Goal: Task Accomplishment & Management: Manage account settings

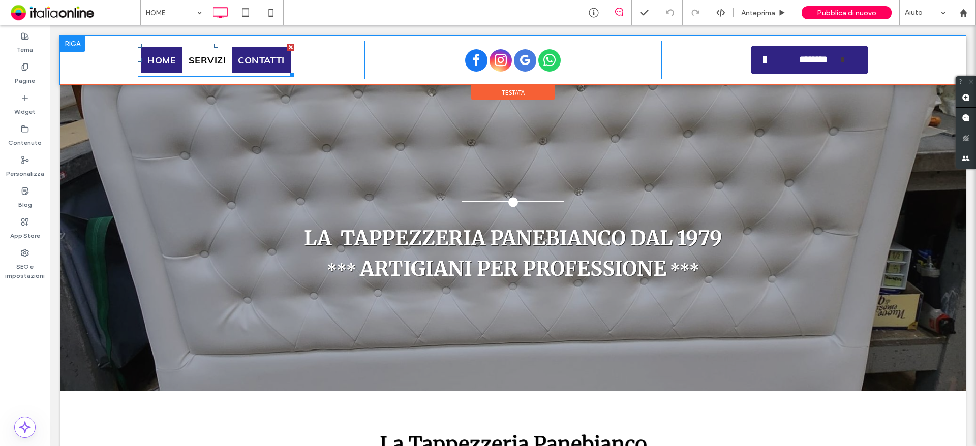
drag, startPoint x: 208, startPoint y: 58, endPoint x: 244, endPoint y: 61, distance: 35.7
click at [208, 58] on span "SERVIZI" at bounding box center [208, 60] width 38 height 14
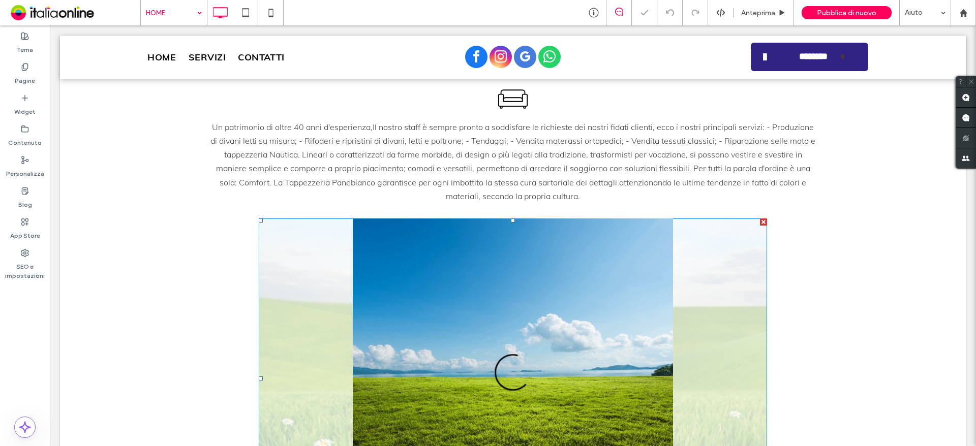
scroll to position [407, 0]
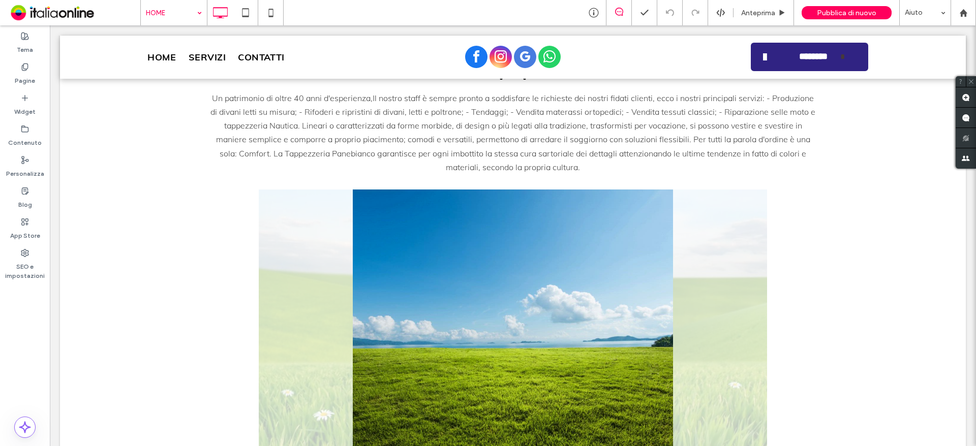
drag, startPoint x: 108, startPoint y: 1, endPoint x: 158, endPoint y: 24, distance: 55.0
click at [158, 24] on input at bounding box center [171, 12] width 51 height 25
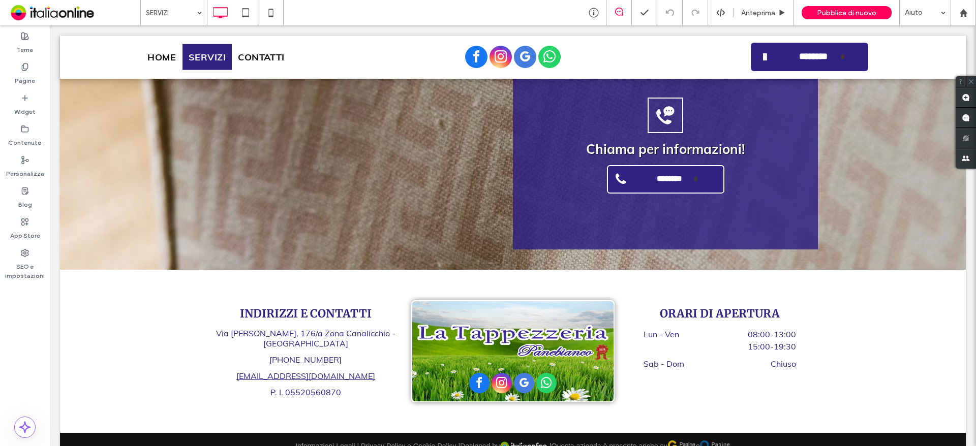
scroll to position [2147, 0]
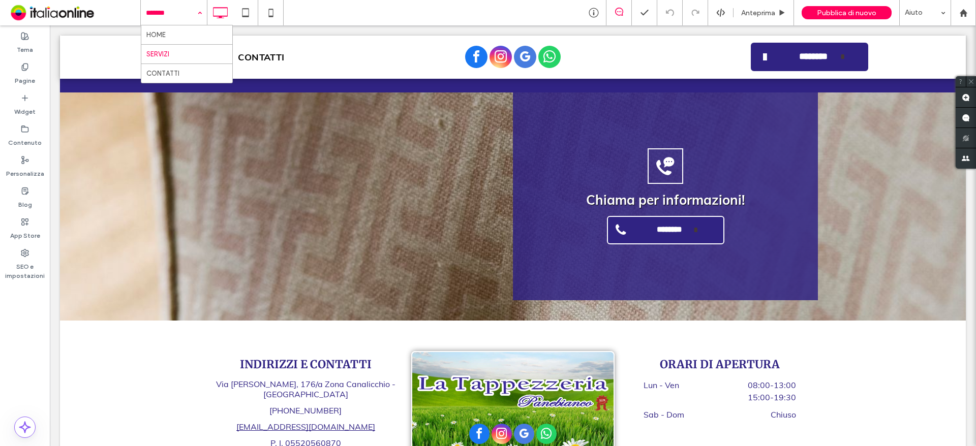
click at [176, 18] on input at bounding box center [171, 12] width 51 height 25
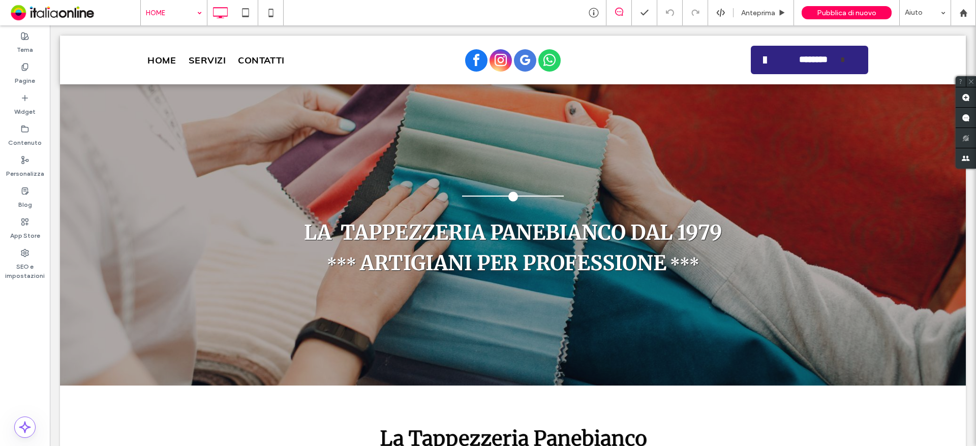
click at [157, 17] on input at bounding box center [171, 12] width 51 height 25
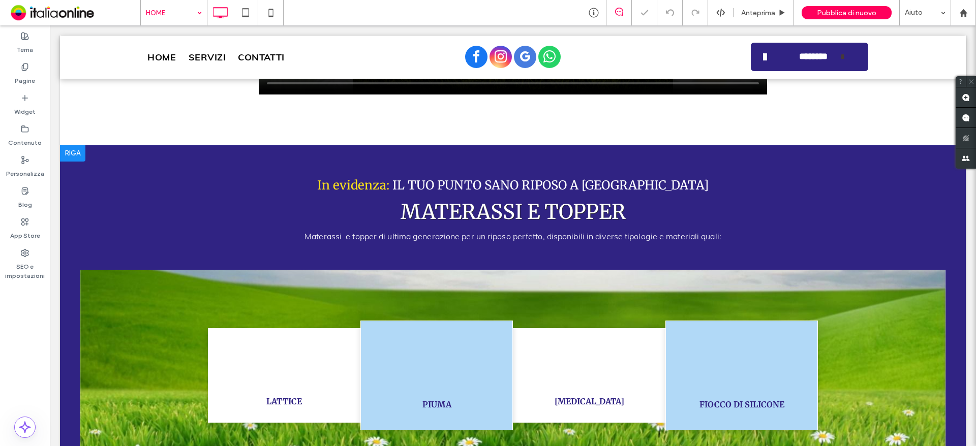
scroll to position [919, 0]
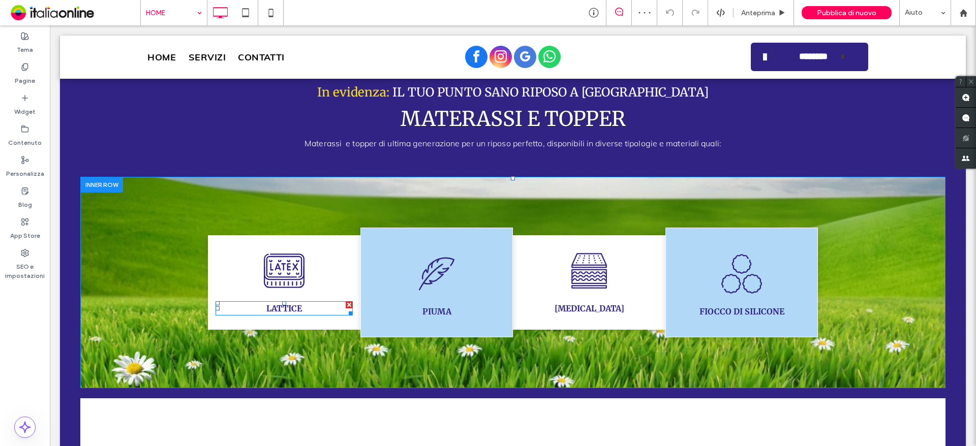
click at [299, 302] on div "LATTICE" at bounding box center [284, 309] width 137 height 14
type input "**********"
type input "**"
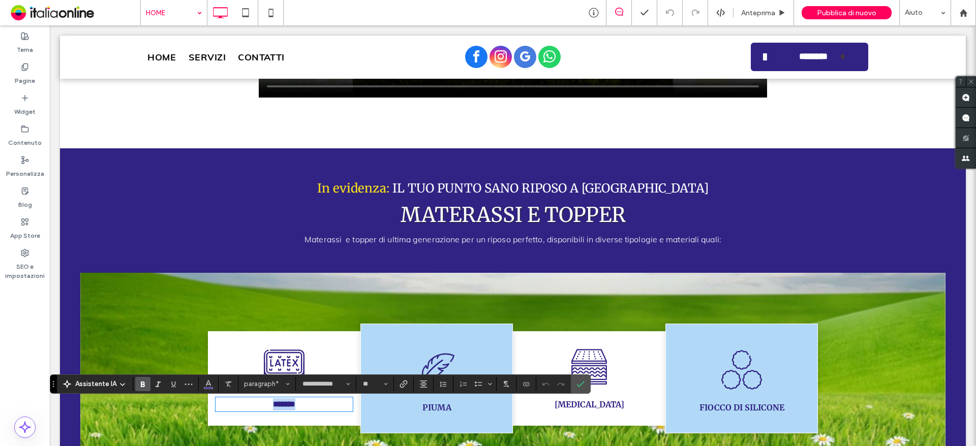
scroll to position [817, 0]
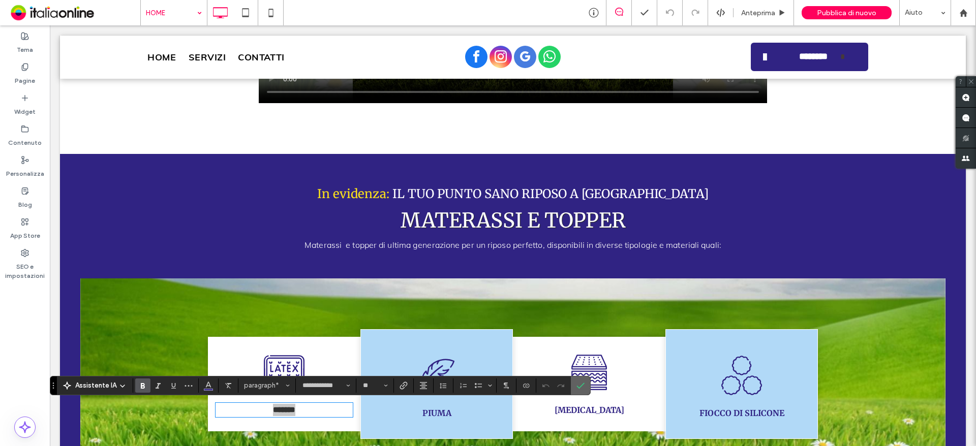
click at [581, 389] on icon "Conferma" at bounding box center [581, 386] width 8 height 8
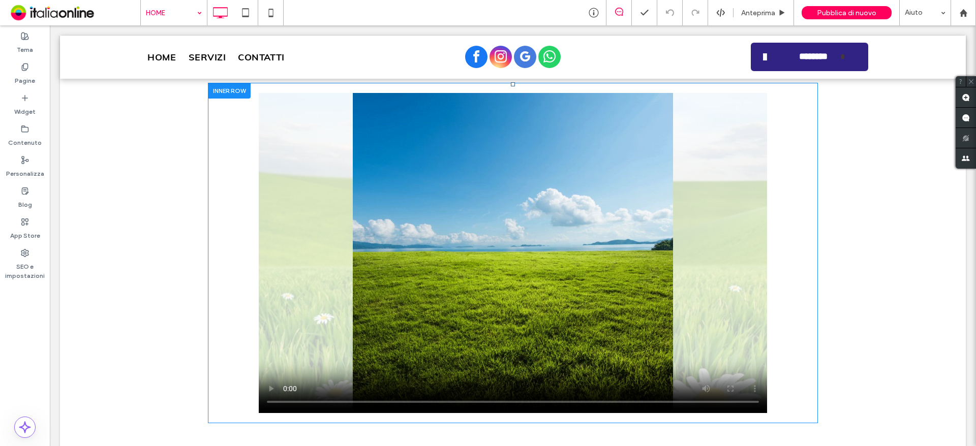
scroll to position [458, 0]
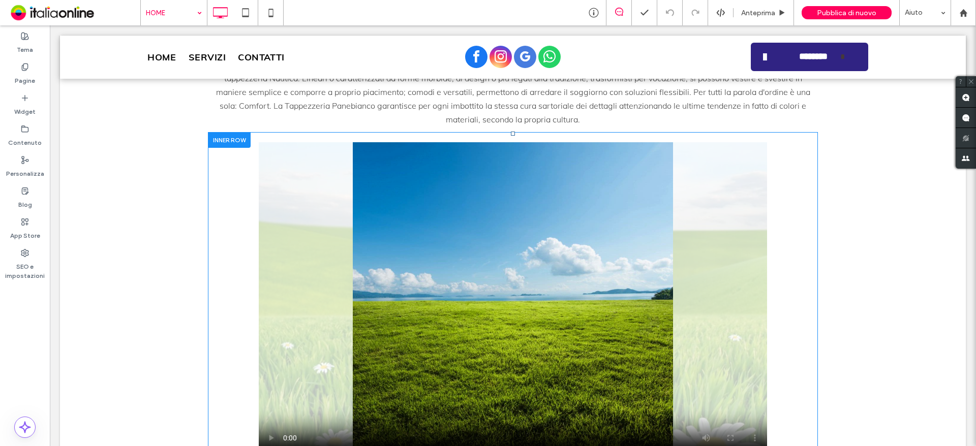
click at [217, 138] on div at bounding box center [229, 140] width 43 height 16
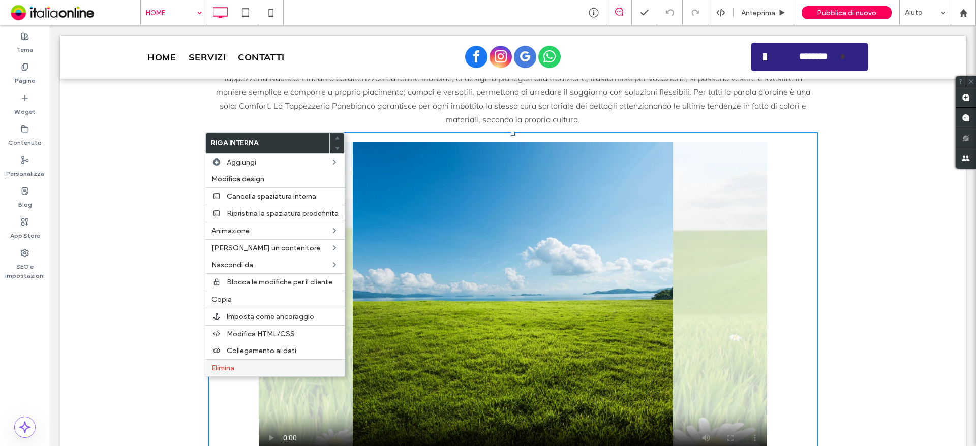
click at [240, 374] on div "Elimina" at bounding box center [274, 367] width 139 height 17
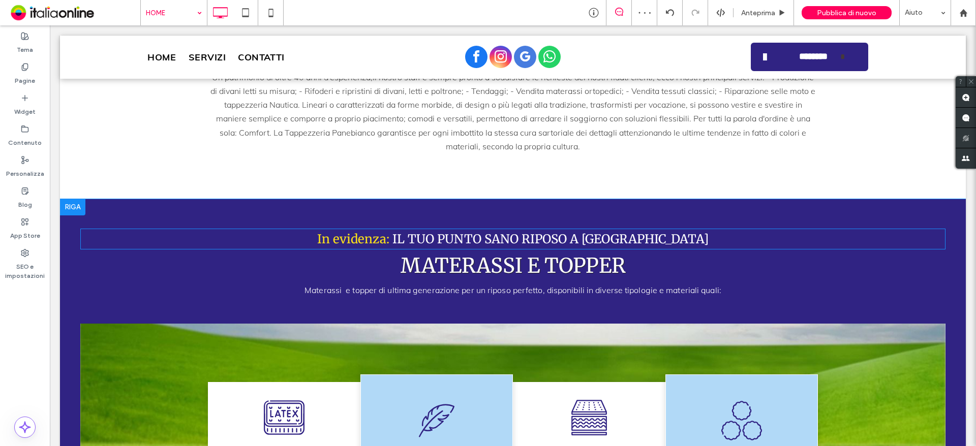
scroll to position [556, 0]
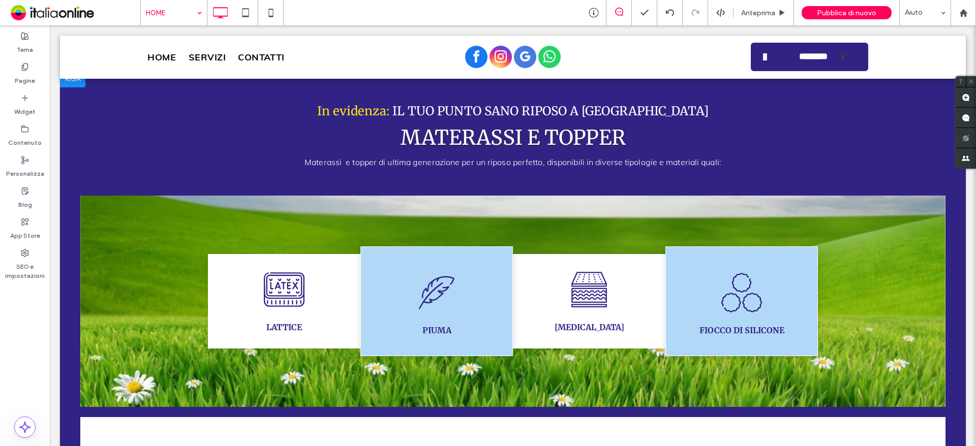
drag, startPoint x: 95, startPoint y: 200, endPoint x: 80, endPoint y: 209, distance: 17.1
click at [95, 200] on div at bounding box center [101, 204] width 43 height 16
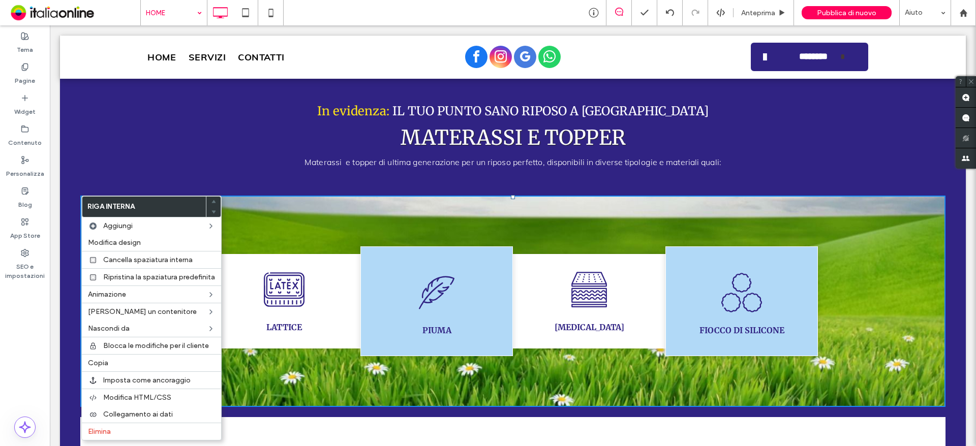
click at [282, 163] on p "Materassi e topper di ultima generazione per un riposo perfetto, disponibili in…" at bounding box center [512, 163] width 865 height 14
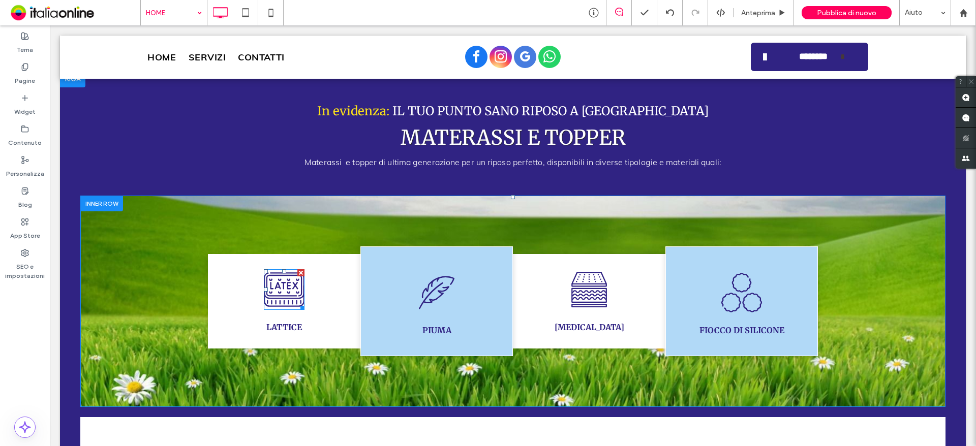
click at [297, 272] on div at bounding box center [300, 272] width 7 height 7
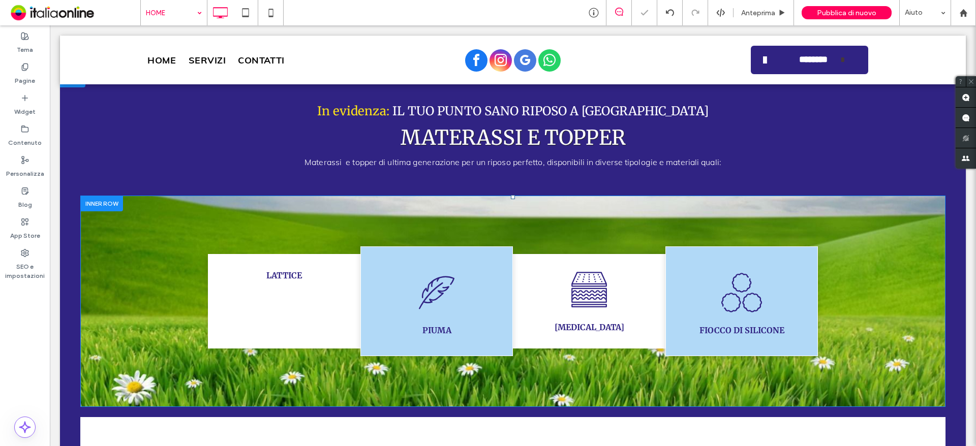
scroll to position [561, 0]
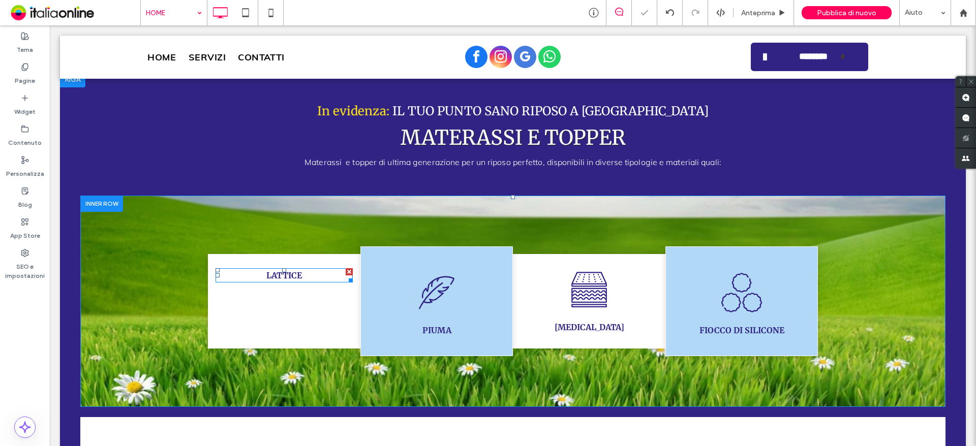
click at [346, 269] on div at bounding box center [349, 271] width 7 height 7
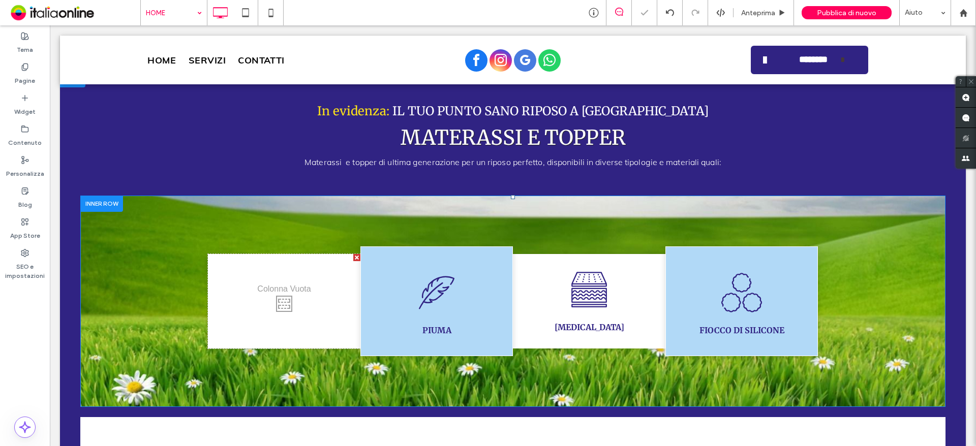
click at [312, 296] on div "Click To Paste" at bounding box center [284, 301] width 153 height 95
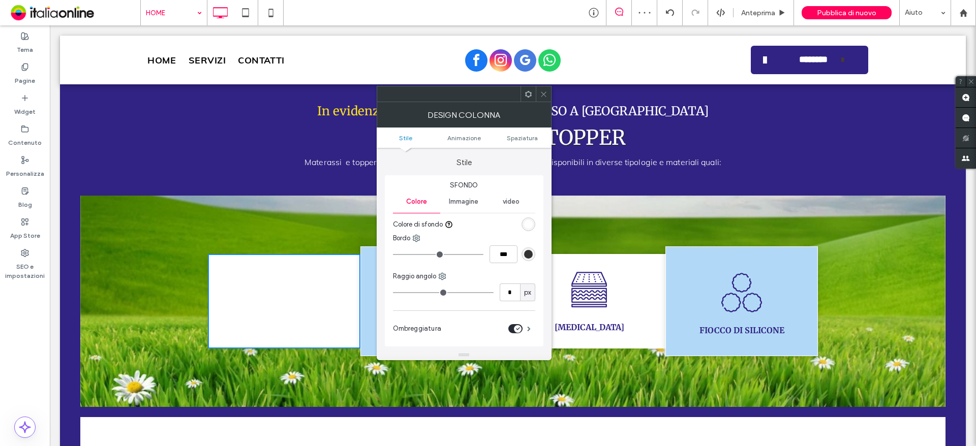
click at [546, 101] on span at bounding box center [544, 93] width 8 height 15
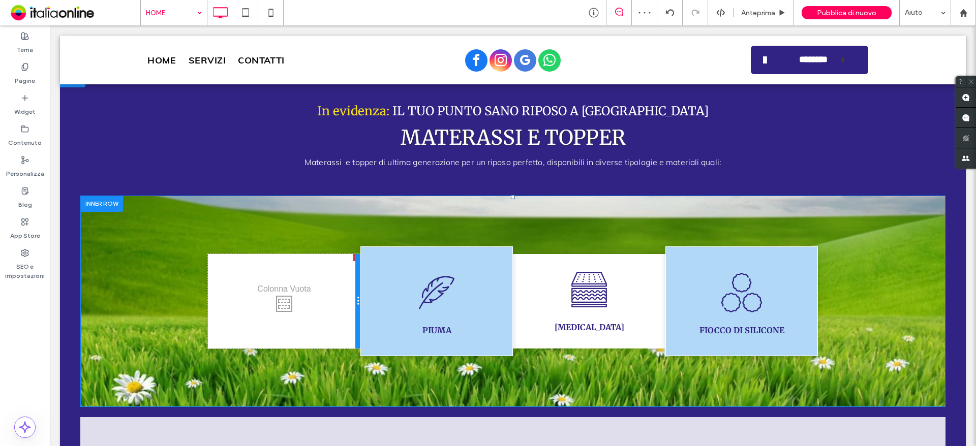
click at [355, 259] on div at bounding box center [357, 301] width 5 height 95
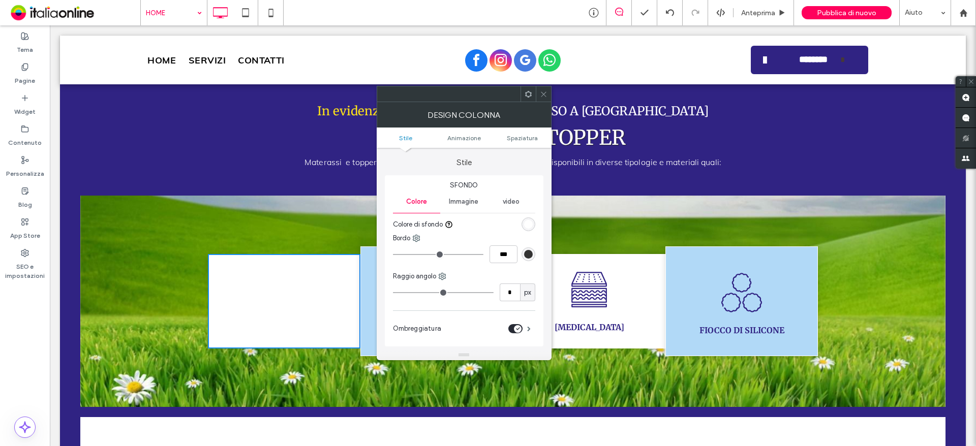
click at [543, 97] on icon at bounding box center [544, 95] width 8 height 8
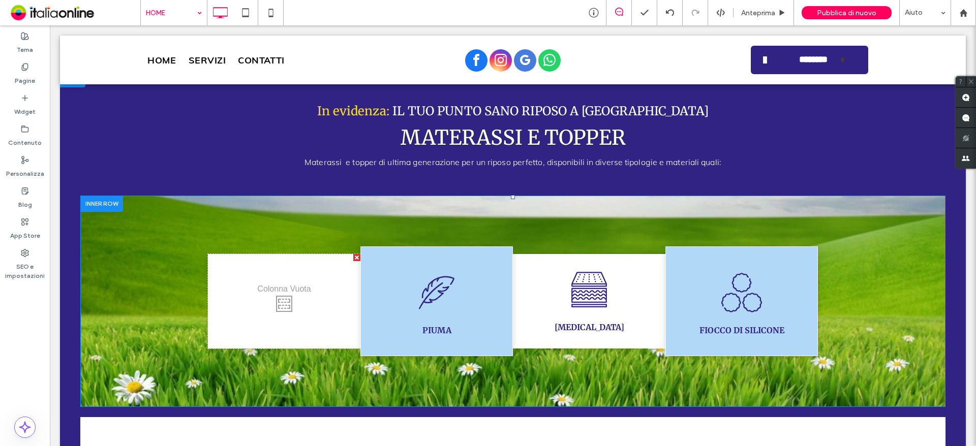
click at [353, 256] on div at bounding box center [356, 257] width 7 height 7
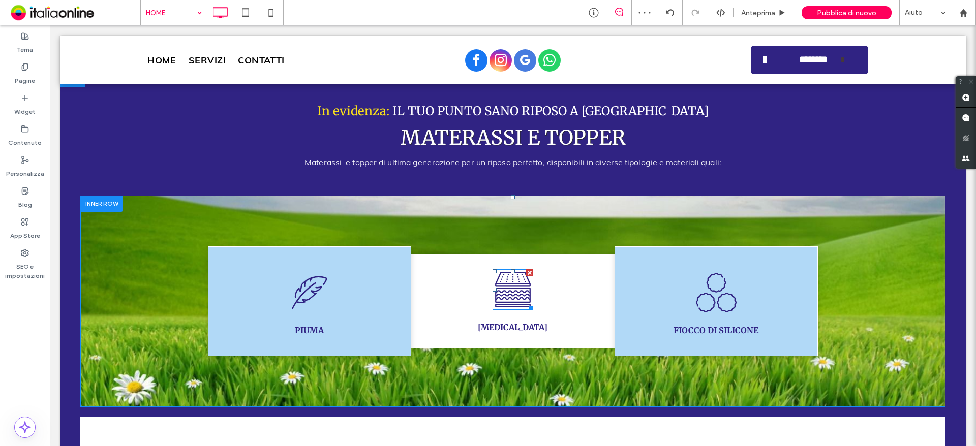
click at [526, 274] on div at bounding box center [529, 272] width 7 height 7
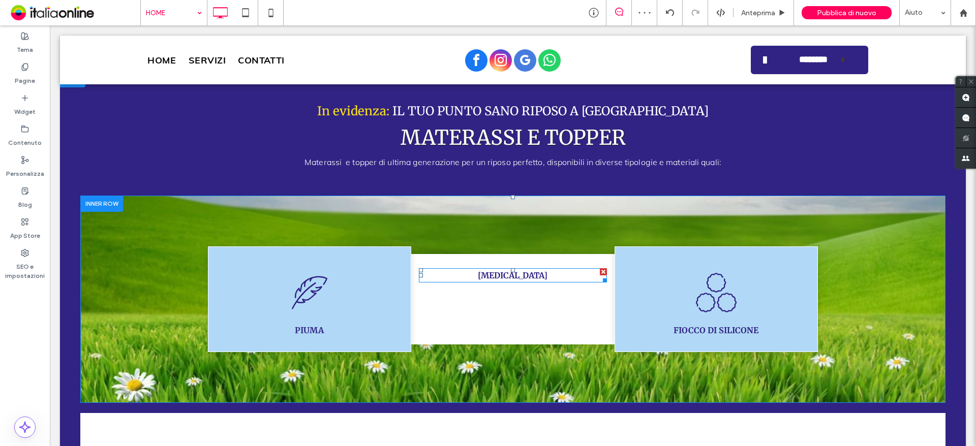
click at [602, 272] on div at bounding box center [603, 271] width 7 height 7
click at [608, 257] on div at bounding box center [611, 257] width 7 height 7
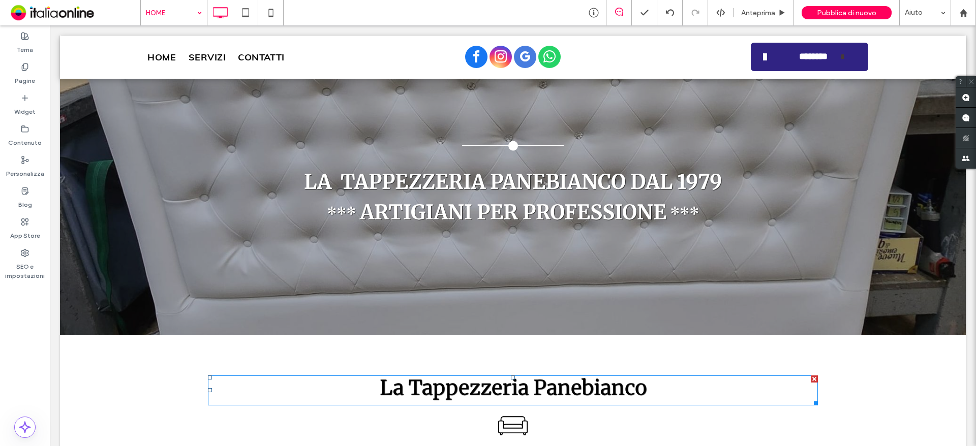
scroll to position [0, 0]
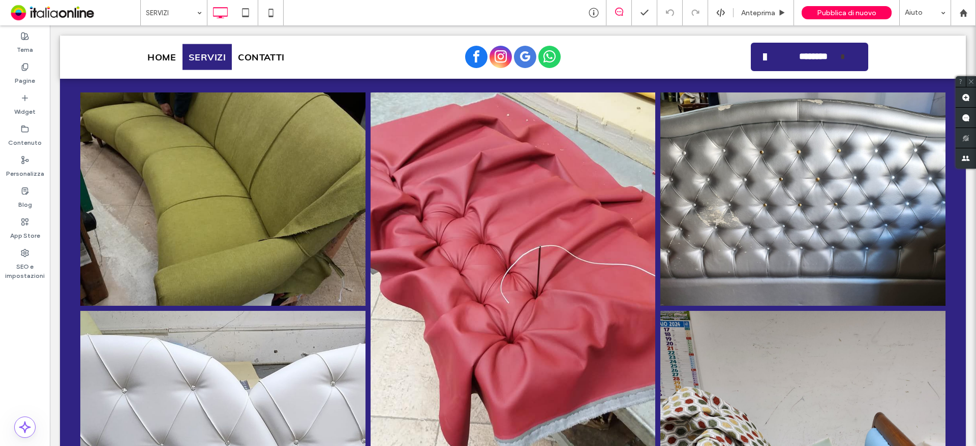
scroll to position [1338, 0]
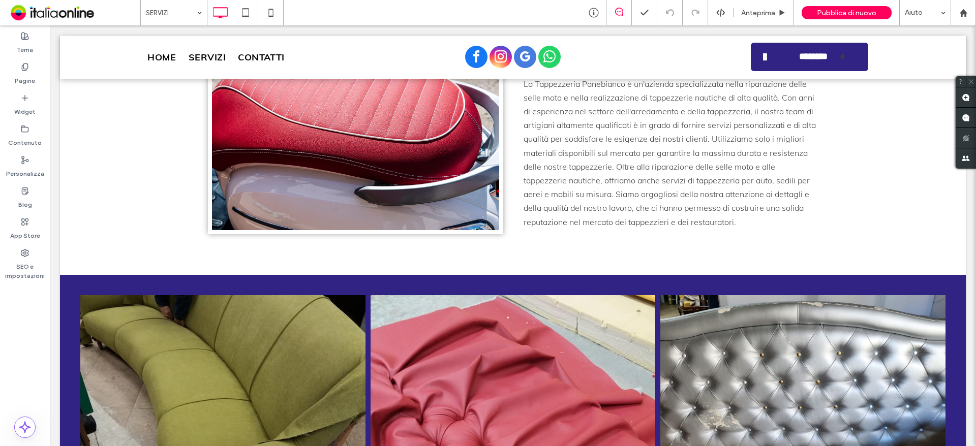
click at [182, 11] on input at bounding box center [171, 12] width 51 height 25
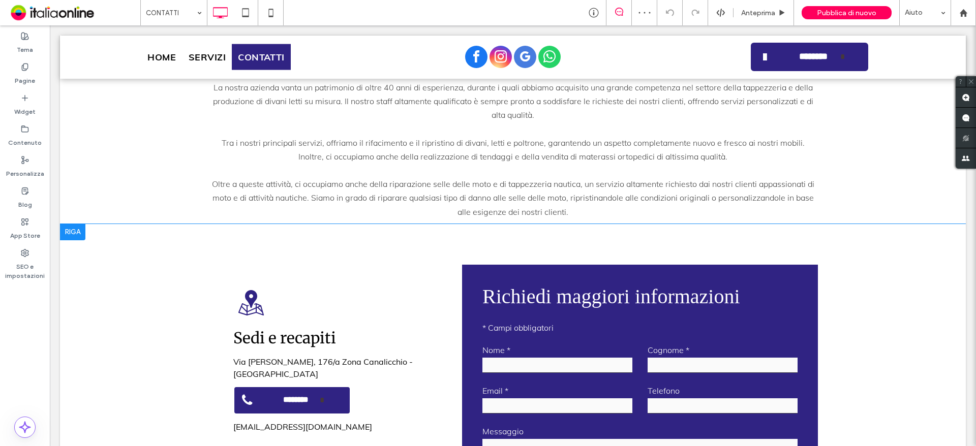
scroll to position [508, 0]
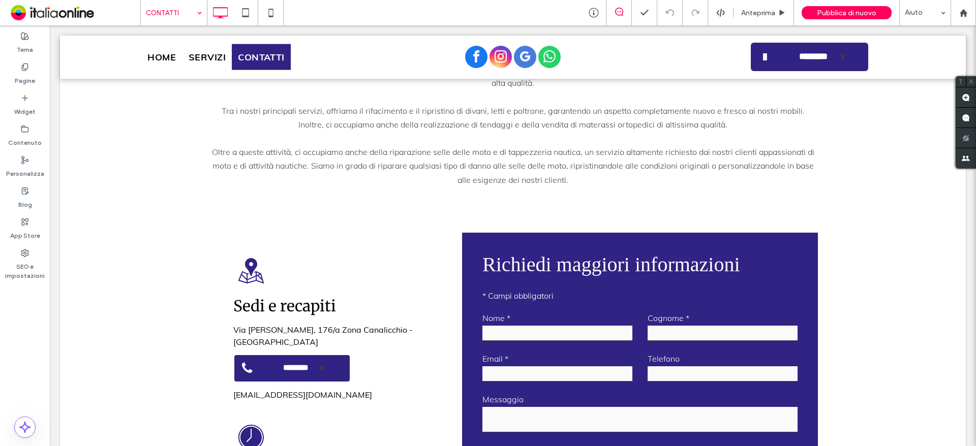
click at [171, 14] on input at bounding box center [171, 12] width 51 height 25
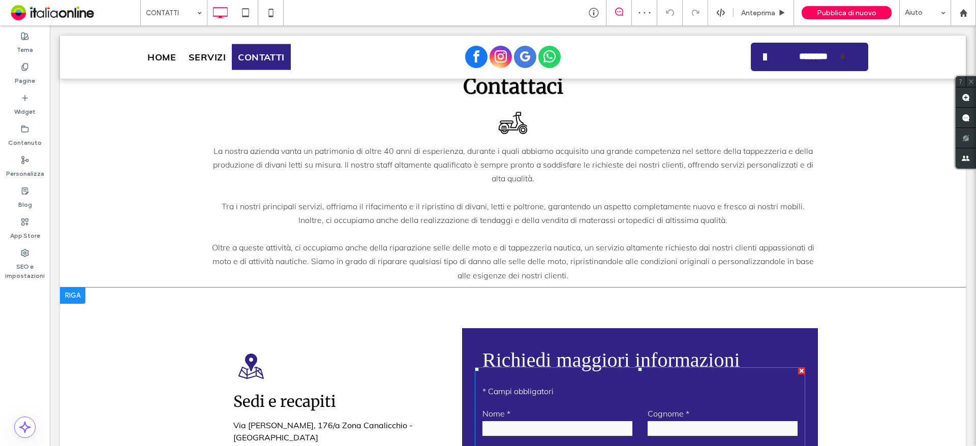
scroll to position [356, 0]
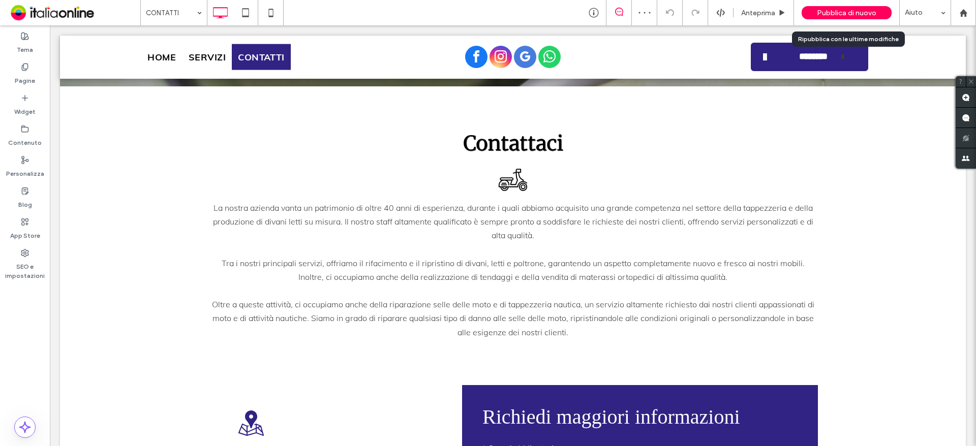
click at [861, 14] on span "Pubblica di nuovo" at bounding box center [846, 13] width 59 height 9
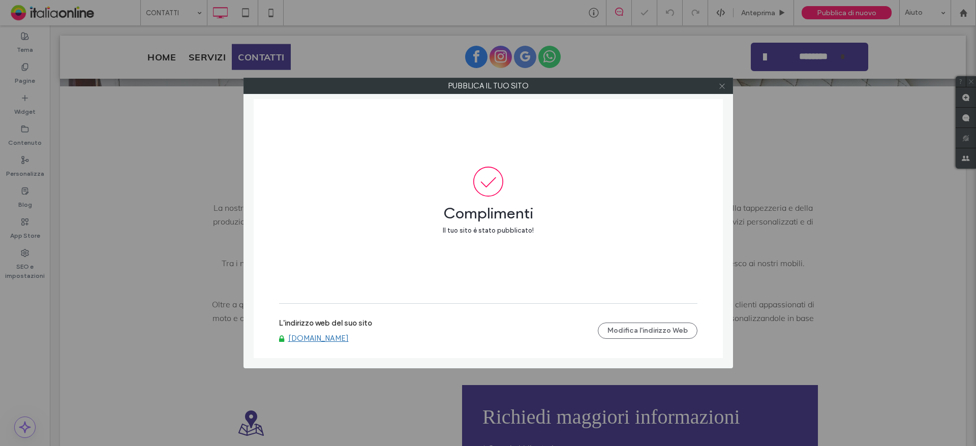
click at [720, 86] on icon at bounding box center [722, 86] width 8 height 8
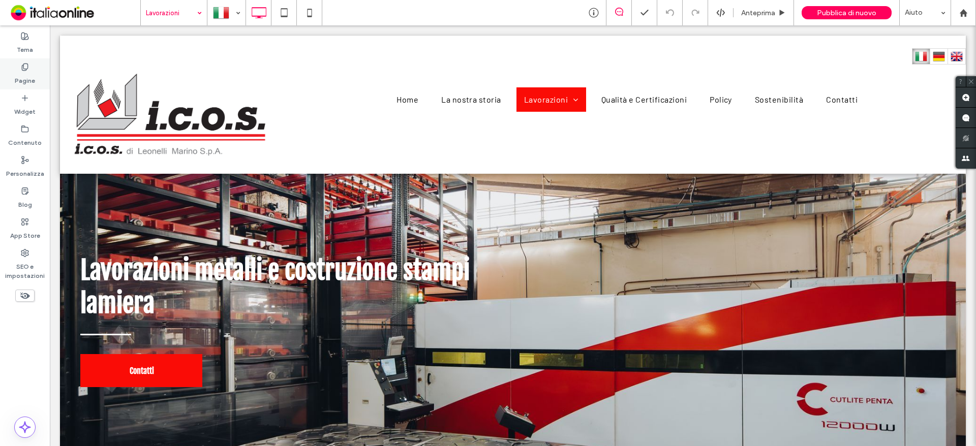
click at [19, 70] on div "Pagine" at bounding box center [25, 73] width 50 height 31
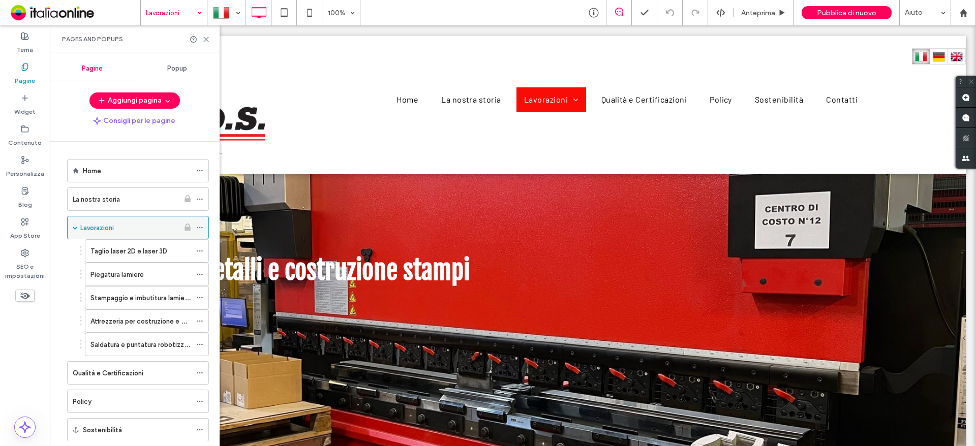
click at [198, 228] on use at bounding box center [200, 228] width 6 height 2
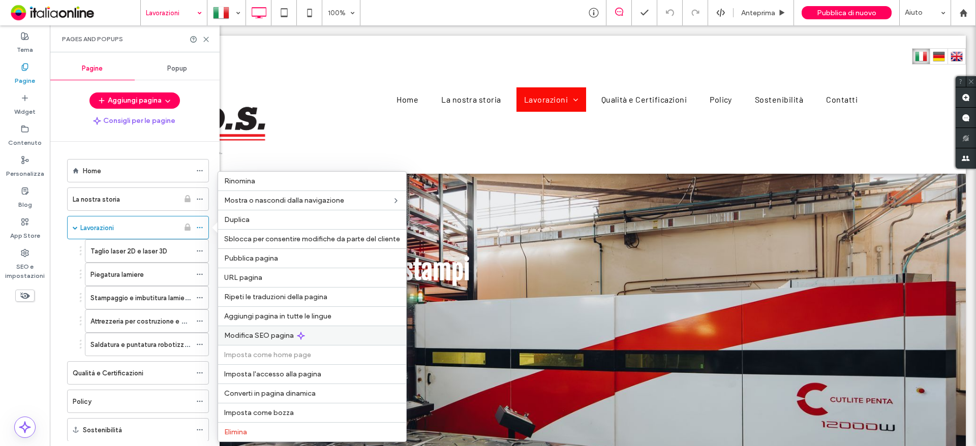
click at [249, 339] on span "Modifica SEO pagina" at bounding box center [259, 336] width 70 height 9
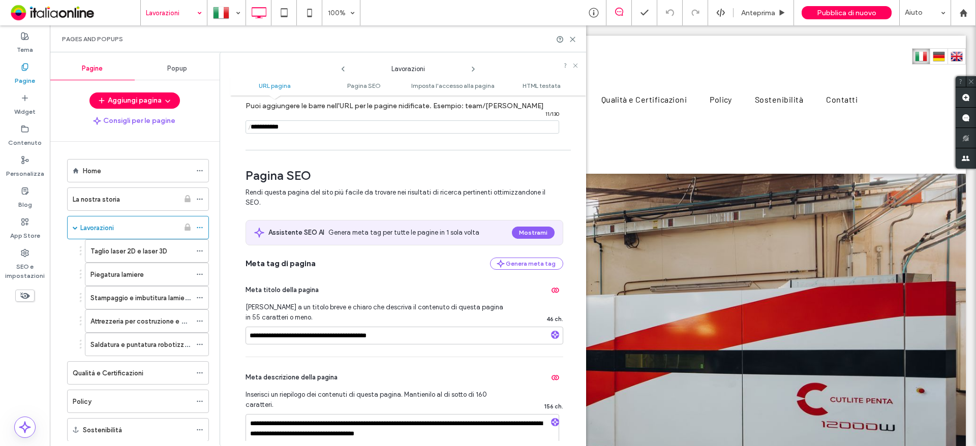
scroll to position [203, 0]
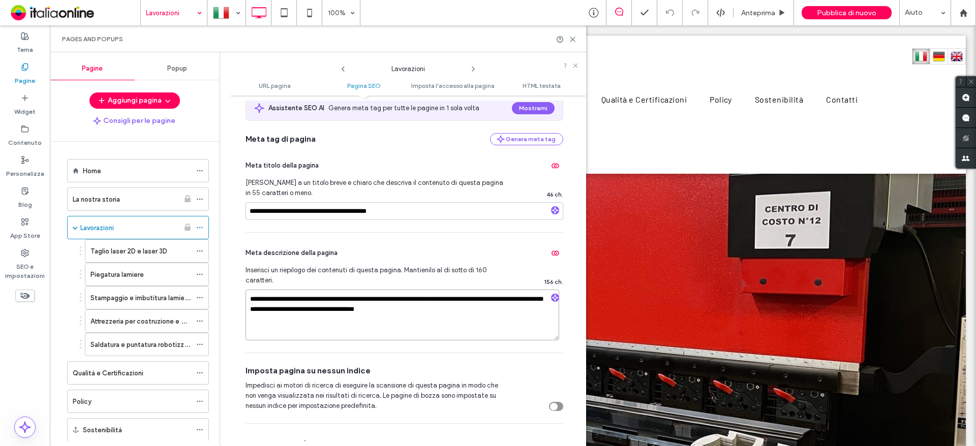
click at [387, 300] on textarea "**********" at bounding box center [403, 315] width 314 height 51
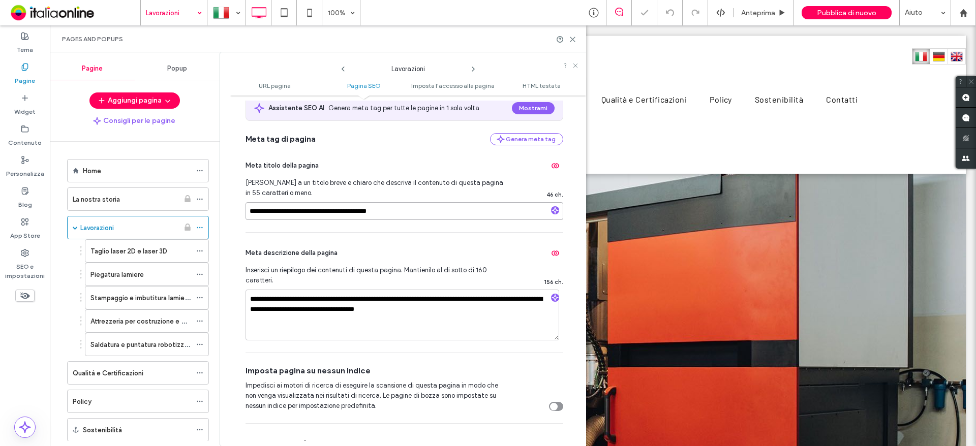
click at [315, 213] on input "**********" at bounding box center [405, 211] width 318 height 18
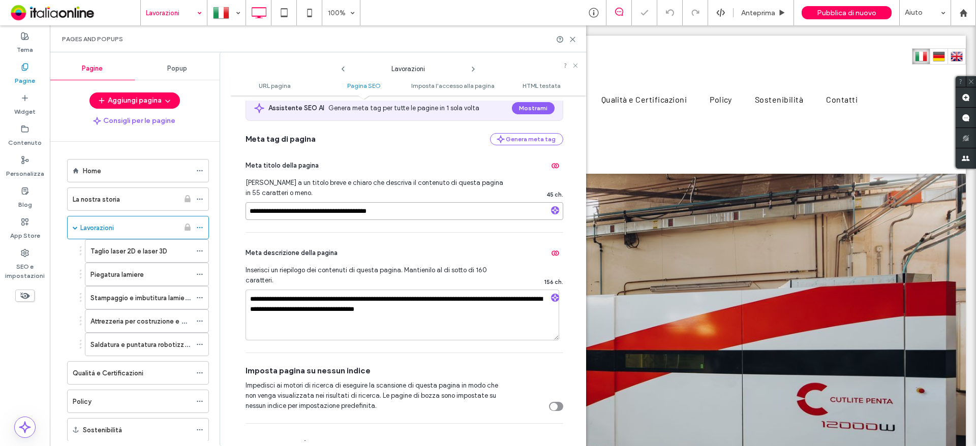
type input "**********"
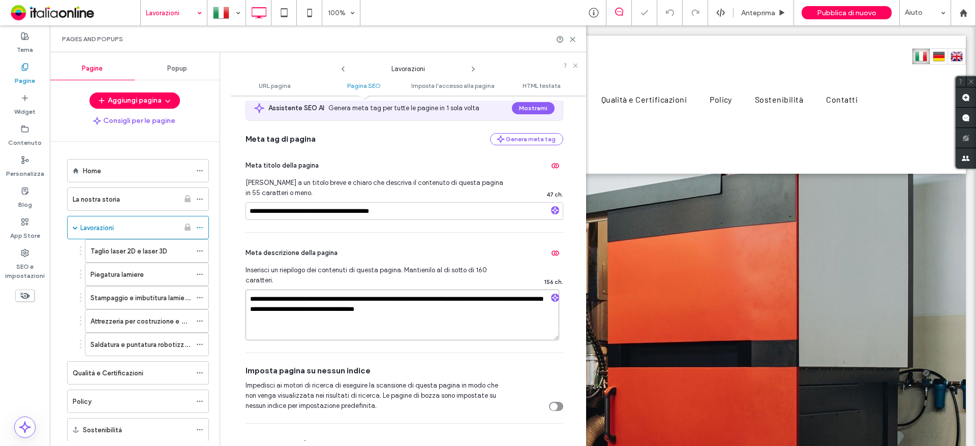
click at [385, 297] on textarea "**********" at bounding box center [403, 315] width 314 height 51
click at [387, 302] on textarea "**********" at bounding box center [403, 315] width 314 height 51
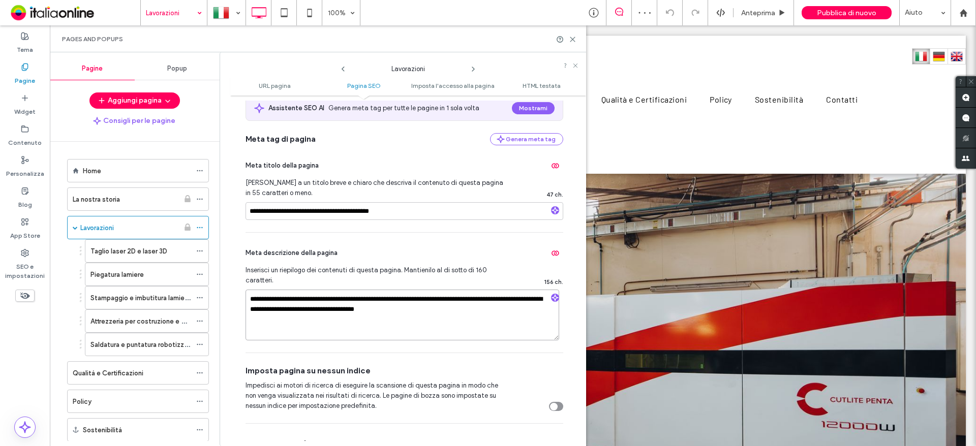
type textarea "**********"
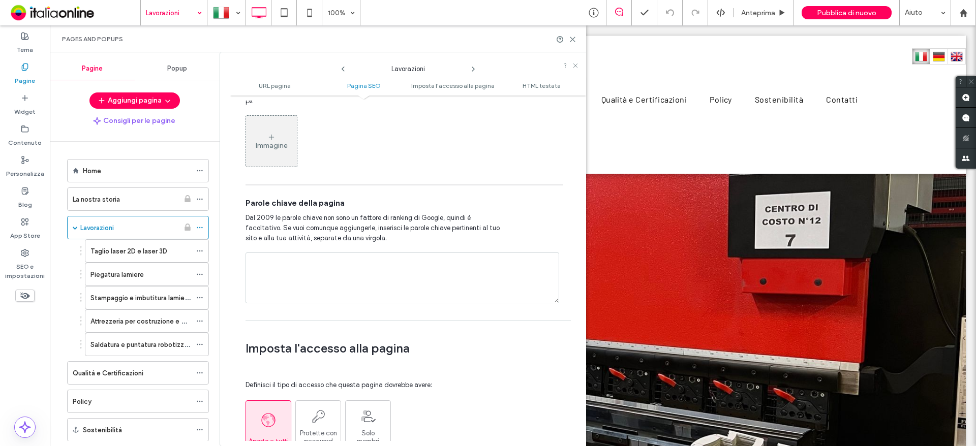
scroll to position [610, 0]
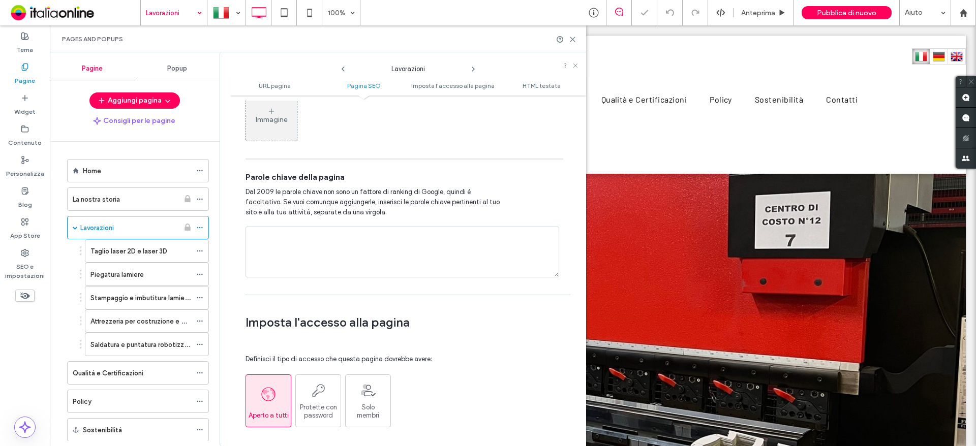
click at [291, 255] on textarea at bounding box center [403, 252] width 314 height 51
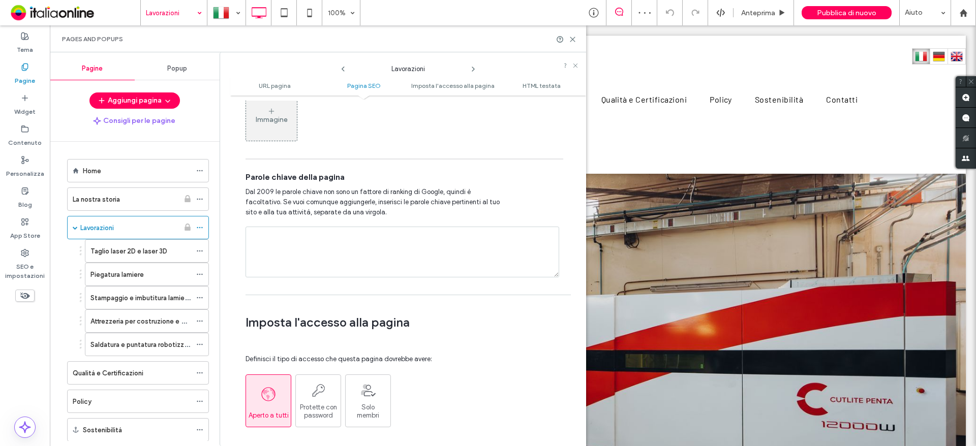
paste textarea "**********"
type textarea "**********"
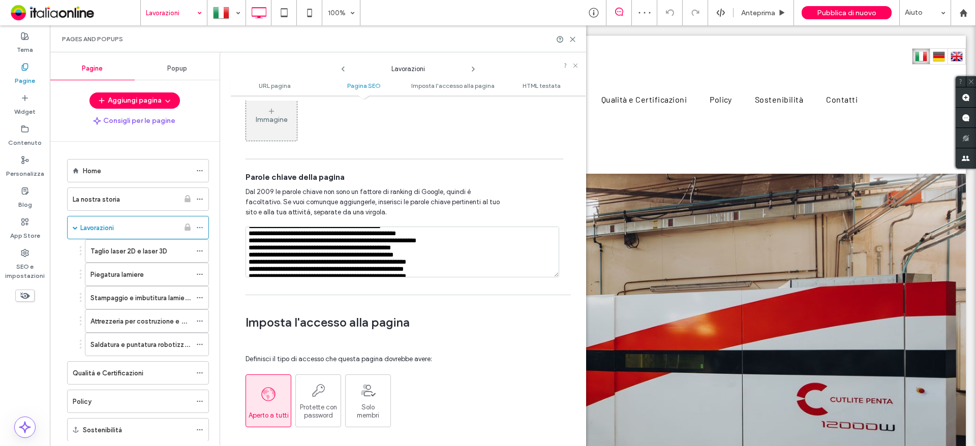
scroll to position [0, 0]
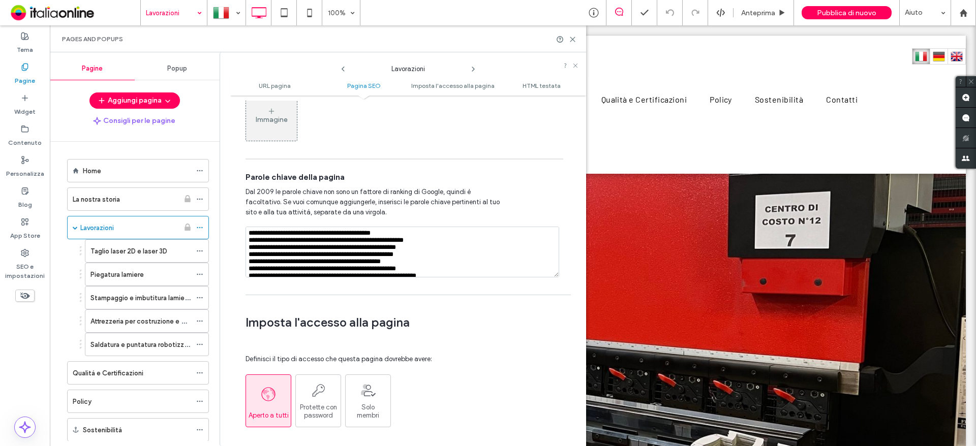
click at [363, 235] on textarea "**********" at bounding box center [403, 252] width 314 height 51
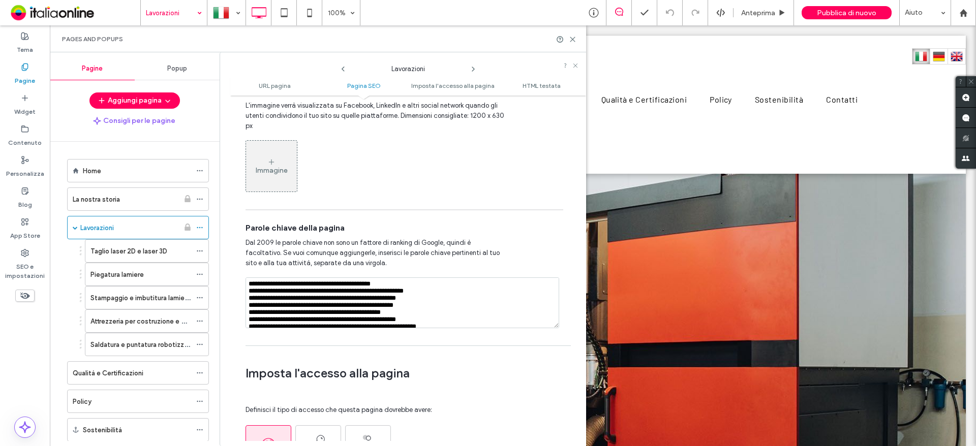
drag, startPoint x: 463, startPoint y: 320, endPoint x: 219, endPoint y: 269, distance: 249.2
click at [219, 269] on div "Pagine Popup Aggiungi pagina Consigli per le pagine Home La nostra storia Lavor…" at bounding box center [318, 249] width 536 height 394
drag, startPoint x: 299, startPoint y: 292, endPoint x: 261, endPoint y: 288, distance: 38.4
click at [299, 292] on textarea "**********" at bounding box center [403, 303] width 314 height 51
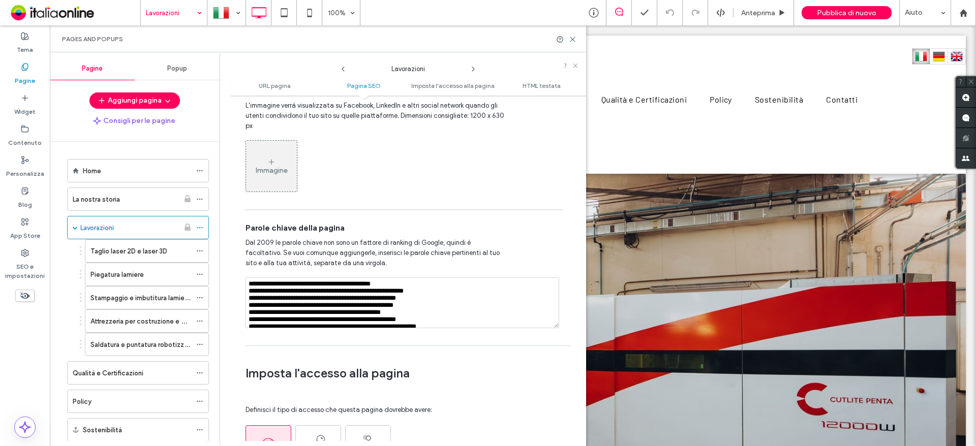
scroll to position [70, 0]
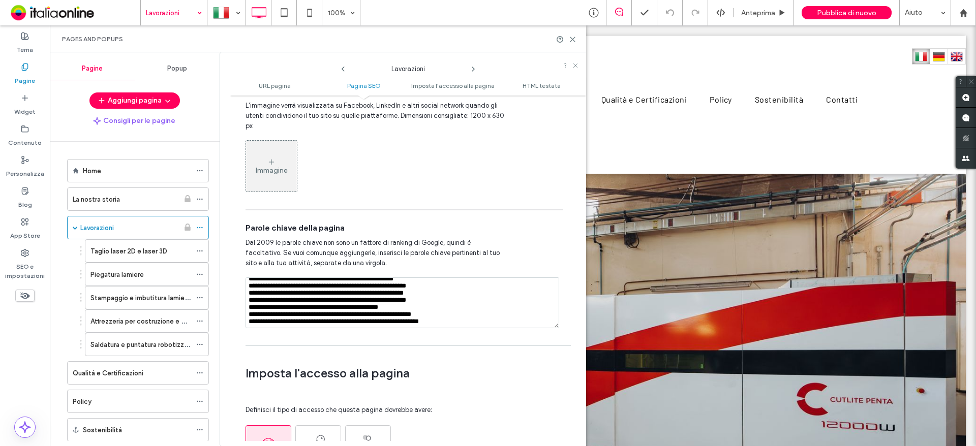
drag, startPoint x: 247, startPoint y: 285, endPoint x: 483, endPoint y: 368, distance: 250.5
click at [464, 363] on div "**********" at bounding box center [408, 271] width 356 height 341
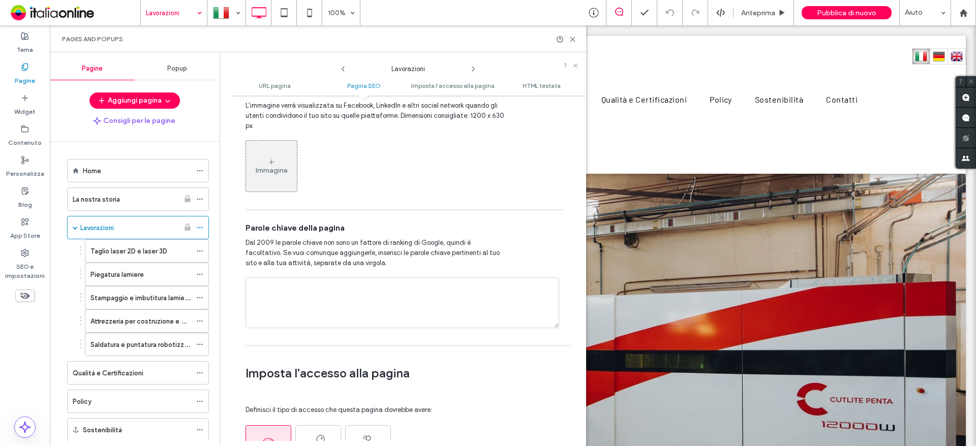
scroll to position [0, 0]
paste textarea "**********"
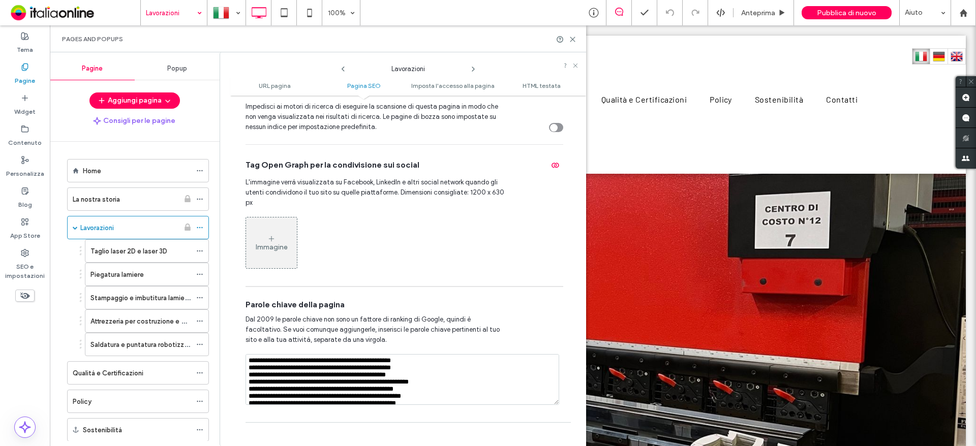
scroll to position [458, 0]
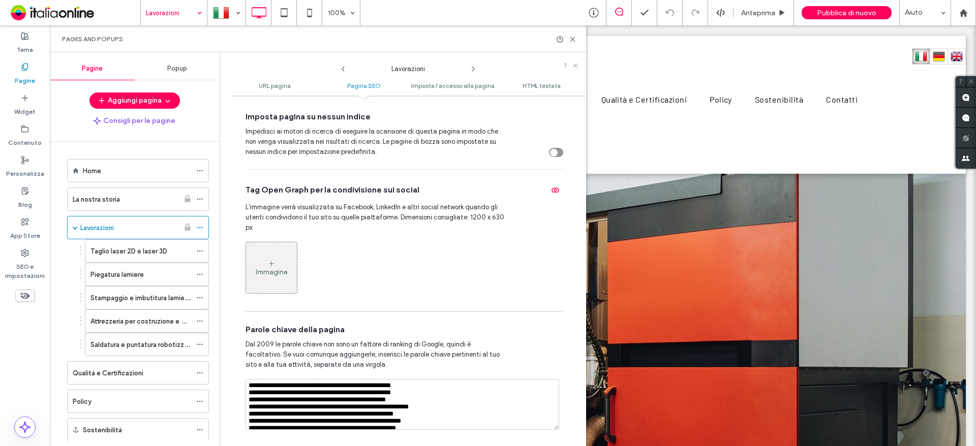
click at [302, 387] on textarea "**********" at bounding box center [403, 404] width 314 height 51
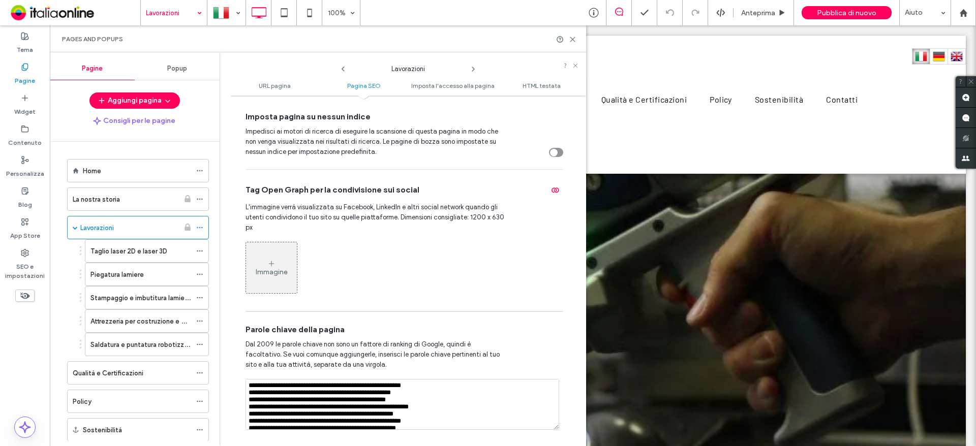
click at [406, 387] on textarea "**********" at bounding box center [403, 404] width 314 height 51
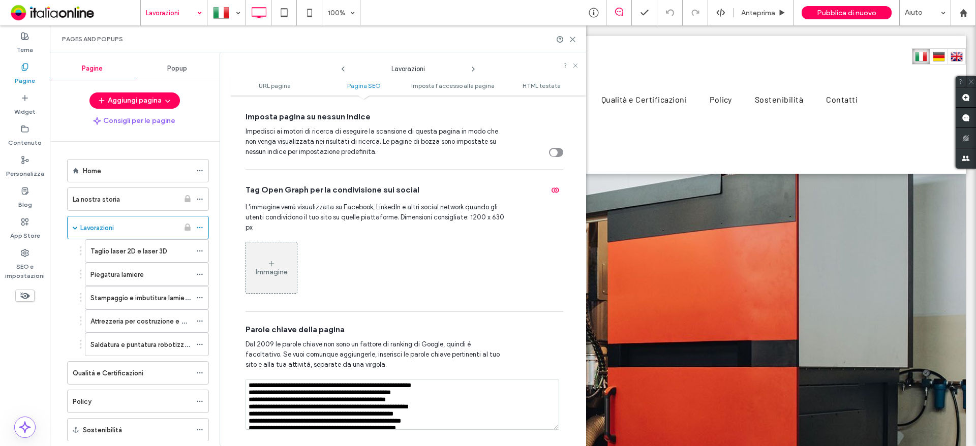
click at [312, 395] on textarea "**********" at bounding box center [403, 404] width 314 height 51
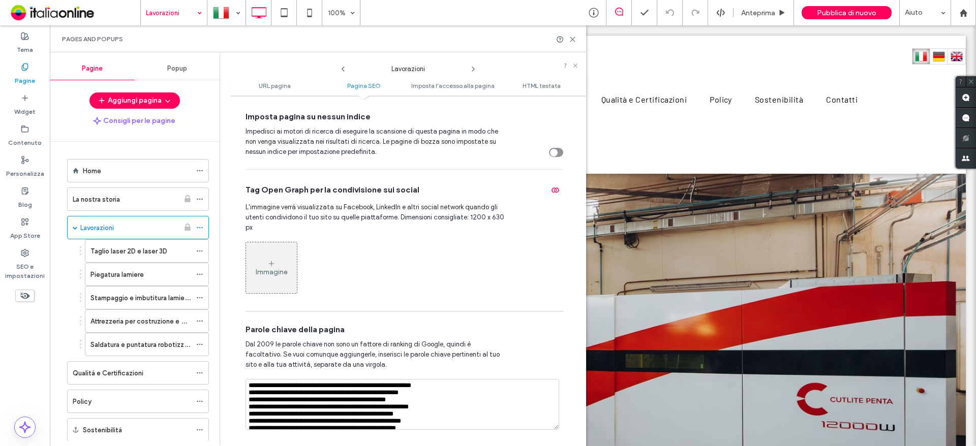
type textarea "**********"
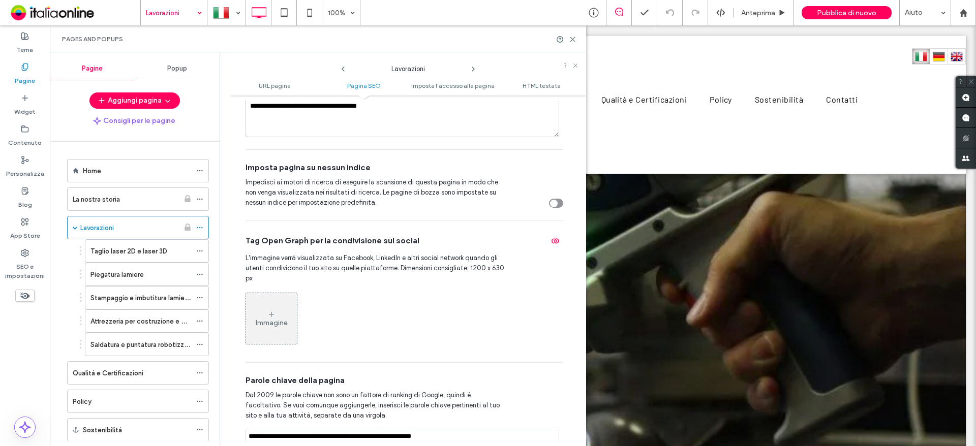
scroll to position [254, 0]
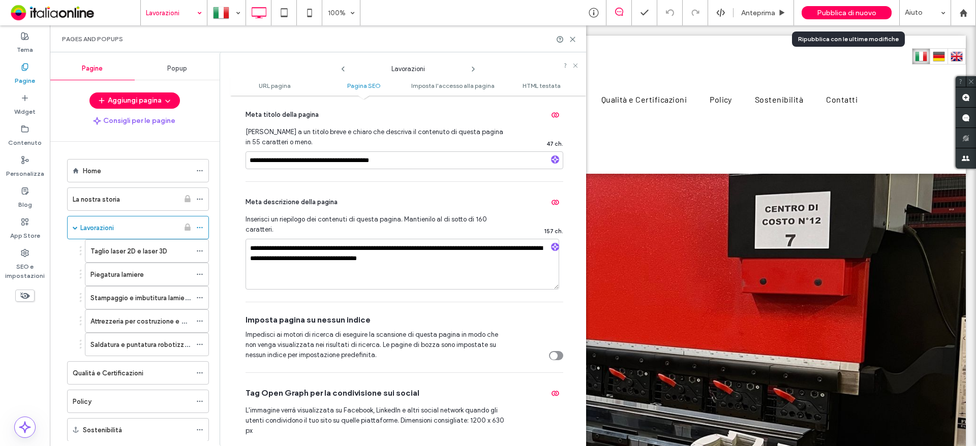
click at [855, 11] on span "Pubblica di nuovo" at bounding box center [846, 13] width 59 height 9
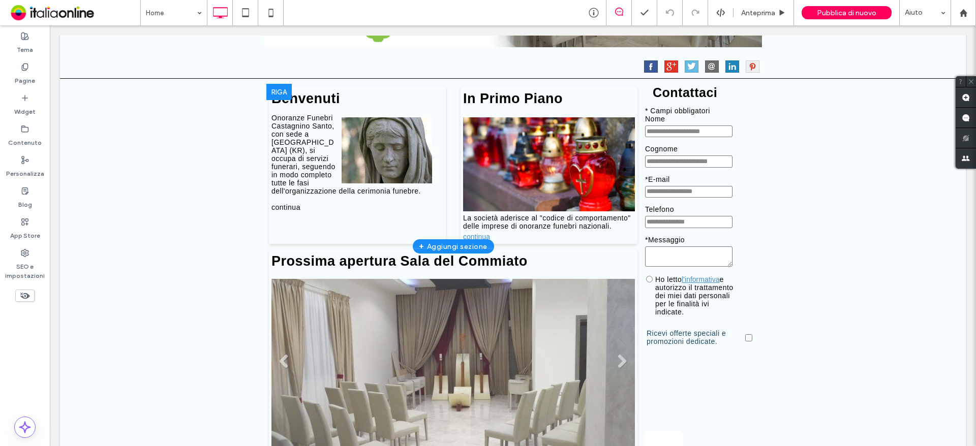
scroll to position [305, 0]
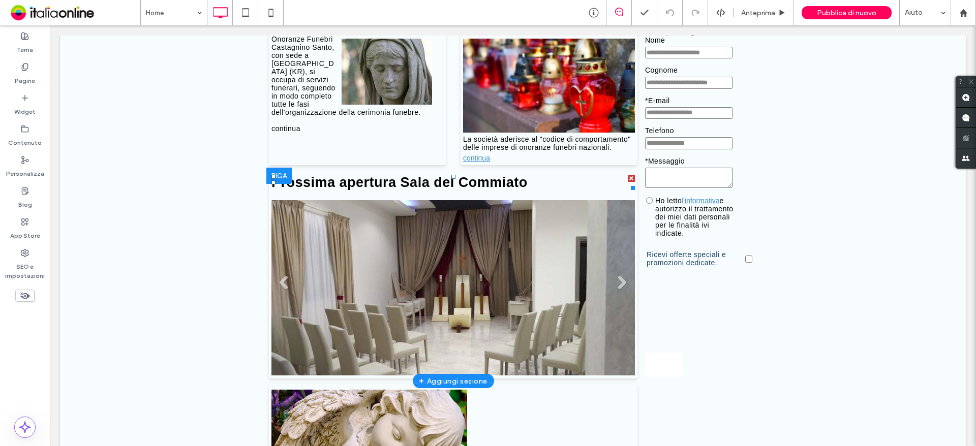
click at [486, 180] on h1 "Prossima apertura Sala del Commiato" at bounding box center [454, 182] width 364 height 15
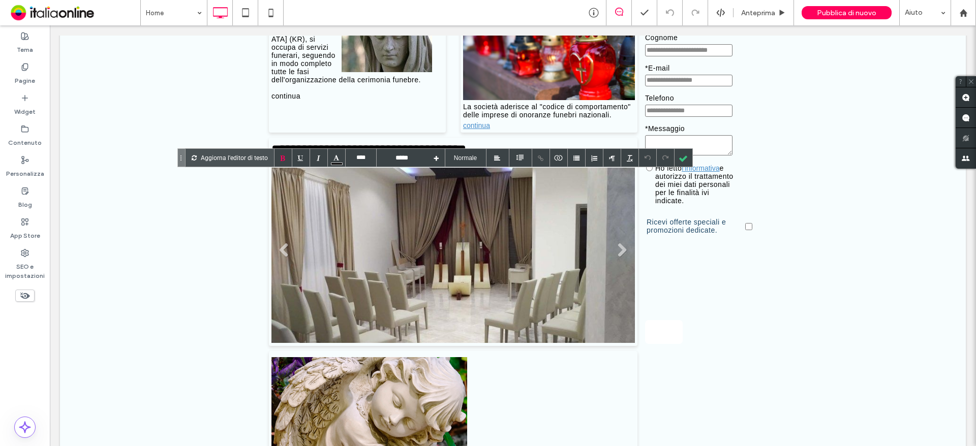
scroll to position [356, 0]
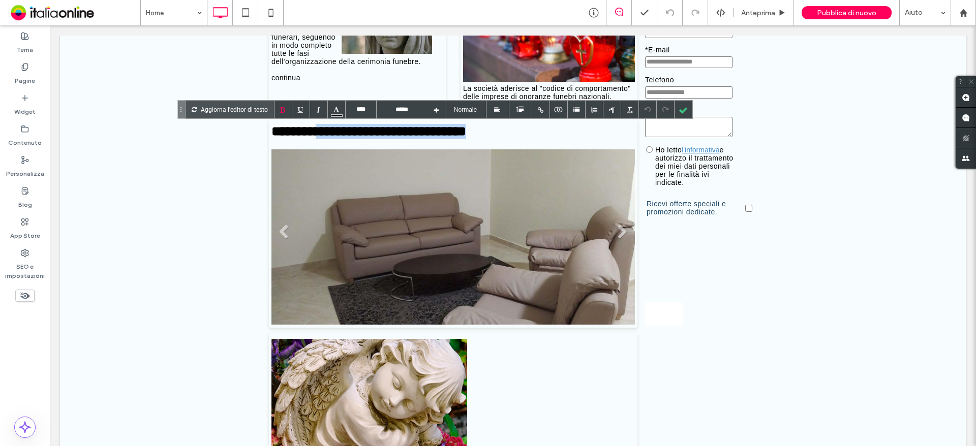
drag, startPoint x: 538, startPoint y: 132, endPoint x: 332, endPoint y: 135, distance: 205.9
click at [332, 135] on h1 "**********" at bounding box center [454, 131] width 364 height 15
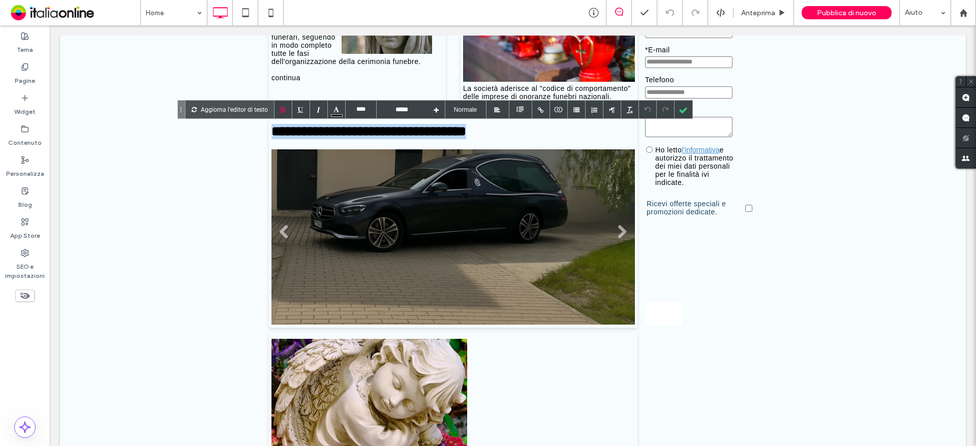
drag, startPoint x: 533, startPoint y: 131, endPoint x: 266, endPoint y: 134, distance: 266.9
click at [269, 134] on div "**********" at bounding box center [453, 223] width 369 height 208
type input "****"
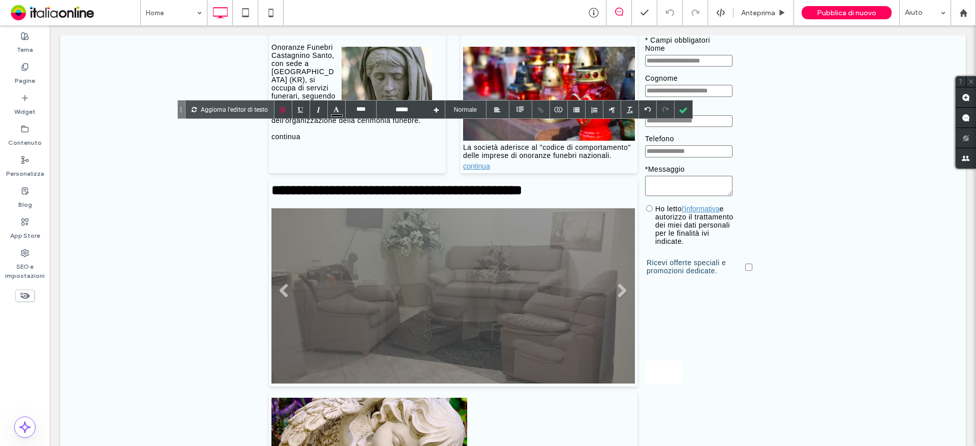
scroll to position [203, 0]
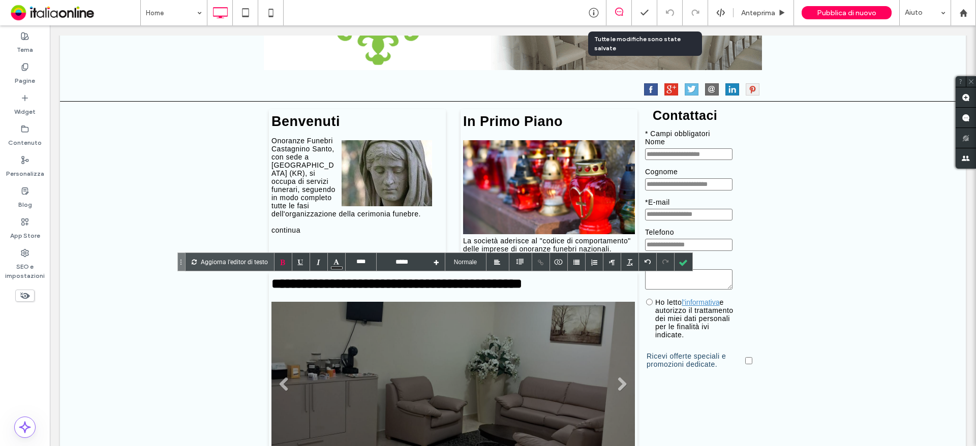
click at [644, 11] on icon at bounding box center [645, 13] width 10 height 10
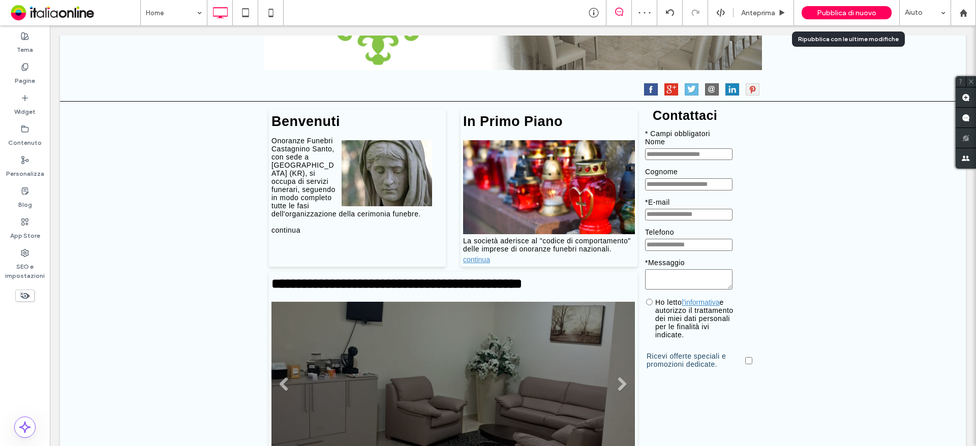
click at [841, 12] on span "Pubblica di nuovo" at bounding box center [846, 13] width 59 height 9
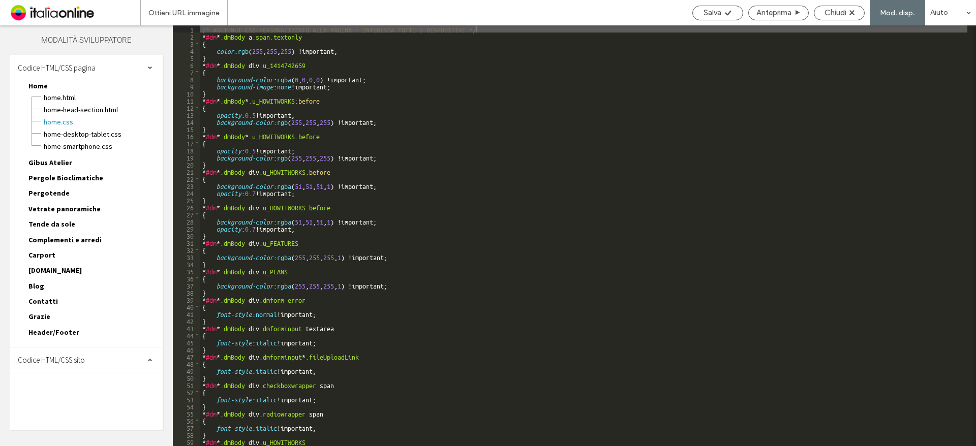
click at [83, 361] on span "Codice HTML/CSS sito" at bounding box center [51, 360] width 67 height 10
click at [79, 380] on span "head-section.html" at bounding box center [104, 380] width 115 height 10
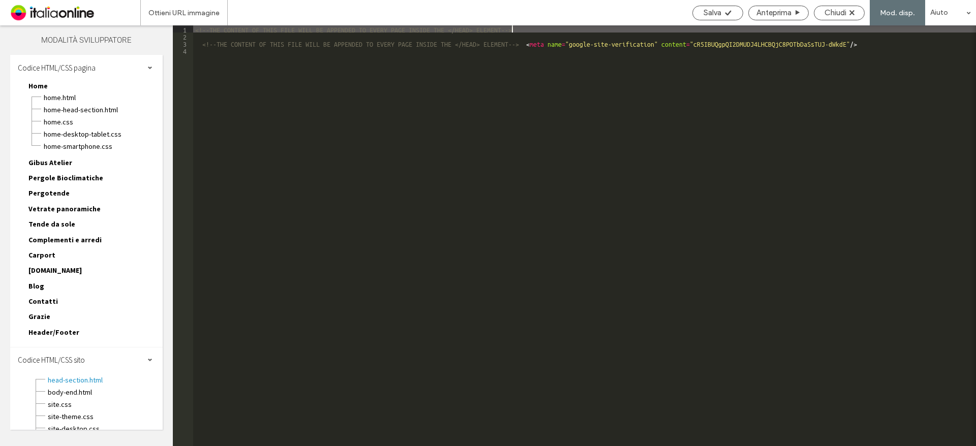
click at [218, 58] on div "<!--THE CONTENT OF THIS FILE WILL BE APPENDED TO EVERY PAGE INSIDE THE </HEAD> …" at bounding box center [584, 242] width 783 height 435
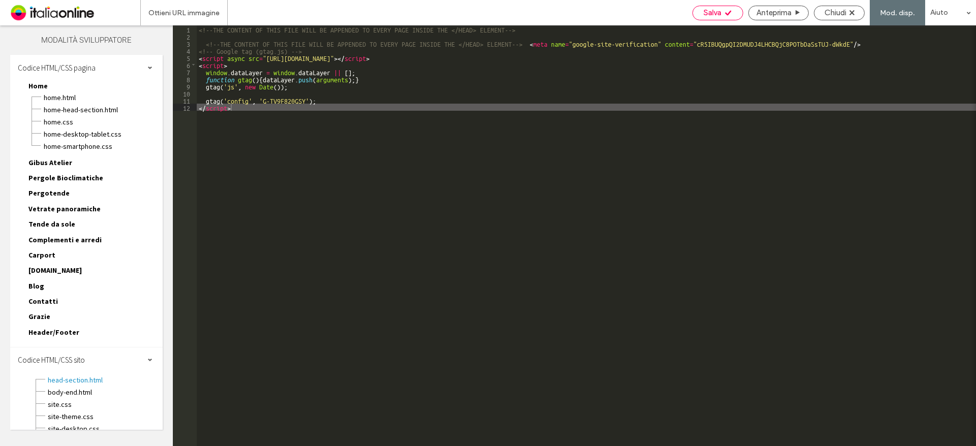
click at [725, 7] on div "Salva" at bounding box center [717, 13] width 51 height 15
click at [751, 15] on div "Anteprima" at bounding box center [778, 12] width 59 height 9
click at [718, 17] on span "Salva" at bounding box center [713, 12] width 18 height 9
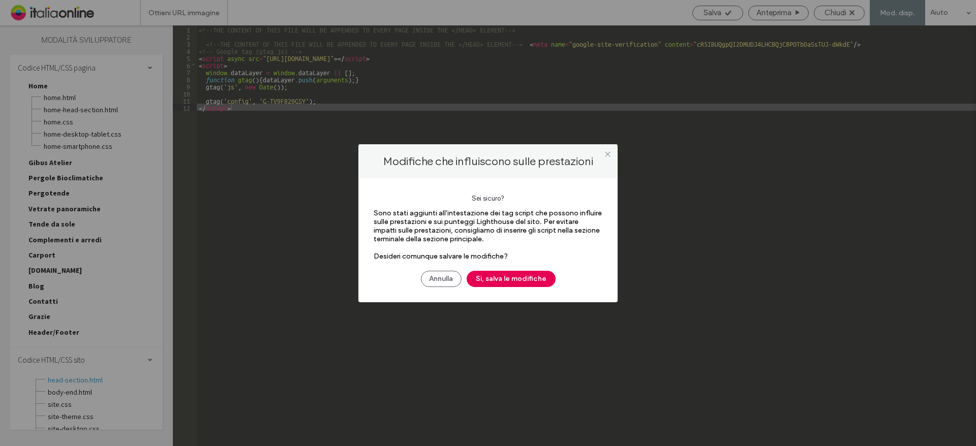
click at [503, 278] on button "Sì, salva le modifiche" at bounding box center [511, 279] width 89 height 16
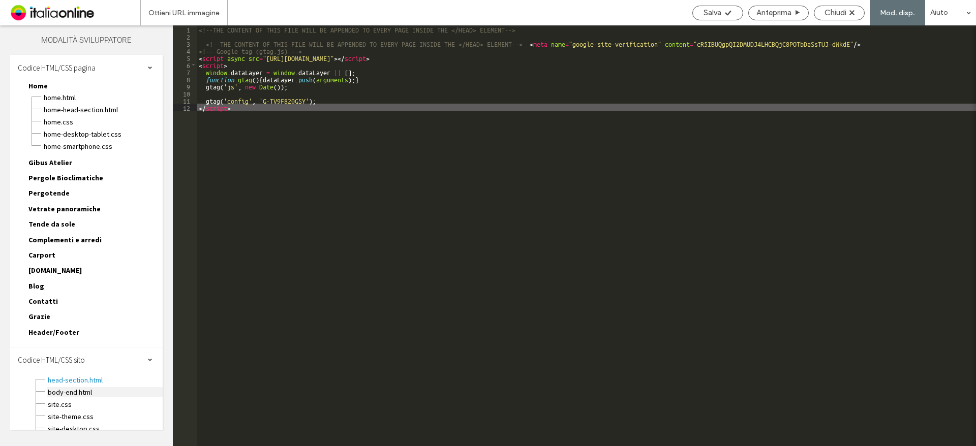
click at [56, 391] on span "body-end.html" at bounding box center [104, 392] width 115 height 10
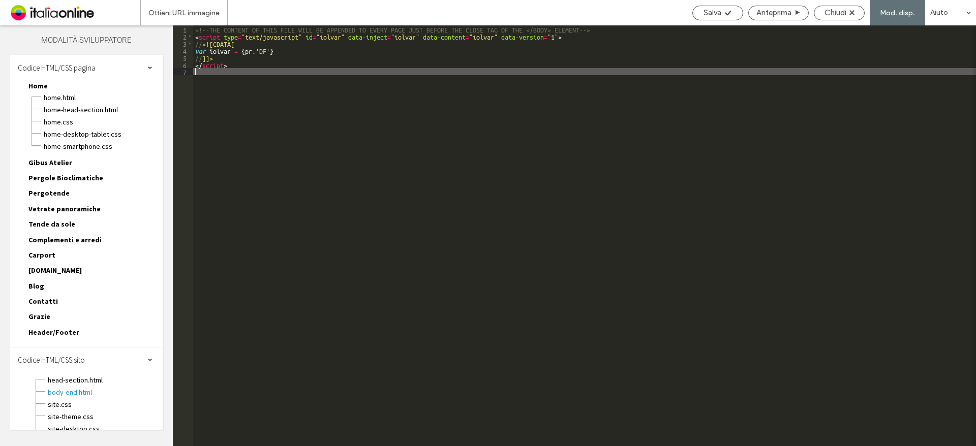
click at [224, 75] on div "<!--THE CONTENT OF THIS FILE WILL BE APPENDED TO EVERY PAGE JUST BEFORE THE CLO…" at bounding box center [584, 242] width 783 height 435
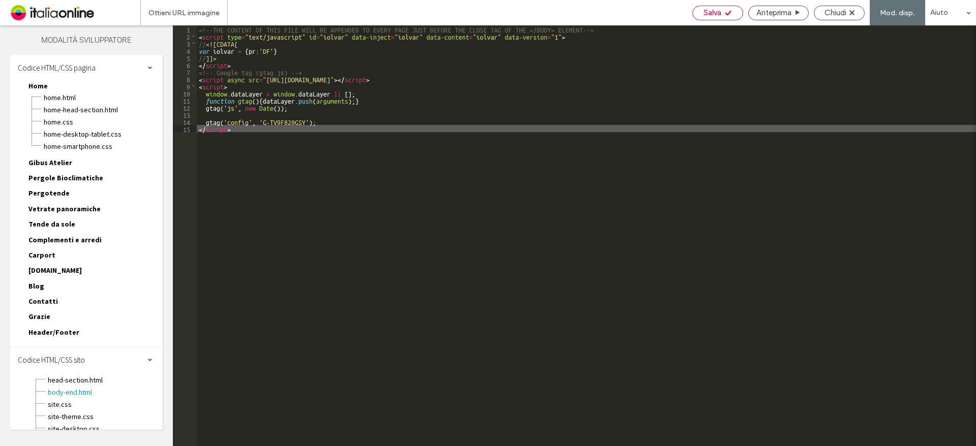
click at [707, 8] on div "Salva" at bounding box center [717, 13] width 51 height 15
click at [717, 19] on div "Salva" at bounding box center [717, 13] width 51 height 15
click at [717, 13] on span "Salva" at bounding box center [713, 12] width 18 height 9
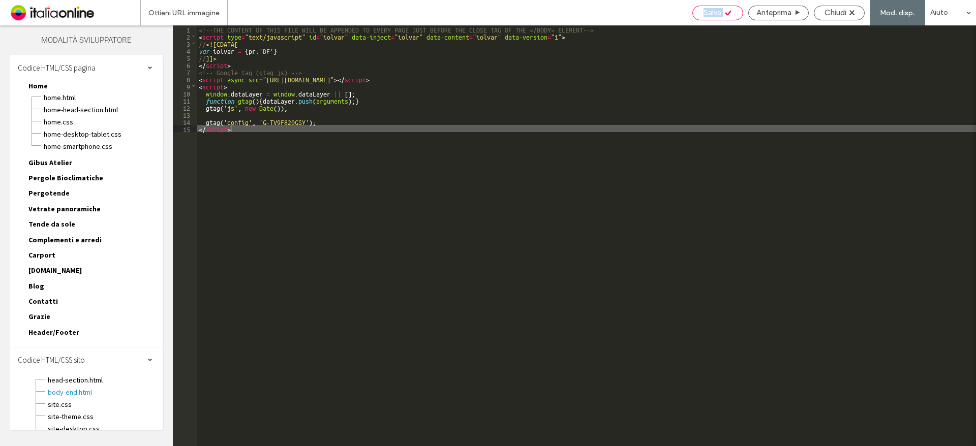
click at [717, 13] on span "Salva" at bounding box center [713, 12] width 18 height 9
click at [718, 8] on span "Salva" at bounding box center [713, 12] width 18 height 9
click at [716, 9] on span "Salva" at bounding box center [713, 12] width 18 height 9
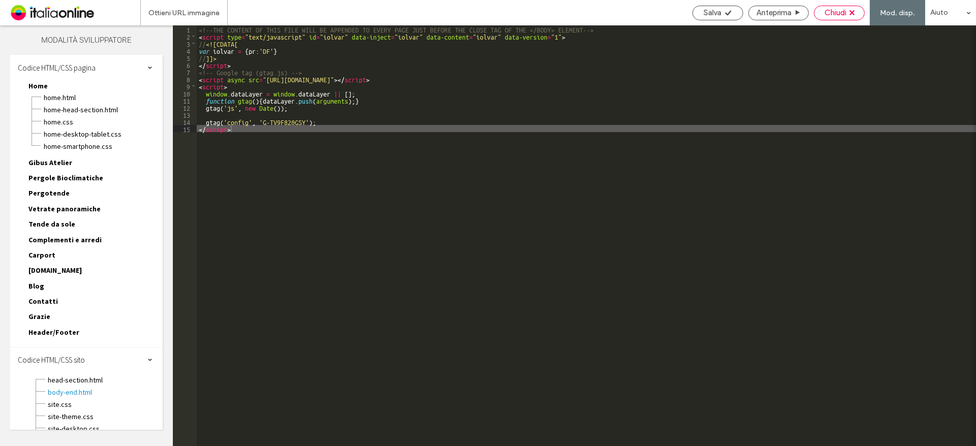
drag, startPoint x: 853, startPoint y: 13, endPoint x: 756, endPoint y: 24, distance: 97.8
click at [853, 13] on use at bounding box center [851, 12] width 5 height 5
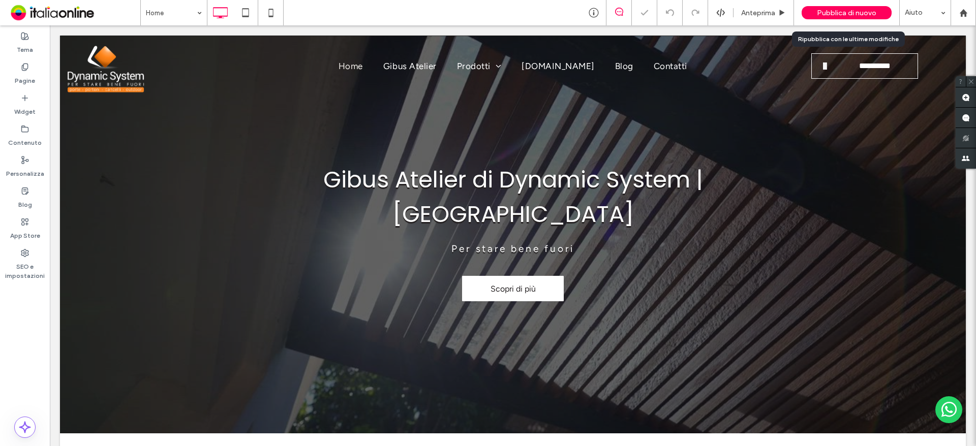
click at [852, 15] on span "Pubblica di nuovo" at bounding box center [846, 13] width 59 height 9
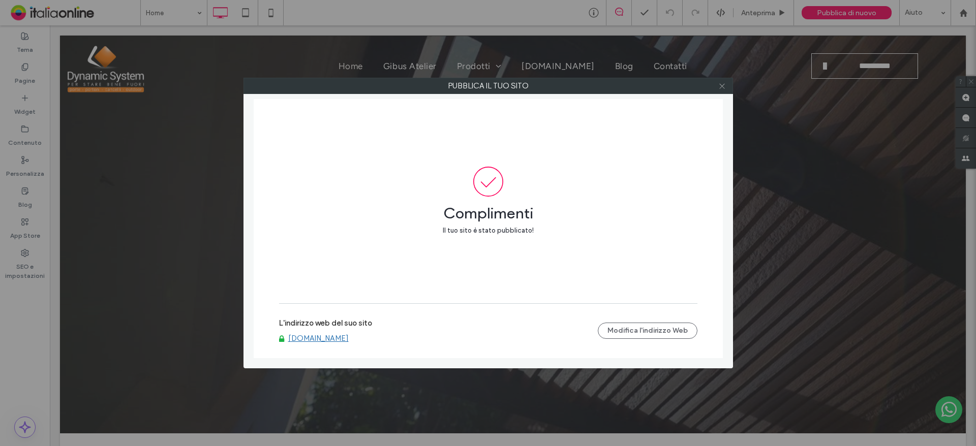
click at [721, 88] on icon at bounding box center [722, 86] width 8 height 8
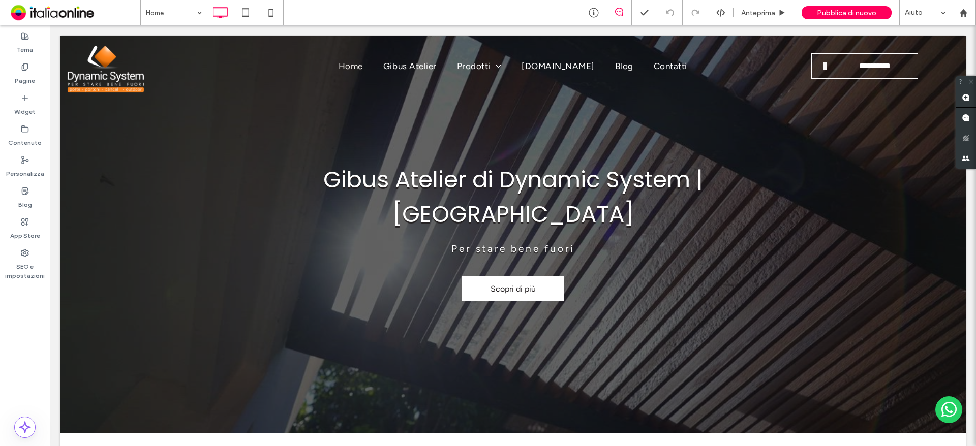
click at [720, 19] on div "Anteprima Pubblica di nuovo Aiuto" at bounding box center [778, 12] width 395 height 25
drag, startPoint x: 720, startPoint y: 7, endPoint x: 714, endPoint y: 7, distance: 6.1
click at [720, 7] on div "Anteprima Pubblica di nuovo Aiuto" at bounding box center [778, 12] width 395 height 25
click at [724, 9] on icon at bounding box center [720, 12] width 9 height 9
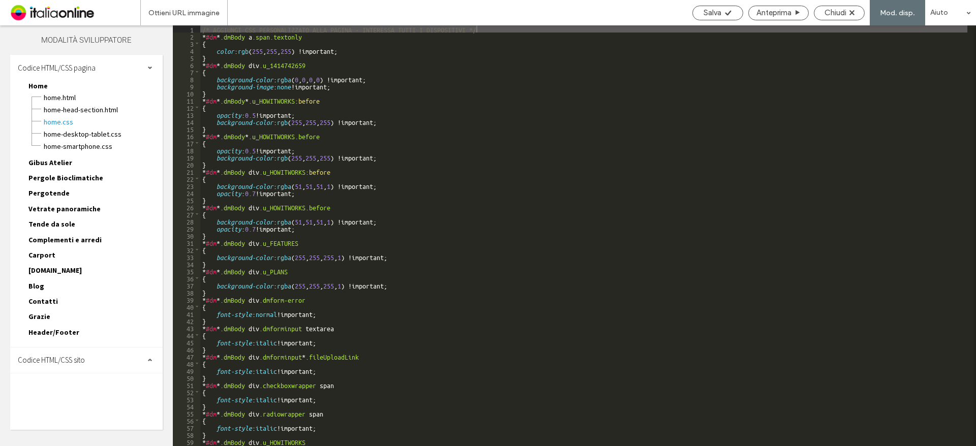
click at [62, 358] on span "Codice HTML/CSS sito" at bounding box center [51, 360] width 67 height 10
click at [65, 382] on span "head-section.html" at bounding box center [104, 380] width 115 height 10
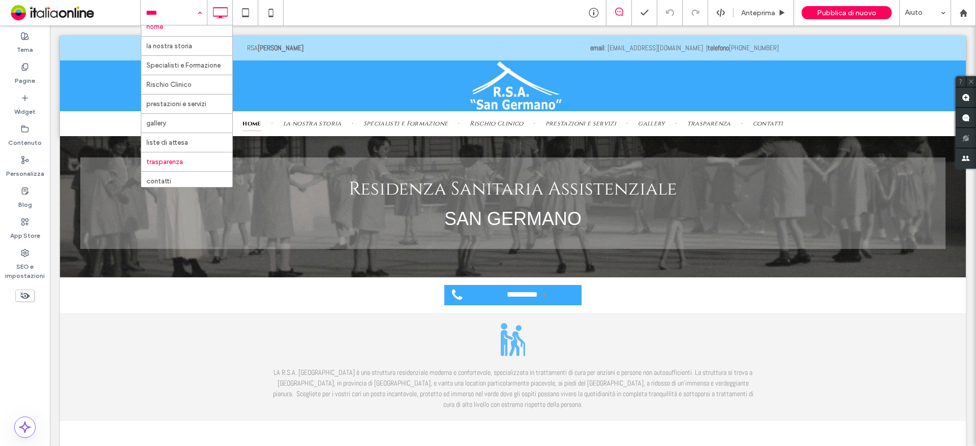
scroll to position [11, 0]
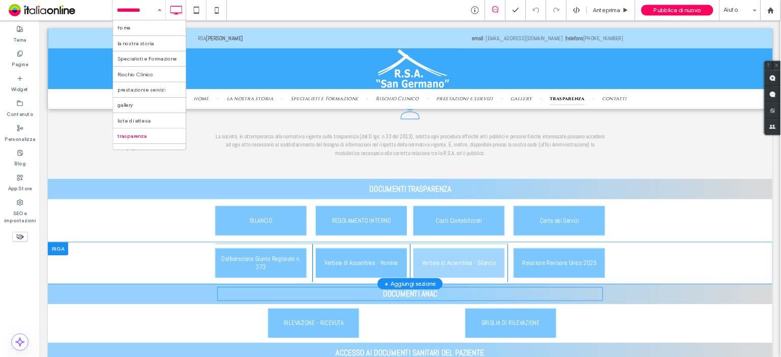
scroll to position [356, 0]
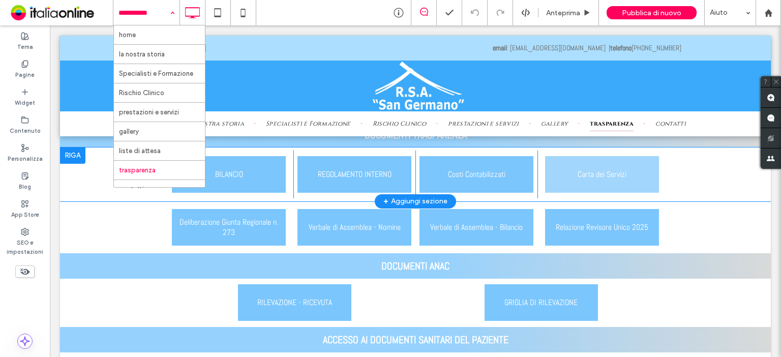
drag, startPoint x: 675, startPoint y: 43, endPoint x: 582, endPoint y: 182, distance: 167.4
click at [366, 209] on link "Verbale di Assemblea - Nomine" at bounding box center [354, 227] width 115 height 38
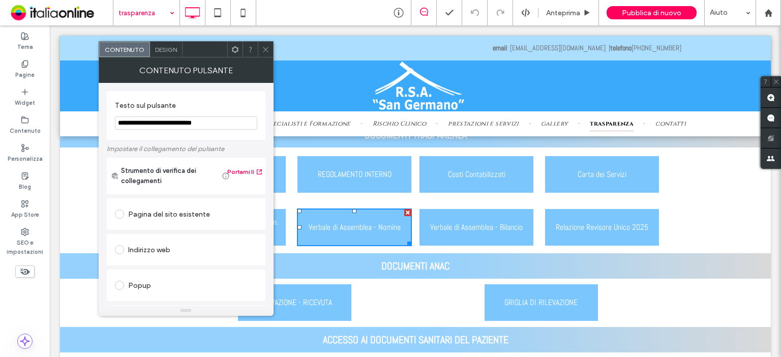
click at [268, 54] on span at bounding box center [266, 49] width 8 height 15
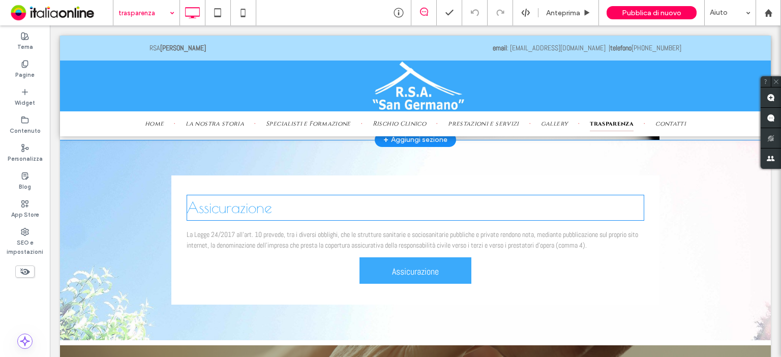
scroll to position [1861, 0]
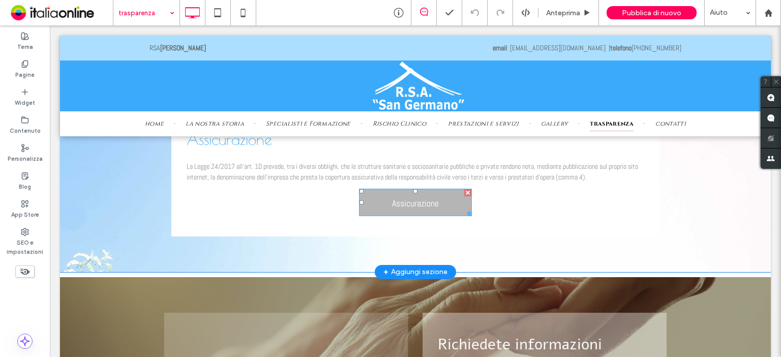
click at [397, 205] on span "Assicurazione" at bounding box center [415, 203] width 47 height 28
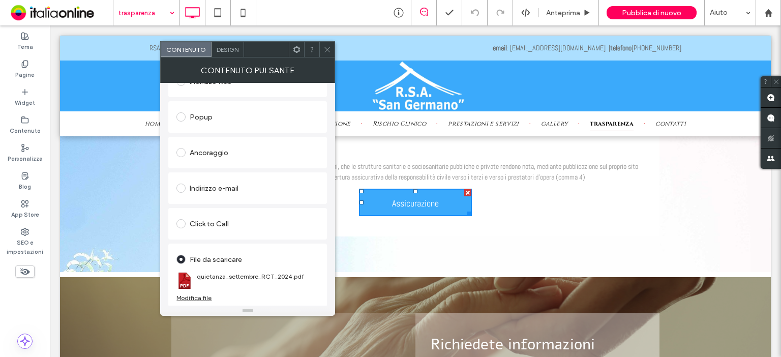
scroll to position [170, 0]
click at [201, 297] on div "Modifica file" at bounding box center [193, 297] width 35 height 8
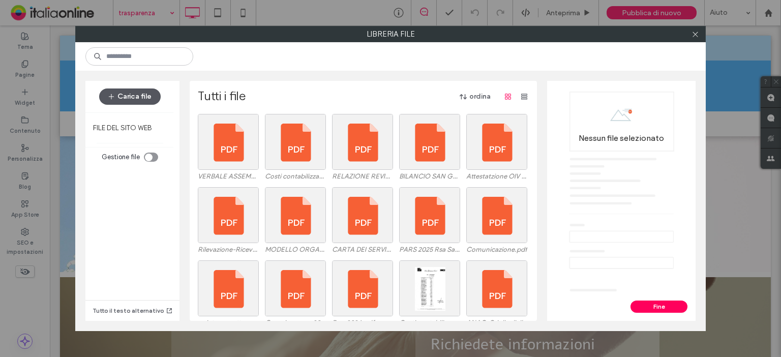
click at [120, 92] on button "Carica file" at bounding box center [130, 96] width 62 height 16
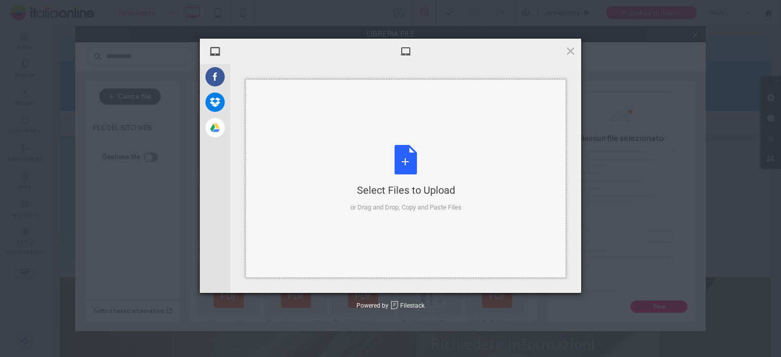
click at [413, 182] on div "Select Files to Upload or Drag and Drop, Copy and Paste Files" at bounding box center [405, 179] width 111 height 68
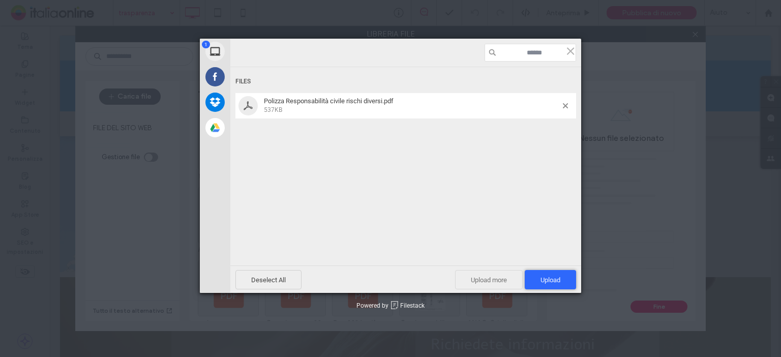
drag, startPoint x: 542, startPoint y: 277, endPoint x: 513, endPoint y: 272, distance: 30.0
click at [542, 277] on span "Upload 1" at bounding box center [550, 280] width 20 height 8
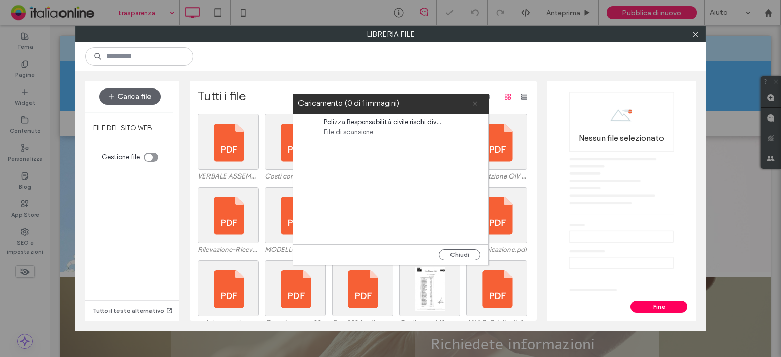
click at [474, 103] on icon at bounding box center [475, 103] width 7 height 7
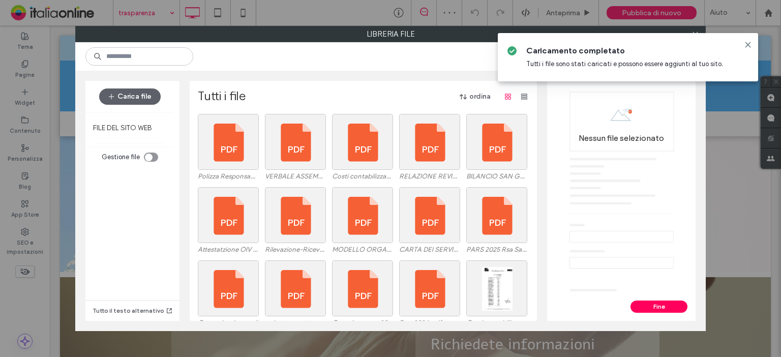
click at [743, 45] on div at bounding box center [748, 45] width 12 height 8
click at [746, 42] on icon at bounding box center [748, 45] width 8 height 8
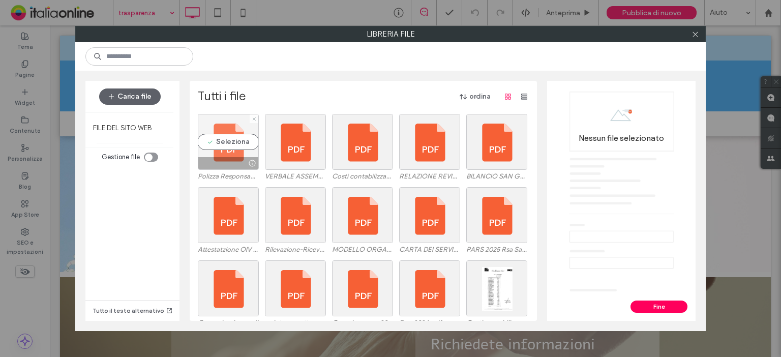
click at [242, 151] on div "Seleziona" at bounding box center [228, 142] width 61 height 56
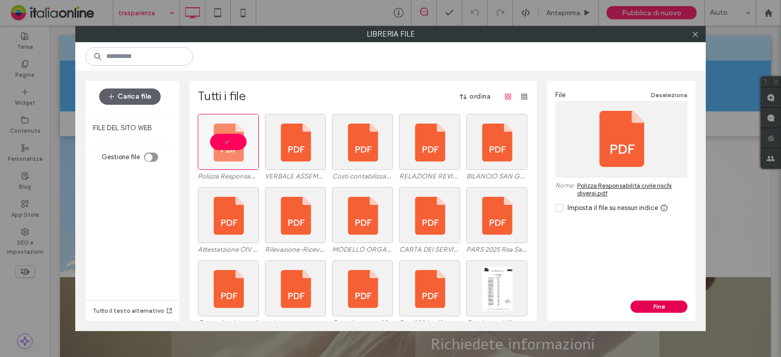
click at [653, 309] on button "Fine" at bounding box center [658, 306] width 57 height 12
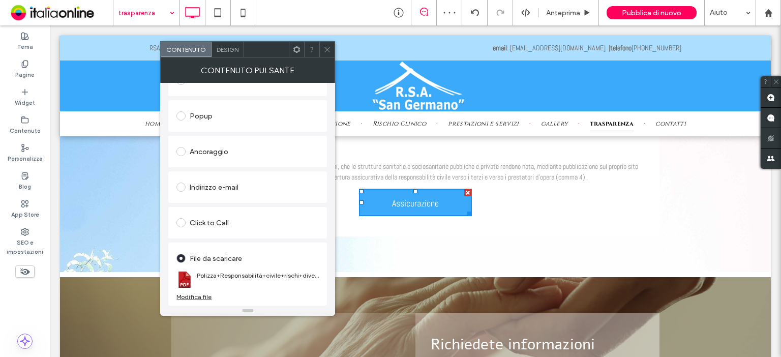
click at [325, 53] on span at bounding box center [327, 49] width 8 height 15
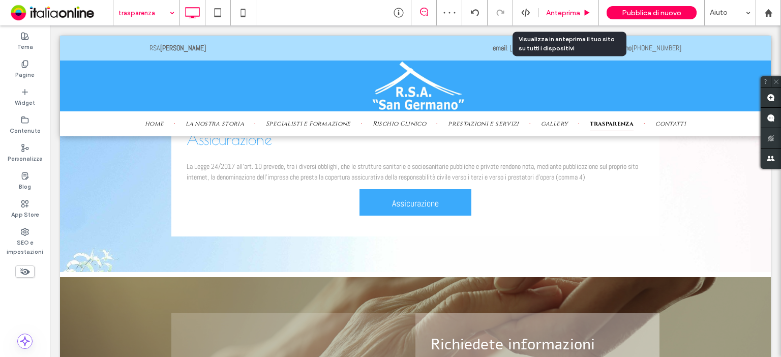
drag, startPoint x: 554, startPoint y: 11, endPoint x: 502, endPoint y: 45, distance: 61.6
click at [554, 11] on span "Anteprima" at bounding box center [563, 13] width 34 height 9
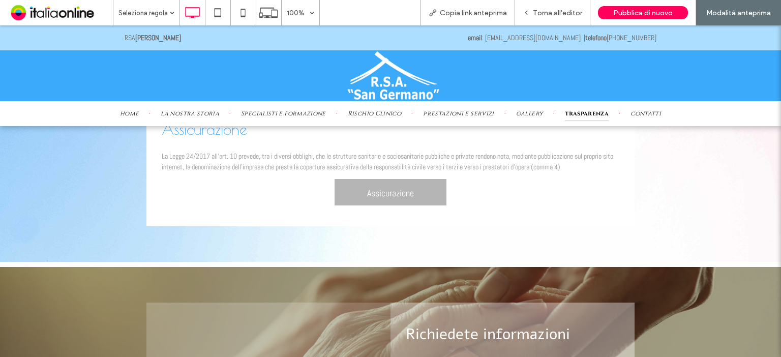
click at [403, 206] on span "Assicurazione" at bounding box center [390, 193] width 47 height 28
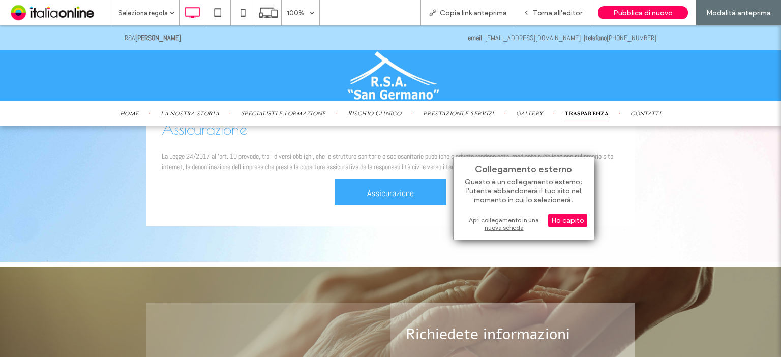
click at [487, 217] on div "Apri collegamento in una nuova scheda" at bounding box center [523, 224] width 127 height 18
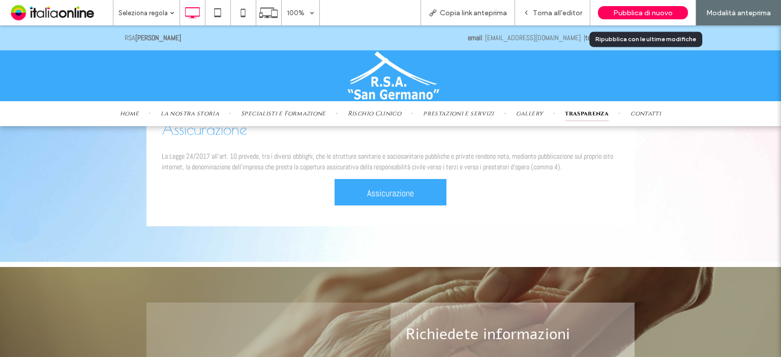
click at [630, 13] on span "Pubblica di nuovo" at bounding box center [642, 13] width 59 height 9
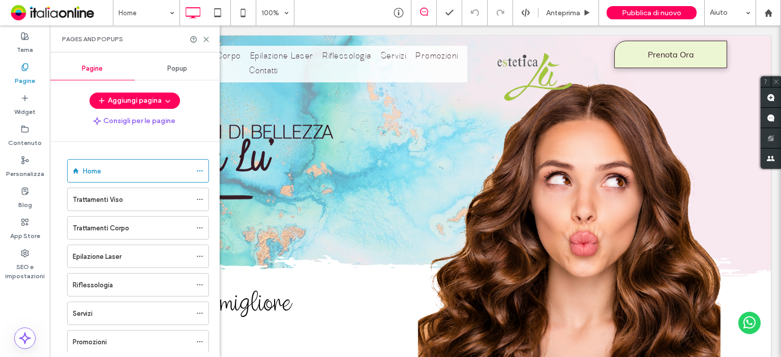
click at [184, 65] on span "Popup" at bounding box center [177, 69] width 20 height 8
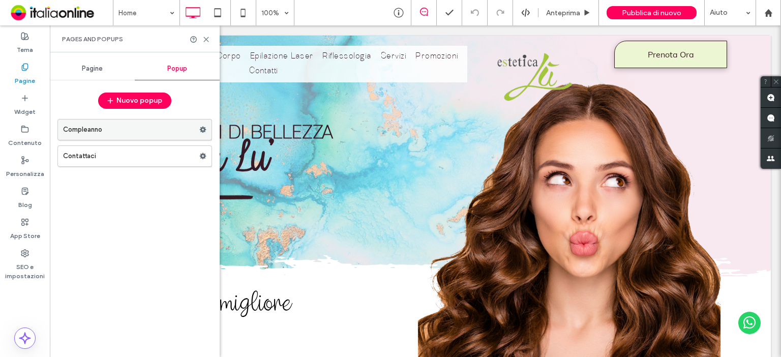
click at [96, 133] on label "Compleanno" at bounding box center [131, 129] width 136 height 20
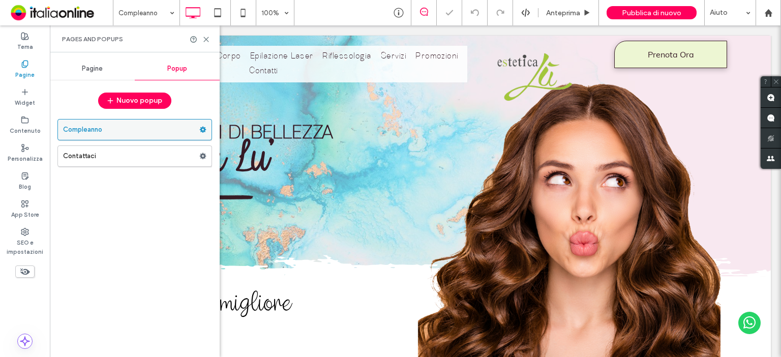
click at [96, 133] on label "Compleanno" at bounding box center [131, 129] width 136 height 20
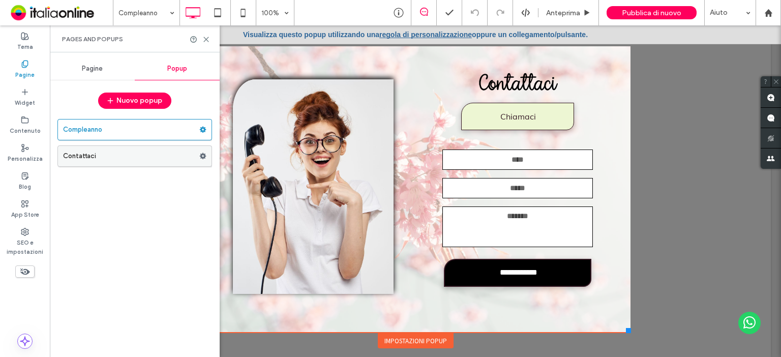
click at [112, 161] on label "Contattaci" at bounding box center [131, 156] width 136 height 20
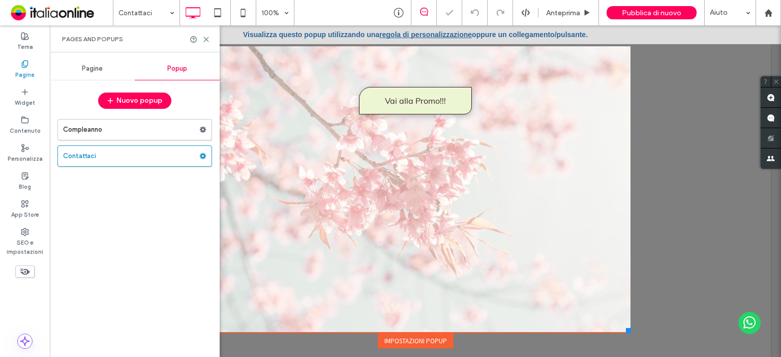
drag, startPoint x: 83, startPoint y: 130, endPoint x: 69, endPoint y: 124, distance: 15.5
click at [83, 130] on label "Compleanno" at bounding box center [131, 129] width 136 height 20
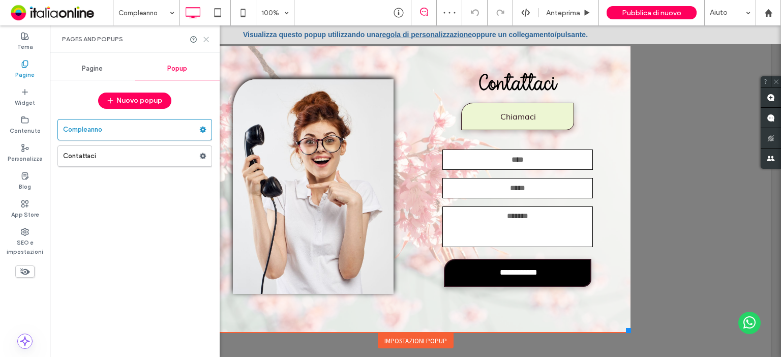
click at [207, 39] on icon at bounding box center [206, 40] width 8 height 8
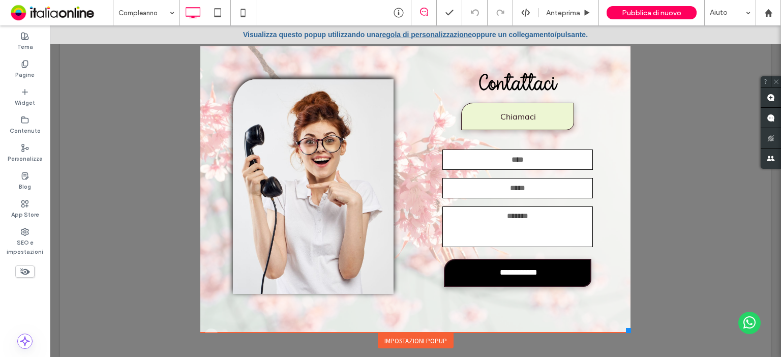
click at [712, 59] on div at bounding box center [415, 191] width 731 height 332
click at [38, 77] on div "Pagine" at bounding box center [25, 69] width 50 height 28
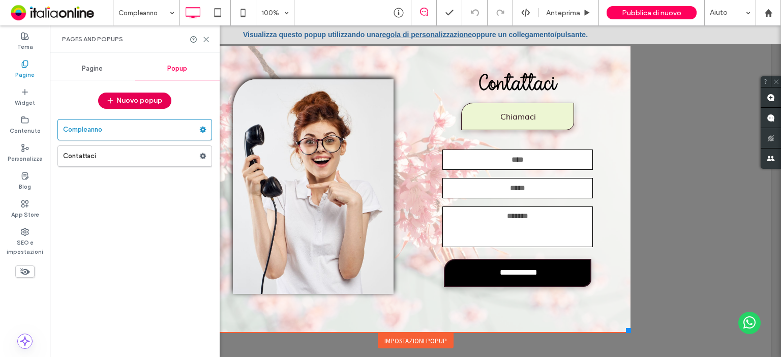
click at [139, 95] on button "Nuovo popup" at bounding box center [134, 101] width 73 height 16
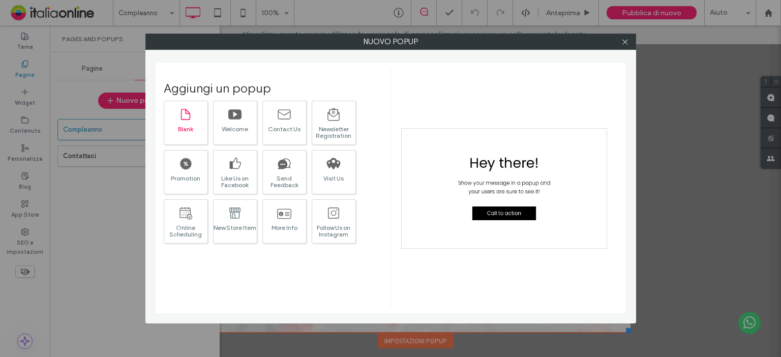
click at [191, 122] on div at bounding box center [185, 113] width 14 height 21
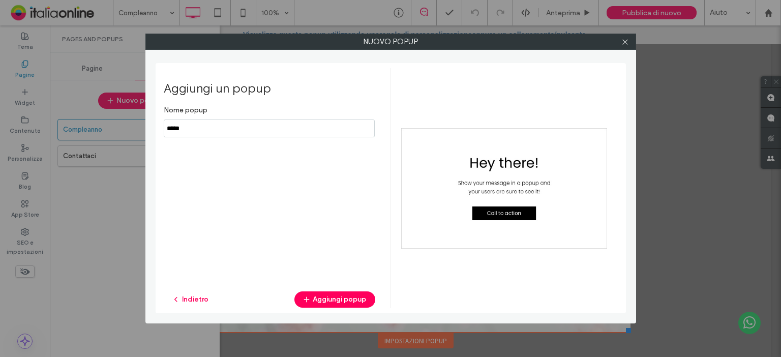
drag, startPoint x: 256, startPoint y: 130, endPoint x: 142, endPoint y: 132, distance: 113.9
click at [142, 132] on div "Nuovo popup Aggiungi un popup Nome popup Indietro Aggiungi popup" at bounding box center [390, 178] width 781 height 357
type input "**********"
drag, startPoint x: 326, startPoint y: 303, endPoint x: 313, endPoint y: 222, distance: 82.4
click at [326, 302] on button "Aggiungi popup" at bounding box center [334, 299] width 81 height 16
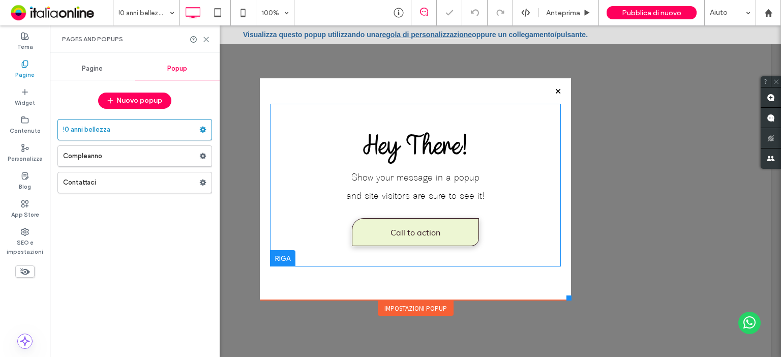
drag, startPoint x: 277, startPoint y: 266, endPoint x: 281, endPoint y: 260, distance: 7.1
click at [277, 266] on div at bounding box center [415, 265] width 291 height 3
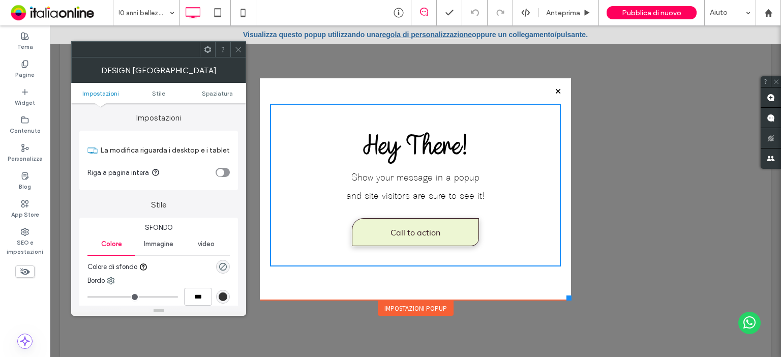
click at [236, 54] on span at bounding box center [238, 49] width 8 height 15
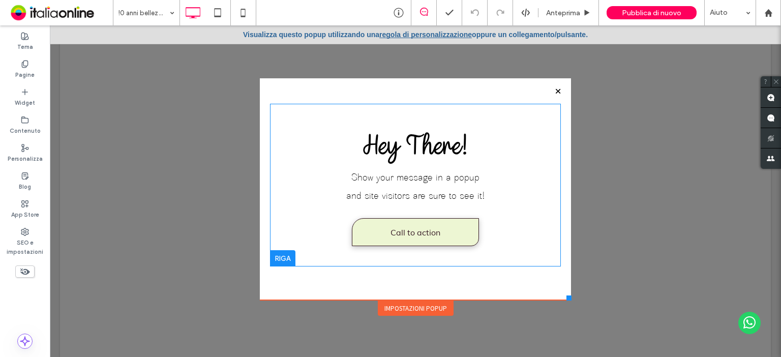
click at [283, 257] on div at bounding box center [282, 258] width 25 height 16
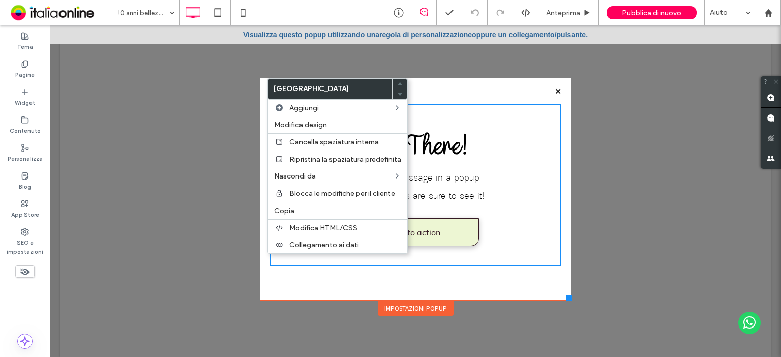
click at [541, 149] on h2 "Hey There!" at bounding box center [415, 147] width 291 height 32
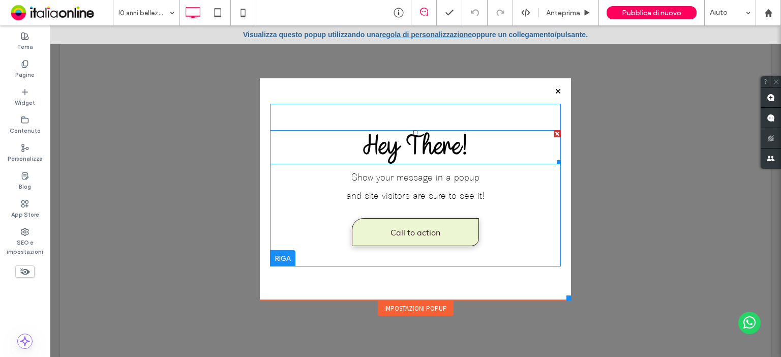
click at [550, 132] on h2 "Hey There!" at bounding box center [415, 147] width 291 height 32
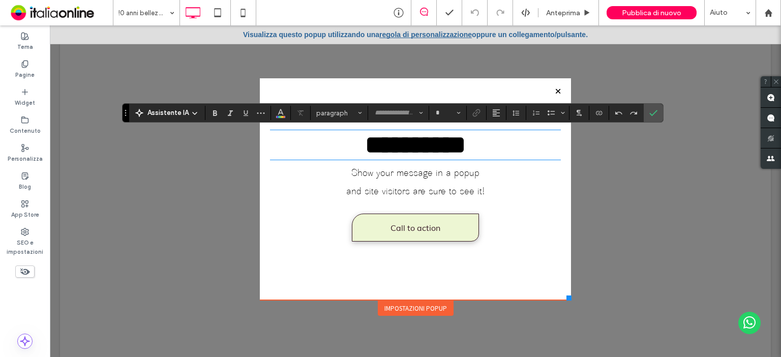
type input "********"
type input "**"
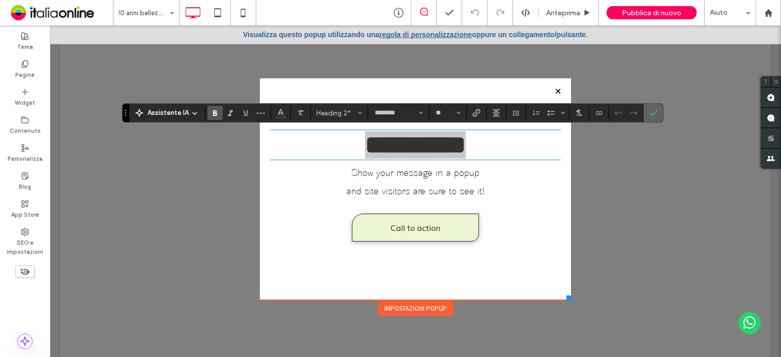
click at [649, 115] on icon "Conferma" at bounding box center [653, 113] width 8 height 8
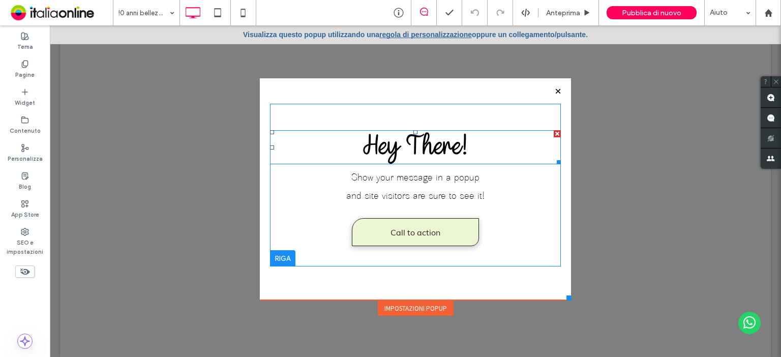
click at [554, 134] on div at bounding box center [557, 133] width 7 height 7
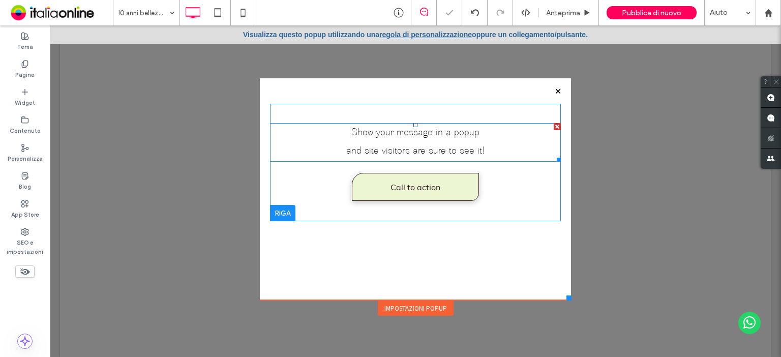
click at [554, 129] on div at bounding box center [557, 126] width 7 height 7
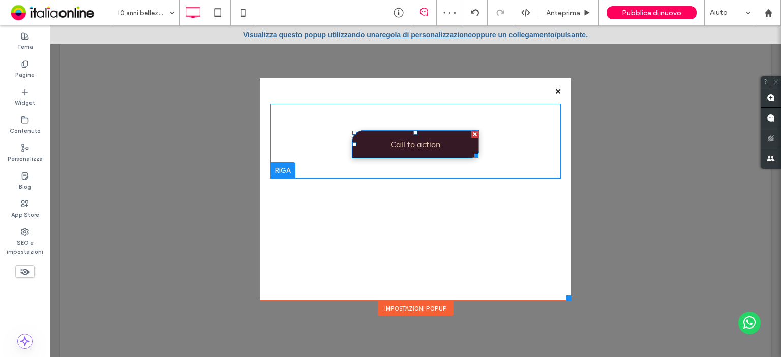
click at [473, 134] on div at bounding box center [474, 134] width 7 height 7
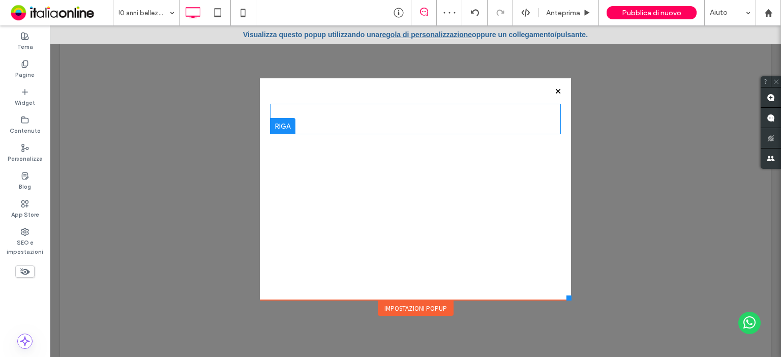
click at [270, 124] on div at bounding box center [282, 126] width 25 height 16
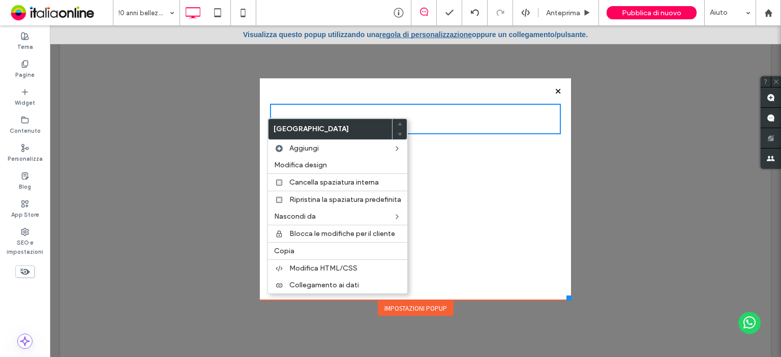
click at [481, 144] on div "Click To Paste" at bounding box center [415, 192] width 291 height 176
click at [523, 165] on div "Click To Paste" at bounding box center [415, 192] width 291 height 176
click at [531, 235] on div "Click To Paste" at bounding box center [415, 192] width 291 height 176
click at [462, 125] on div "Click To Paste" at bounding box center [415, 119] width 291 height 31
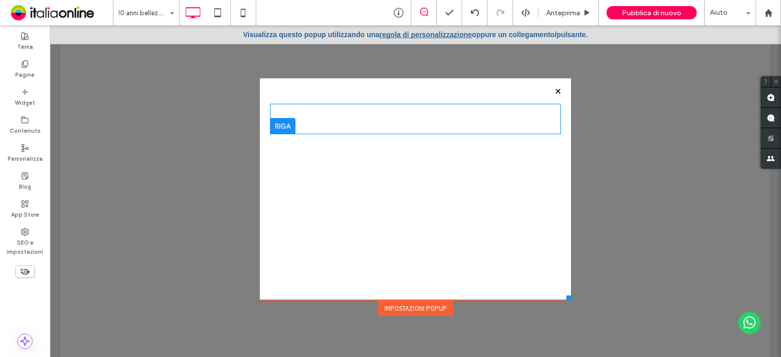
click at [356, 114] on div "Click To Paste" at bounding box center [415, 119] width 291 height 31
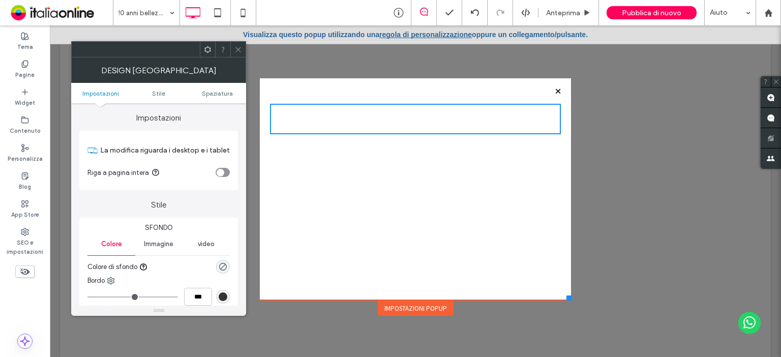
click at [165, 249] on div "Immagine" at bounding box center [158, 244] width 47 height 22
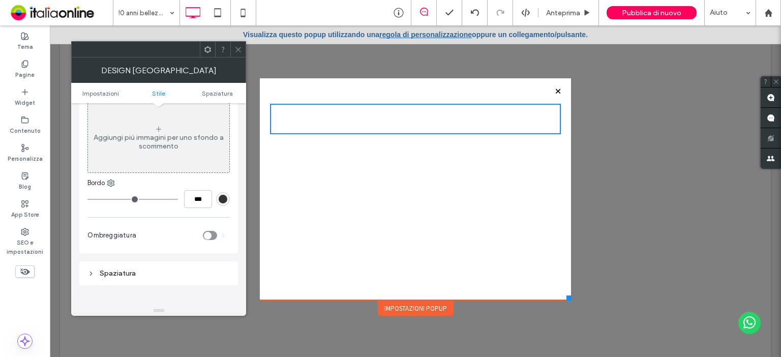
scroll to position [163, 0]
click at [138, 134] on div "Aggiungi più immagini per uno sfondo a scorrimento" at bounding box center [158, 139] width 141 height 17
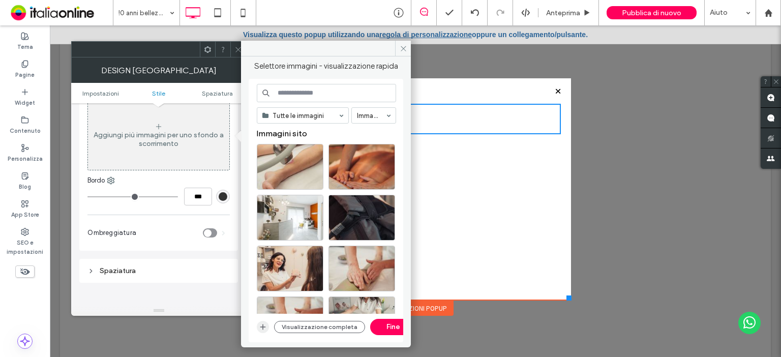
click at [267, 325] on span "button" at bounding box center [263, 327] width 12 height 12
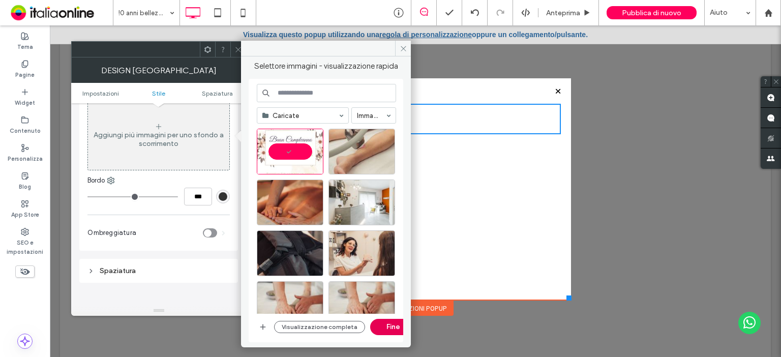
click at [393, 328] on button "Fine" at bounding box center [393, 327] width 46 height 16
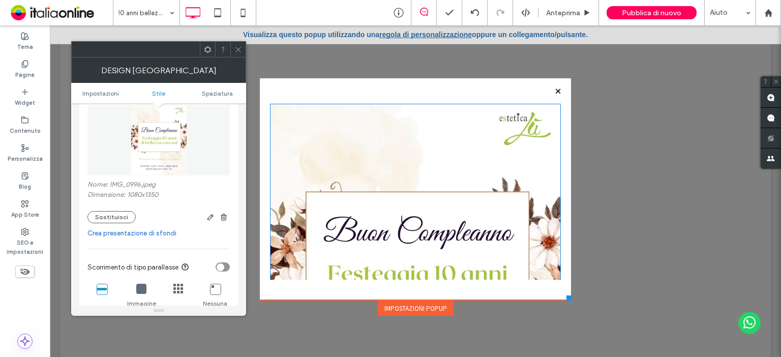
drag, startPoint x: 399, startPoint y: 134, endPoint x: 413, endPoint y: 300, distance: 167.4
click at [413, 300] on div "Click To Paste Impostazioni popup" at bounding box center [415, 189] width 311 height 222
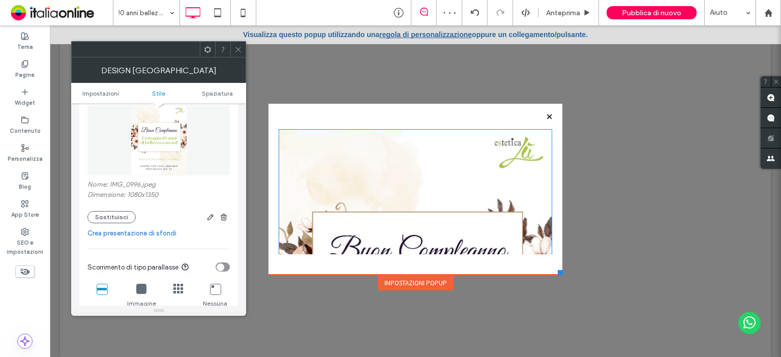
drag, startPoint x: 565, startPoint y: 299, endPoint x: 506, endPoint y: 252, distance: 75.6
click at [558, 273] on div at bounding box center [560, 272] width 5 height 5
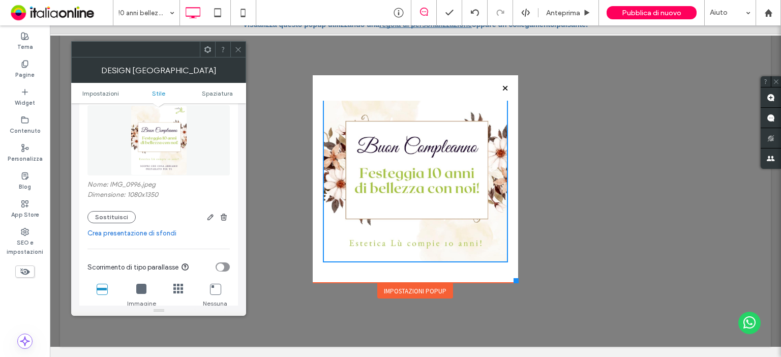
scroll to position [0, 0]
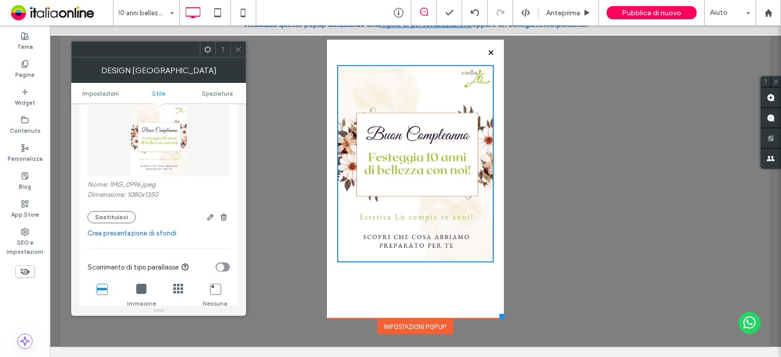
drag, startPoint x: 543, startPoint y: 260, endPoint x: 500, endPoint y: 318, distance: 72.0
click at [500, 318] on div at bounding box center [501, 316] width 5 height 5
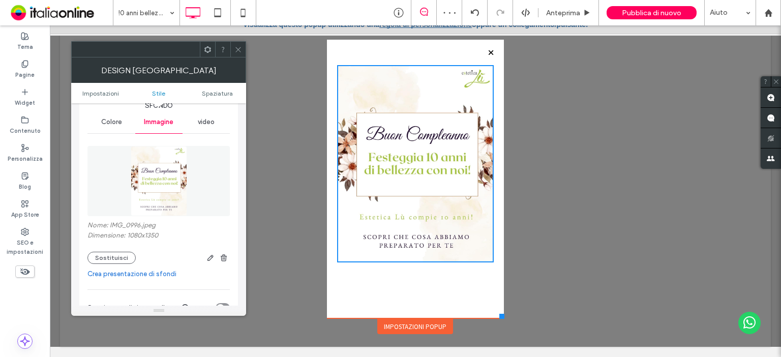
scroll to position [41, 0]
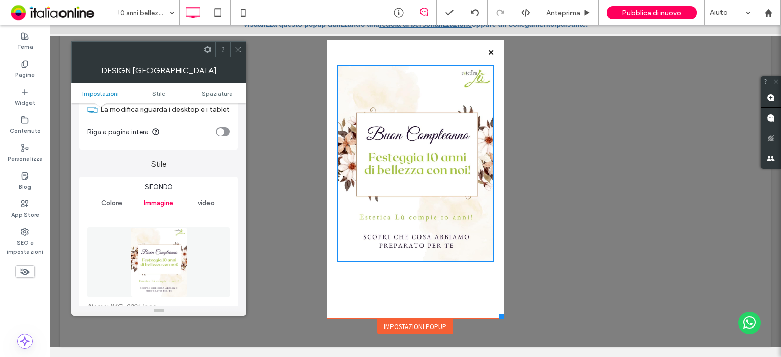
click at [235, 51] on icon at bounding box center [238, 50] width 8 height 8
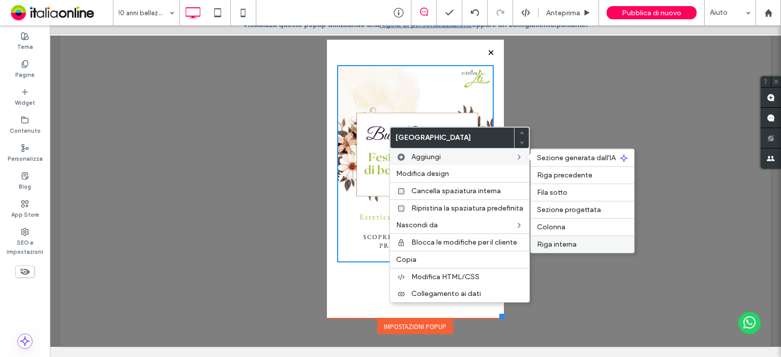
click at [569, 242] on span "Riga interna" at bounding box center [557, 244] width 40 height 9
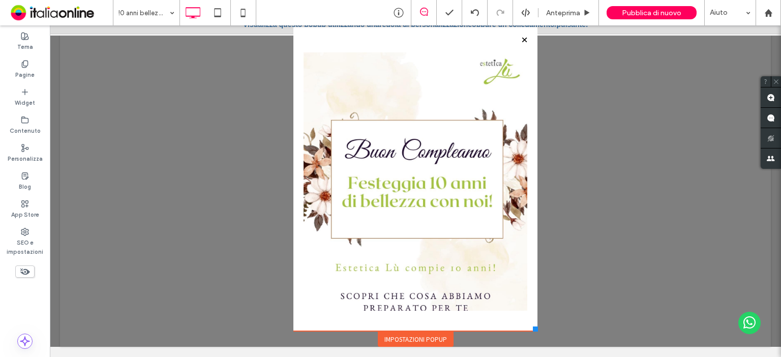
drag, startPoint x: 496, startPoint y: 317, endPoint x: 534, endPoint y: 331, distance: 40.1
click at [534, 331] on div "Click To Paste Home Trattamenti Viso Trattamenti Corpo Epilazione Laser Rifless…" at bounding box center [415, 185] width 711 height 321
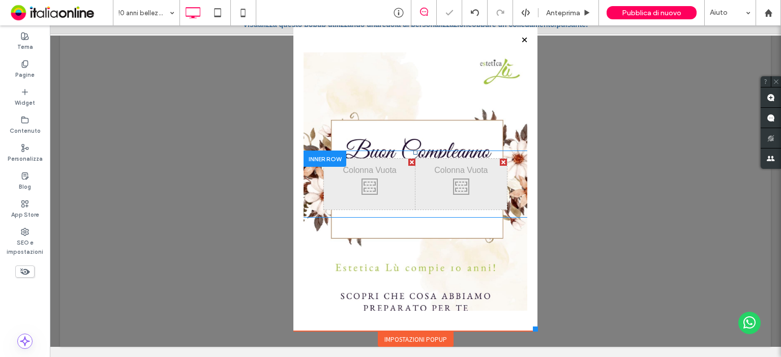
drag, startPoint x: 388, startPoint y: 185, endPoint x: 400, endPoint y: 163, distance: 25.2
click at [377, 218] on div "Click To Paste Click To Paste Click To Paste Click To Paste Click To Paste" at bounding box center [416, 183] width 224 height 263
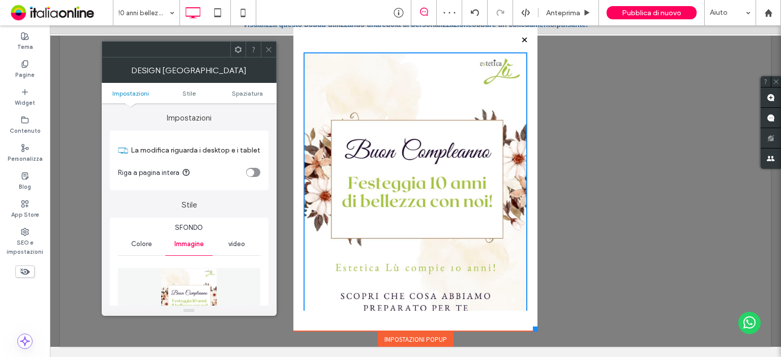
drag, startPoint x: 268, startPoint y: 53, endPoint x: 227, endPoint y: 36, distance: 44.7
click at [268, 53] on span at bounding box center [269, 49] width 8 height 15
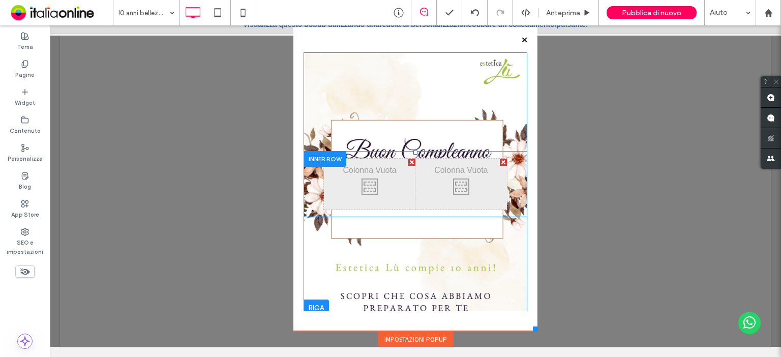
click at [408, 159] on div at bounding box center [411, 162] width 7 height 7
click at [317, 163] on div at bounding box center [325, 159] width 43 height 16
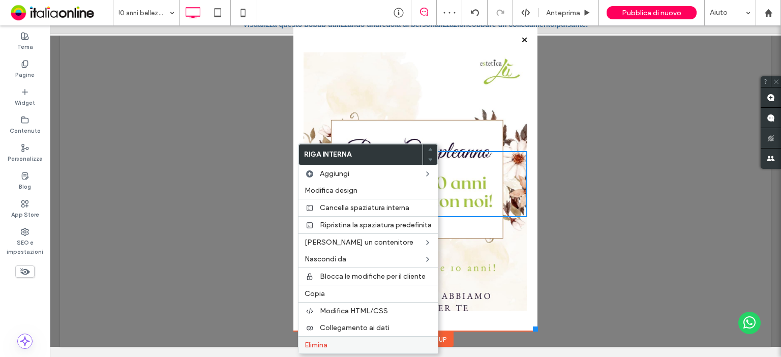
click at [322, 344] on span "Elimina" at bounding box center [316, 345] width 23 height 9
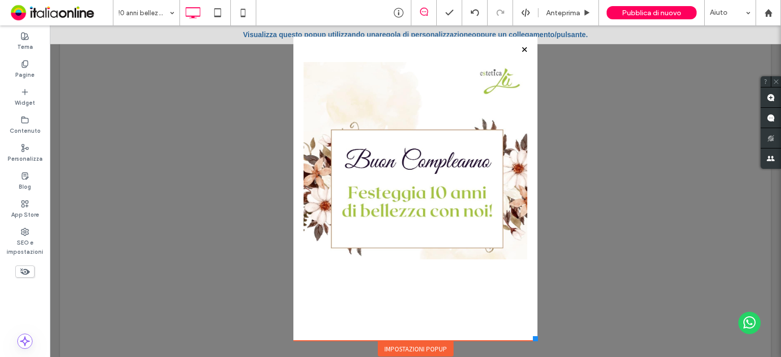
scroll to position [0, 0]
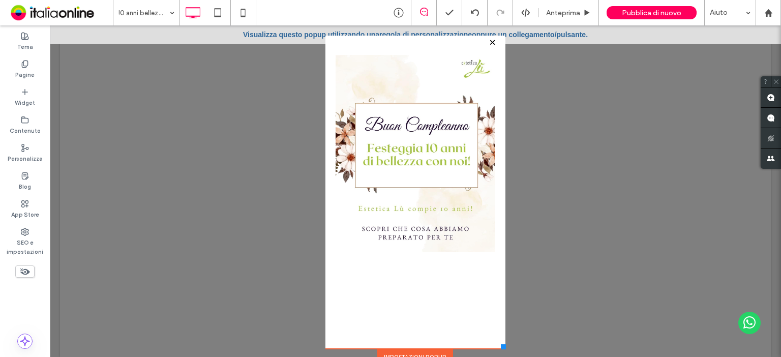
drag, startPoint x: 527, startPoint y: 338, endPoint x: 497, endPoint y: 344, distance: 30.6
click at [502, 349] on div at bounding box center [503, 346] width 5 height 5
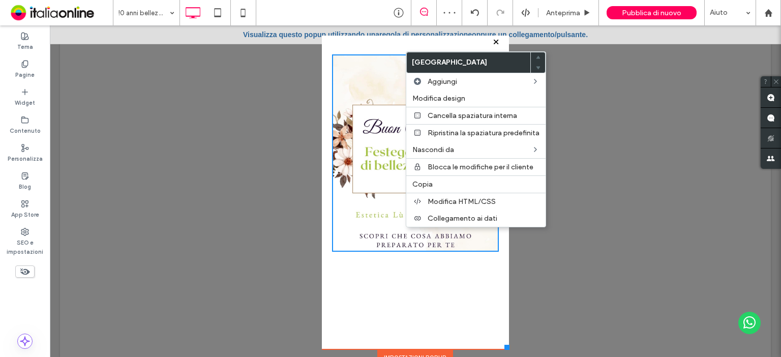
drag, startPoint x: 179, startPoint y: 146, endPoint x: 81, endPoint y: 121, distance: 101.4
click at [179, 146] on div at bounding box center [415, 191] width 731 height 332
click at [34, 95] on div "Widget" at bounding box center [25, 97] width 50 height 28
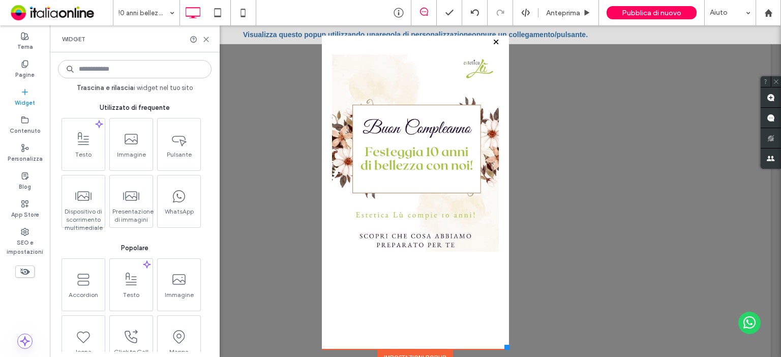
click at [111, 66] on input at bounding box center [135, 69] width 154 height 18
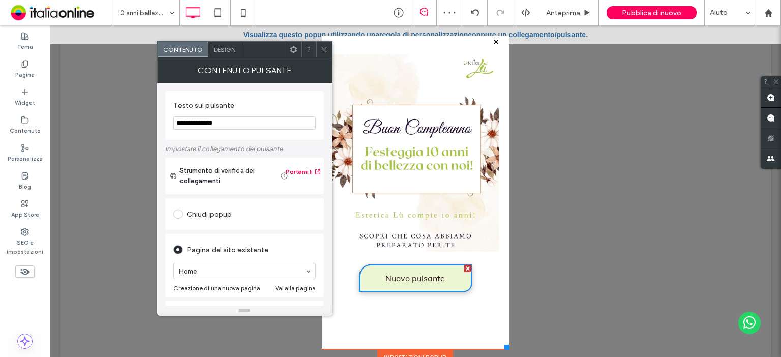
drag, startPoint x: 251, startPoint y: 120, endPoint x: 167, endPoint y: 112, distance: 84.3
click at [162, 116] on div "**********" at bounding box center [244, 194] width 175 height 223
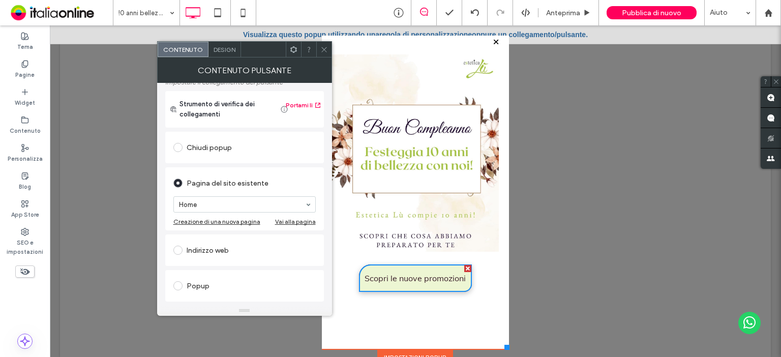
scroll to position [81, 0]
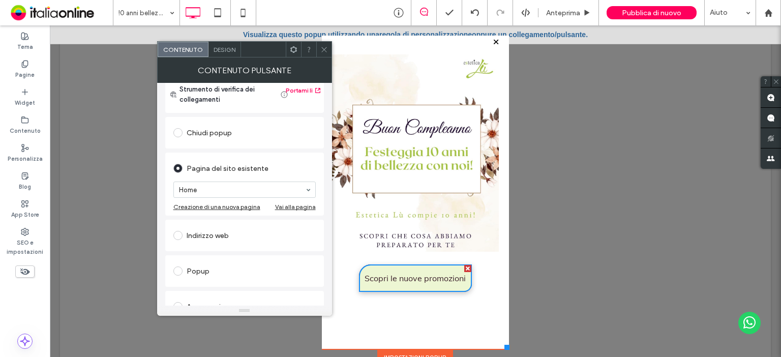
type input "**********"
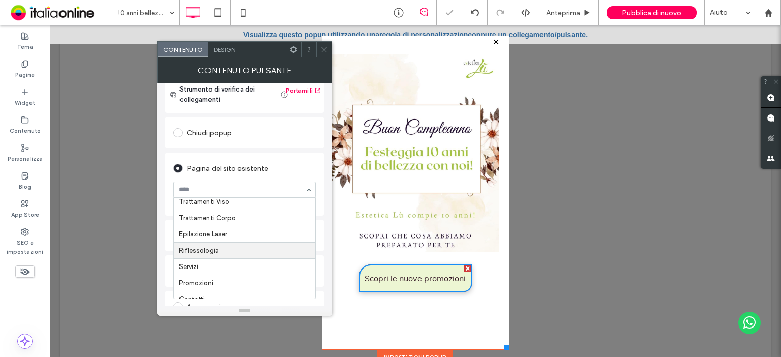
scroll to position [32, 0]
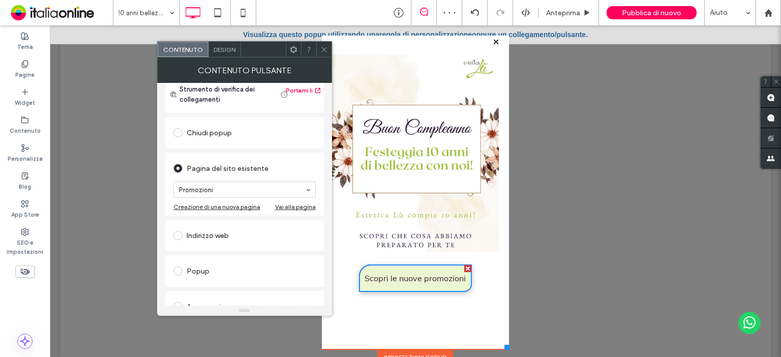
click at [322, 47] on use at bounding box center [323, 49] width 5 height 5
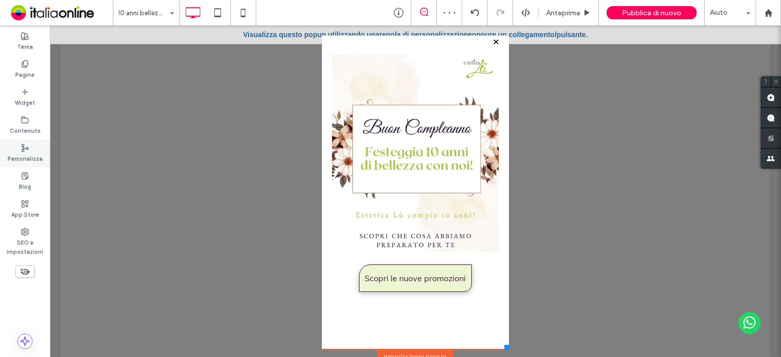
click at [24, 152] on label "Personalizza" at bounding box center [25, 157] width 35 height 11
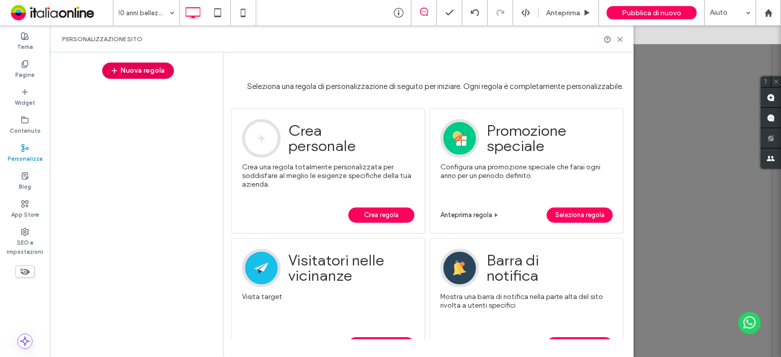
click at [139, 70] on button "Nuova regola" at bounding box center [138, 71] width 72 height 16
drag, startPoint x: 370, startPoint y: 219, endPoint x: 357, endPoint y: 222, distance: 13.0
click at [370, 219] on span "Crea regola" at bounding box center [381, 214] width 35 height 15
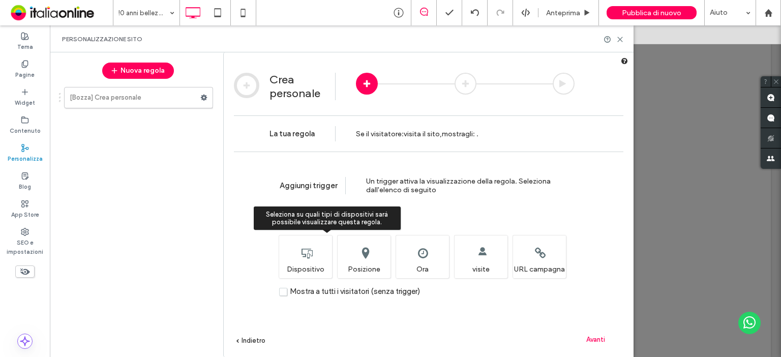
click at [300, 256] on div "Seleziona su quali tipi di dispositivi sarà possibile visualizzare questa regol…" at bounding box center [305, 256] width 53 height 43
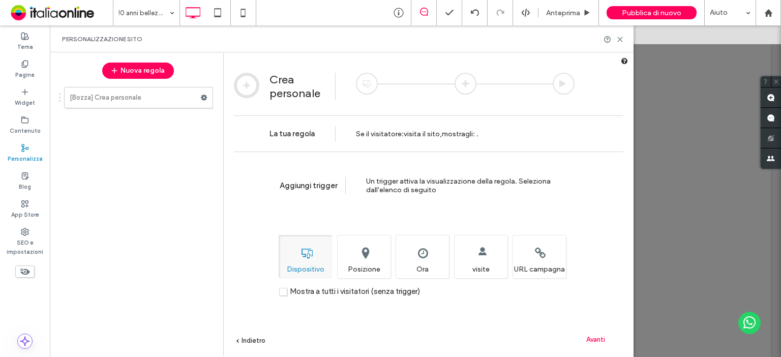
click at [285, 293] on label "Mostra a tutti i visitatori (senza trigger)" at bounding box center [349, 291] width 141 height 9
click at [596, 342] on span "Avanti" at bounding box center [595, 340] width 19 height 8
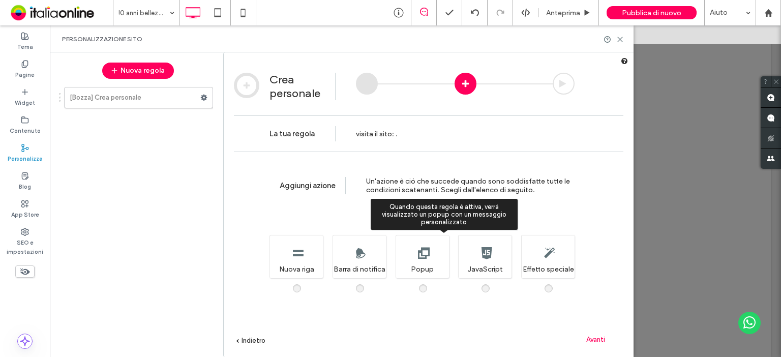
click at [429, 283] on span at bounding box center [429, 283] width 0 height 0
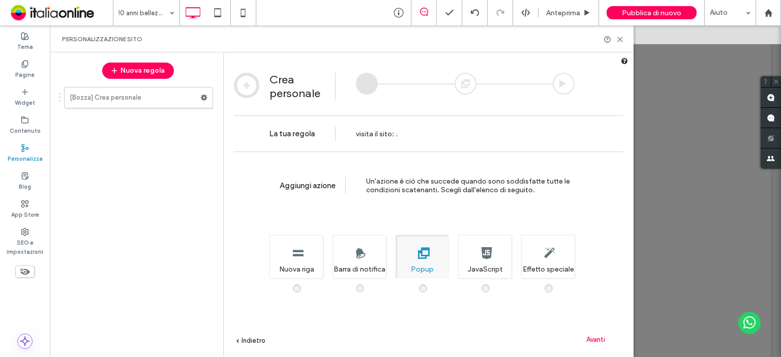
click at [599, 340] on span "Avanti" at bounding box center [595, 340] width 19 height 8
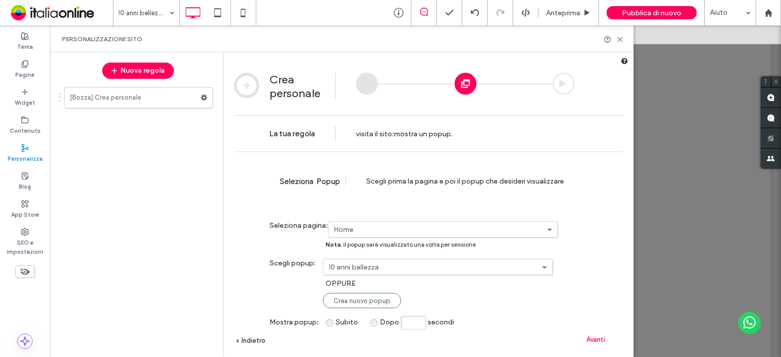
click at [596, 338] on span "Avanti" at bounding box center [595, 340] width 19 height 8
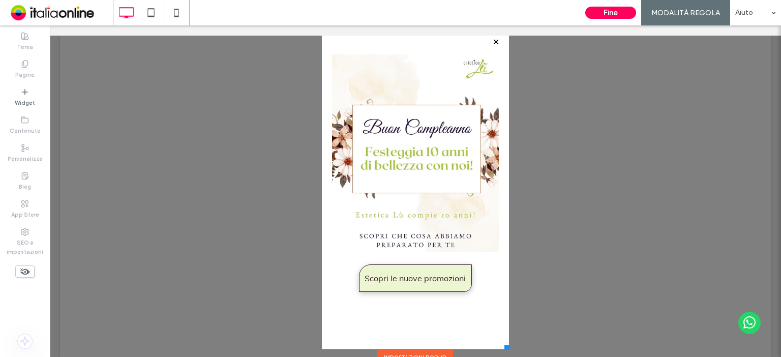
scroll to position [0, 0]
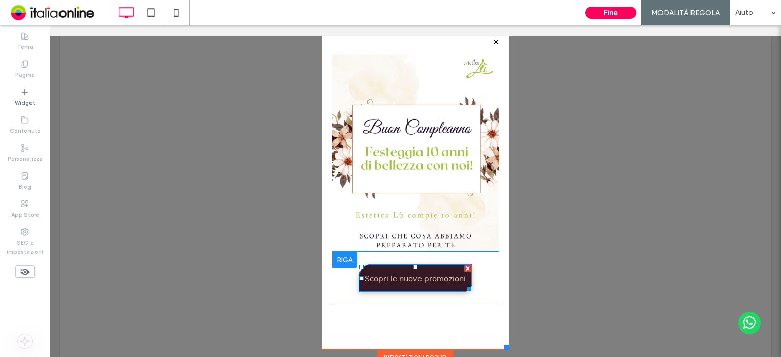
click at [450, 283] on span "Scopri le nuove promozioni" at bounding box center [415, 278] width 101 height 10
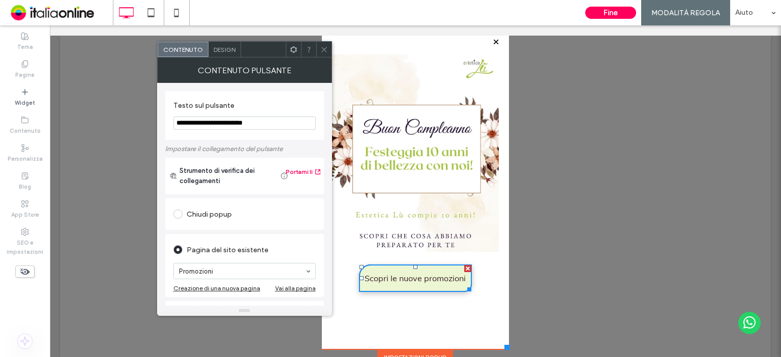
click at [325, 51] on use at bounding box center [323, 49] width 5 height 5
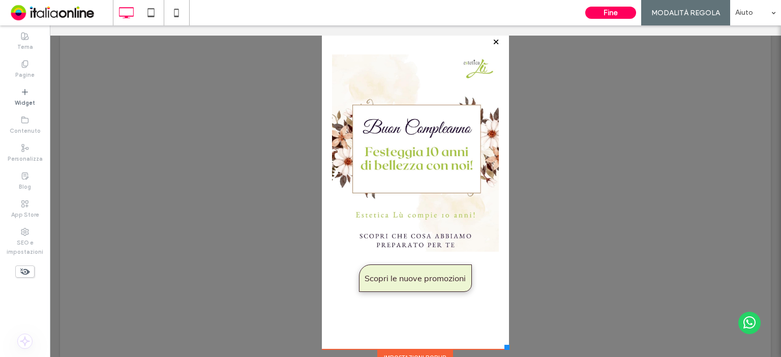
drag, startPoint x: 490, startPoint y: 45, endPoint x: 599, endPoint y: 48, distance: 108.8
click at [490, 45] on div at bounding box center [496, 42] width 14 height 14
click at [489, 41] on div at bounding box center [496, 42] width 14 height 14
click at [598, 12] on button "Fine" at bounding box center [610, 13] width 51 height 12
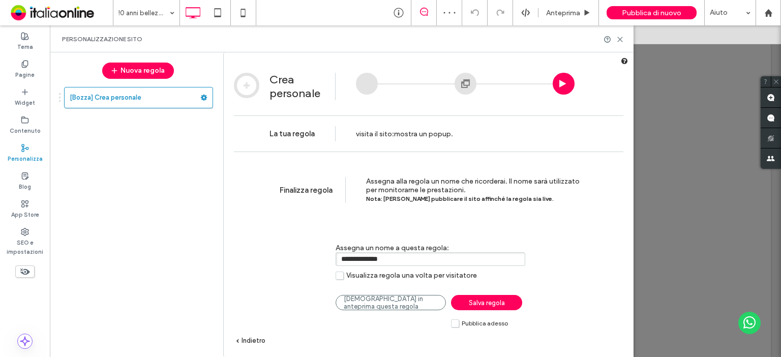
drag, startPoint x: 416, startPoint y: 257, endPoint x: 330, endPoint y: 252, distance: 86.1
click at [330, 252] on div "**********" at bounding box center [421, 256] width 305 height 57
type input "**********"
click at [345, 279] on label "Visualizza regola una volta per visitatore" at bounding box center [406, 275] width 141 height 9
click at [490, 309] on link "Salva regola" at bounding box center [486, 302] width 71 height 15
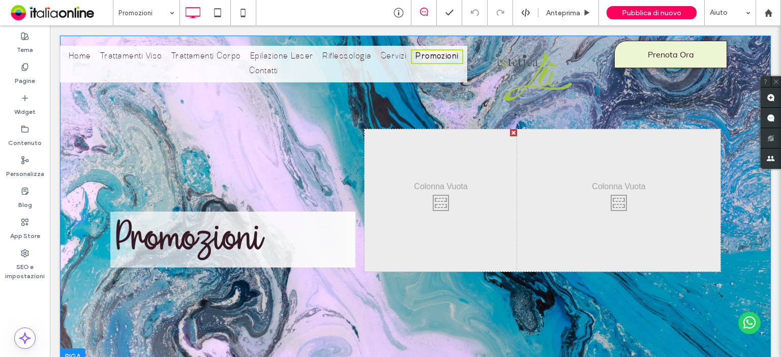
click at [437, 220] on div "Click To Paste" at bounding box center [441, 200] width 153 height 142
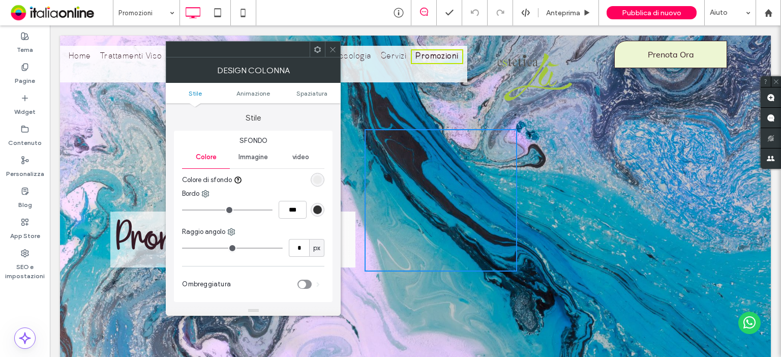
click at [260, 160] on span "Immagine" at bounding box center [252, 157] width 29 height 8
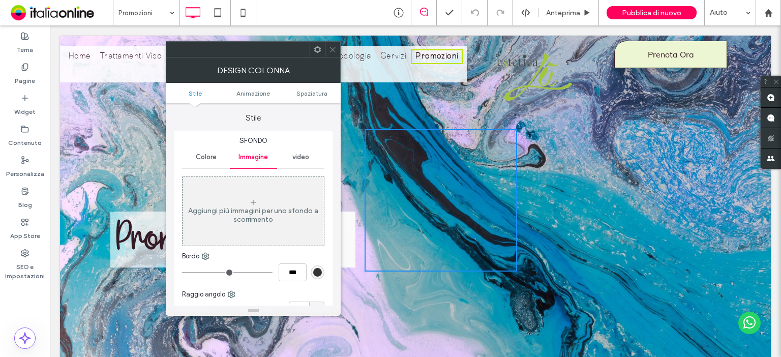
click at [332, 52] on icon at bounding box center [333, 50] width 8 height 8
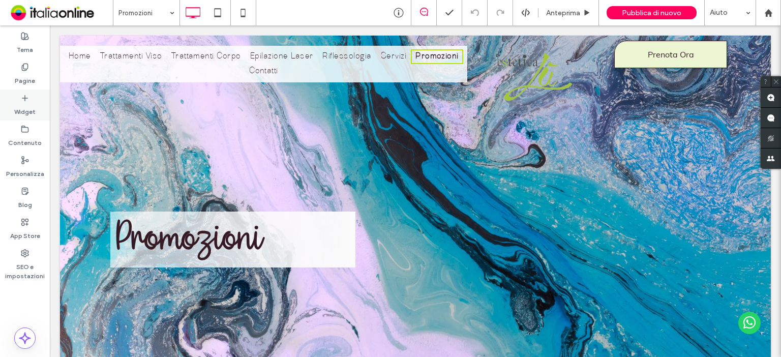
click at [25, 112] on label "Widget" at bounding box center [24, 109] width 21 height 14
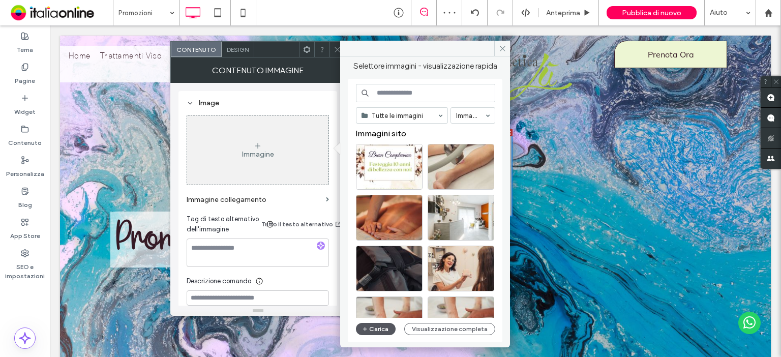
click at [381, 326] on button "Carica" at bounding box center [376, 329] width 40 height 12
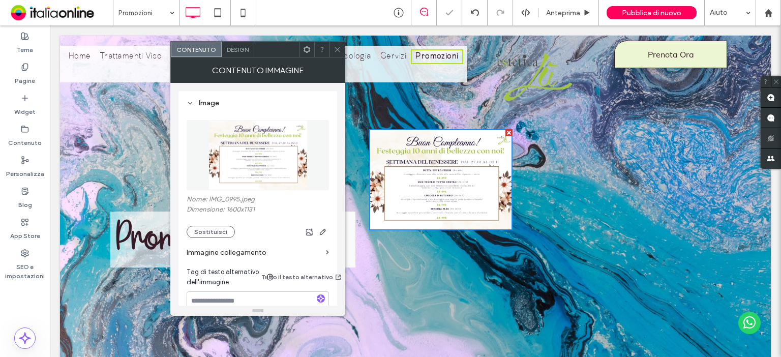
click at [474, 182] on img at bounding box center [440, 179] width 143 height 101
click at [335, 49] on icon at bounding box center [338, 50] width 8 height 8
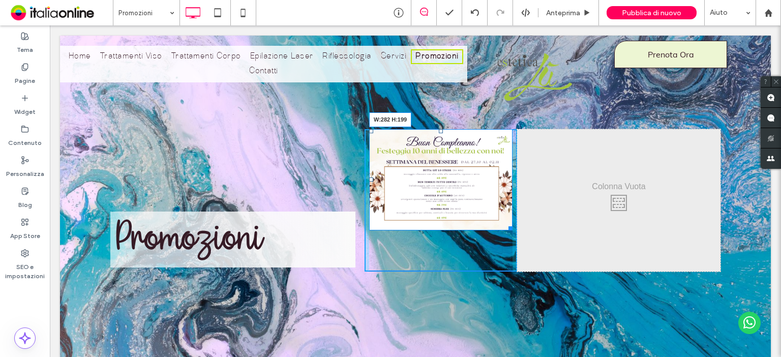
drag, startPoint x: 505, startPoint y: 228, endPoint x: 519, endPoint y: 252, distance: 27.6
click at [519, 252] on div "Promozioni Click To Paste Click To Paste W:282 H:199 Click To Paste" at bounding box center [415, 200] width 610 height 142
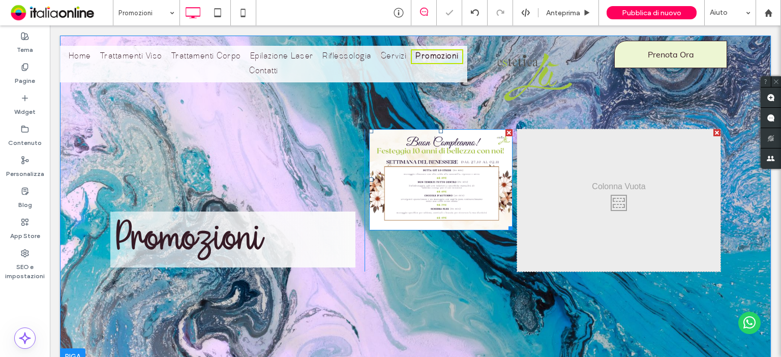
click at [713, 132] on div at bounding box center [716, 132] width 7 height 7
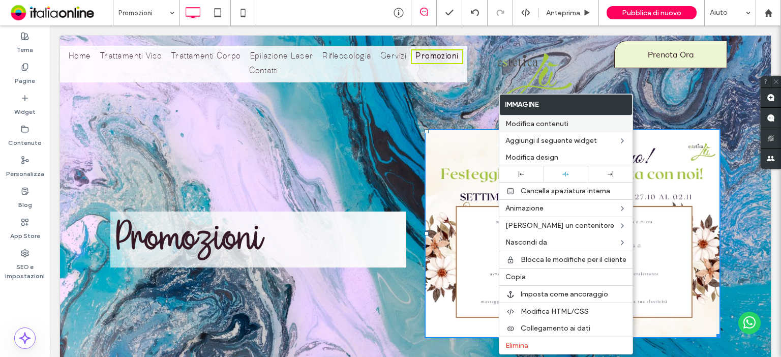
click at [543, 120] on span "Modifica contenuti" at bounding box center [536, 123] width 63 height 9
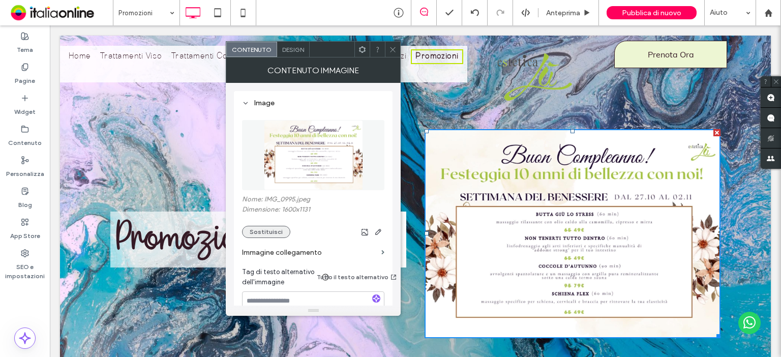
click at [276, 232] on button "Sostituisci" at bounding box center [266, 232] width 48 height 12
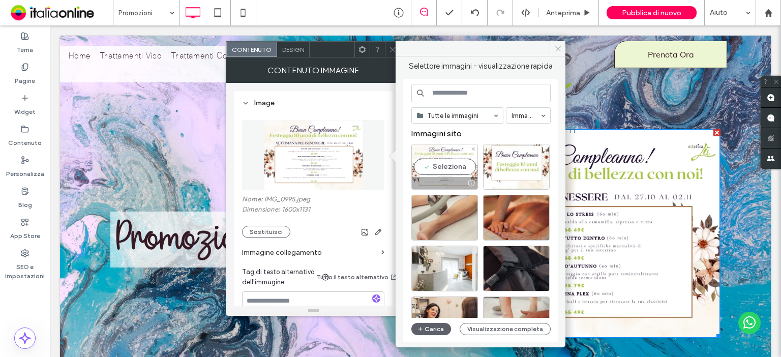
click at [435, 168] on div "Seleziona" at bounding box center [444, 167] width 67 height 46
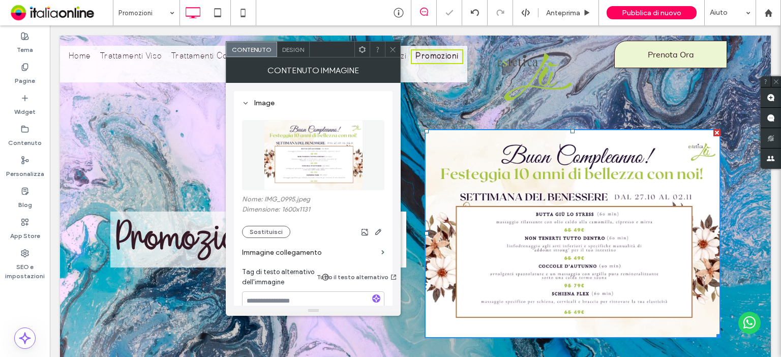
click at [257, 225] on div "Nome: IMG_0995.jpeg Dimensione: 1600x1131 Sostituisci" at bounding box center [313, 216] width 142 height 43
click at [391, 52] on icon at bounding box center [393, 50] width 8 height 8
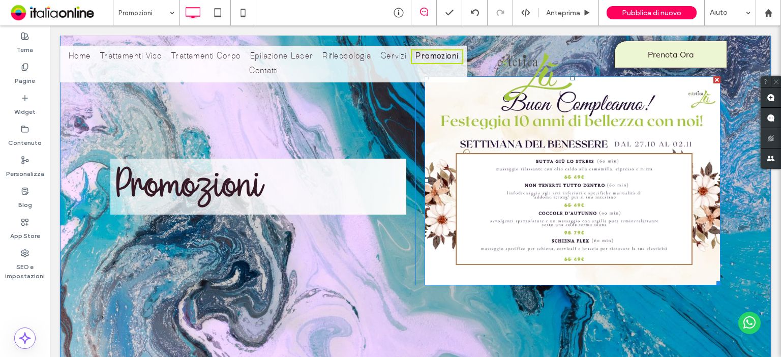
scroll to position [41, 0]
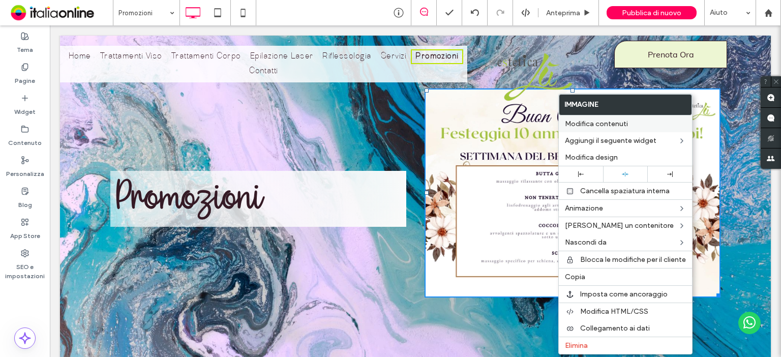
click at [586, 124] on span "Modifica contenuti" at bounding box center [596, 123] width 63 height 9
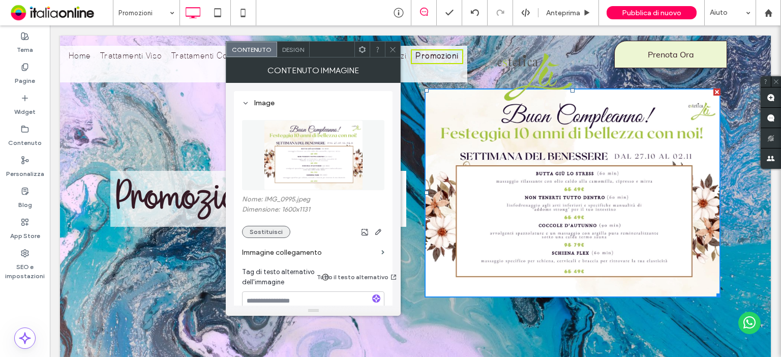
click at [275, 235] on button "Sostituisci" at bounding box center [266, 232] width 48 height 12
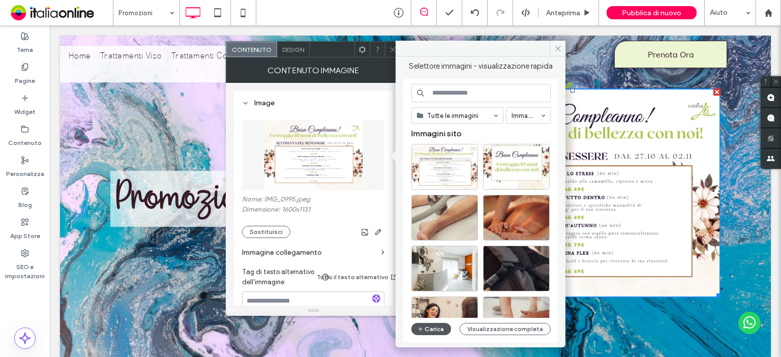
click at [426, 331] on button "Carica" at bounding box center [431, 329] width 40 height 12
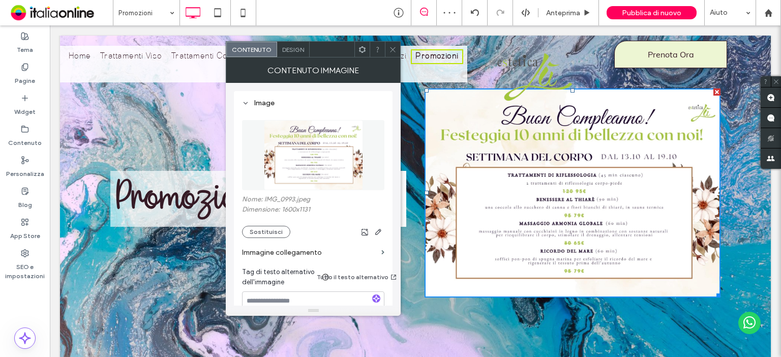
click at [396, 48] on icon at bounding box center [393, 50] width 8 height 8
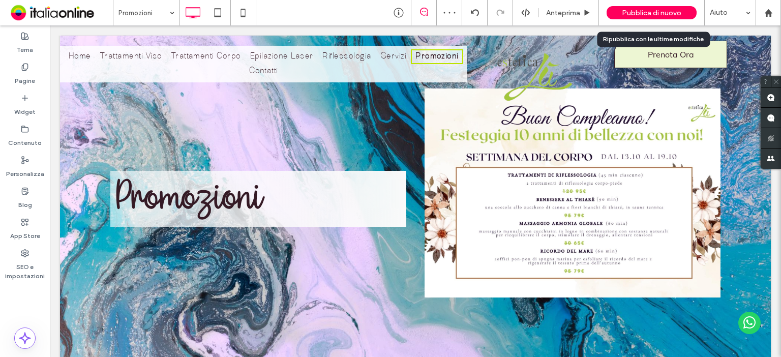
click at [629, 9] on span "Pubblica di nuovo" at bounding box center [651, 13] width 59 height 9
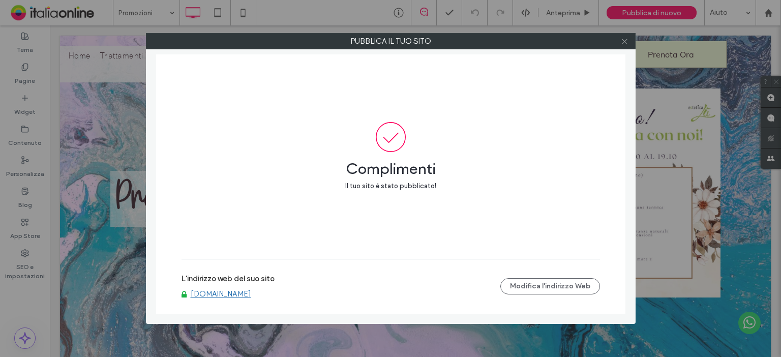
click at [623, 38] on icon at bounding box center [625, 42] width 8 height 8
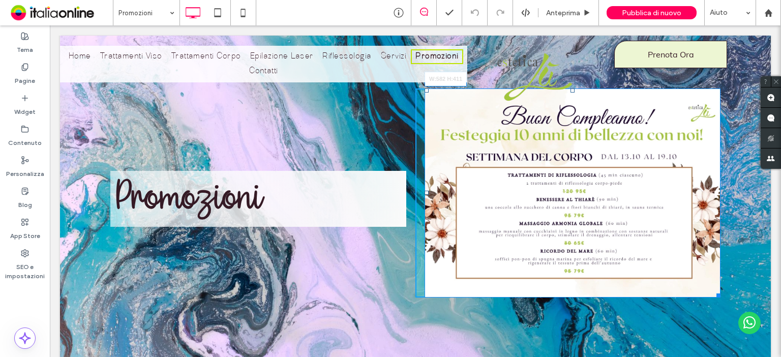
drag, startPoint x: 714, startPoint y: 292, endPoint x: 703, endPoint y: 305, distance: 17.0
click at [703, 305] on div "Promozioni Click To Paste Click To Paste W:582 H:411 Riga + Aggiungi sezione" at bounding box center [415, 193] width 711 height 396
click at [717, 296] on div "Promozioni Click To Paste Click To Paste Riga + Aggiungi sezione" at bounding box center [415, 193] width 711 height 396
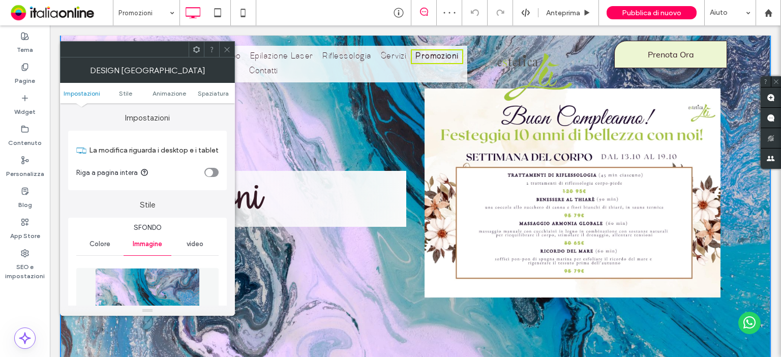
click at [227, 51] on icon at bounding box center [227, 50] width 8 height 8
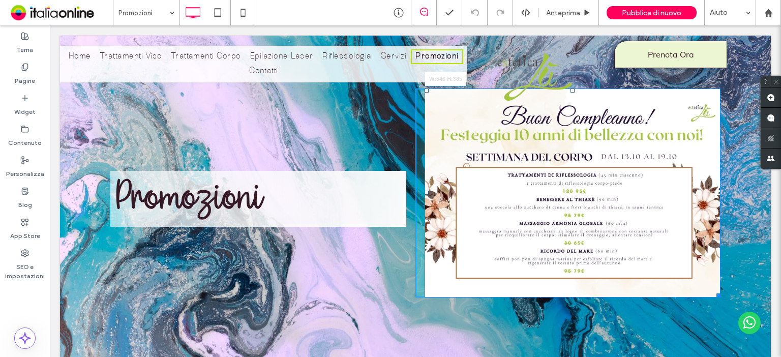
drag, startPoint x: 715, startPoint y: 294, endPoint x: 706, endPoint y: 293, distance: 9.2
click at [706, 293] on div "Promozioni Click To Paste Click To Paste W:546 H:385 Riga + Aggiungi sezione" at bounding box center [415, 193] width 711 height 396
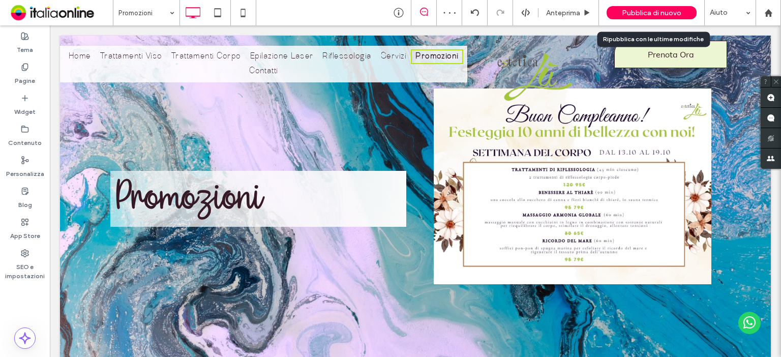
click at [635, 10] on span "Pubblica di nuovo" at bounding box center [651, 13] width 59 height 9
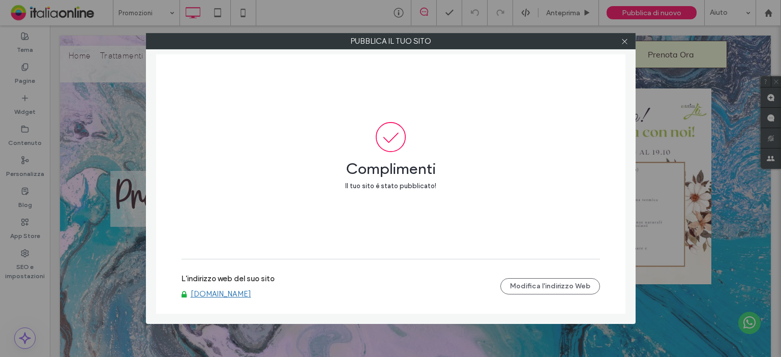
click at [629, 45] on div at bounding box center [624, 41] width 15 height 15
click at [624, 38] on icon at bounding box center [625, 42] width 8 height 8
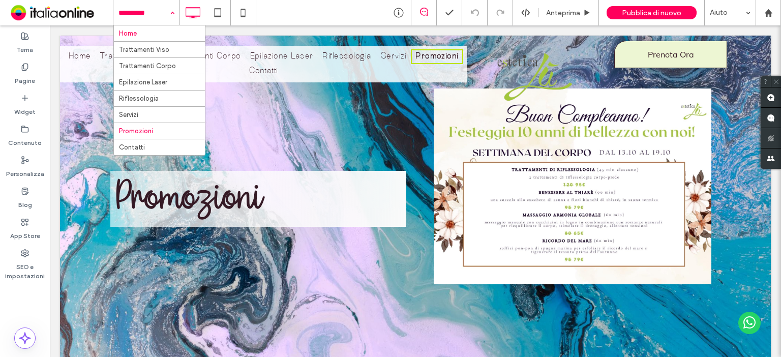
drag, startPoint x: 142, startPoint y: 9, endPoint x: 144, endPoint y: 28, distance: 20.0
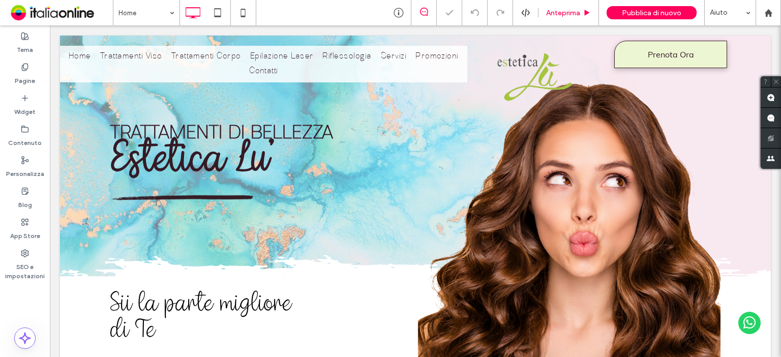
click at [564, 15] on span "Anteprima" at bounding box center [563, 13] width 34 height 9
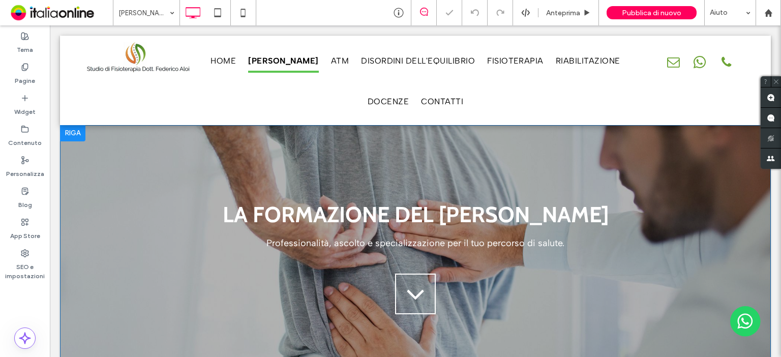
click at [72, 132] on div at bounding box center [72, 133] width 25 height 16
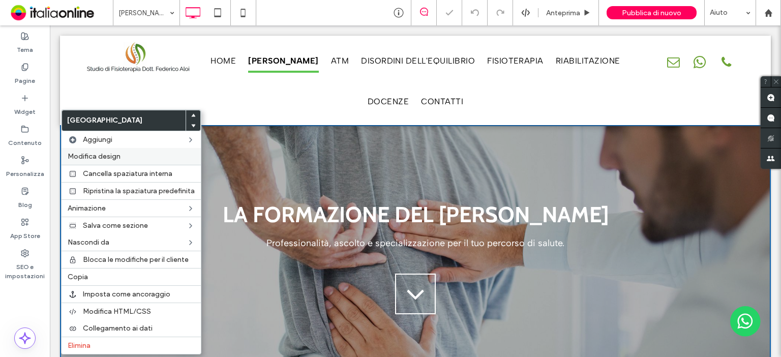
click at [112, 156] on span "Modifica design" at bounding box center [94, 156] width 53 height 9
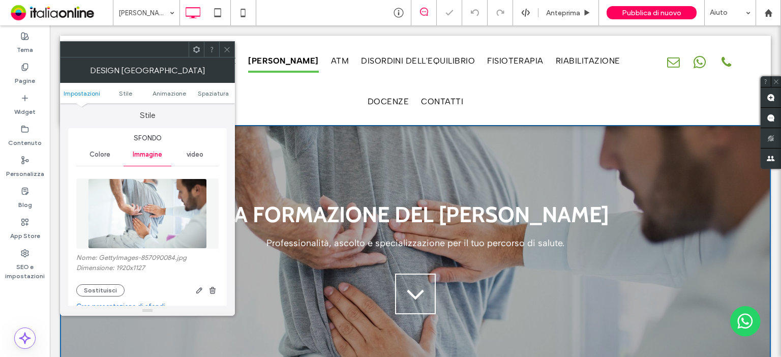
scroll to position [203, 0]
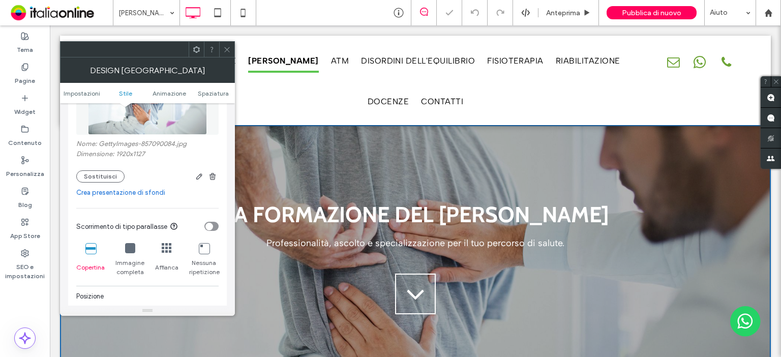
click at [110, 170] on div "Nome: GettyImages-857090084.jpg Dimensione: 1920x1127 Sostituisci" at bounding box center [147, 161] width 142 height 43
click at [96, 182] on button "Sostituisci" at bounding box center [100, 176] width 48 height 12
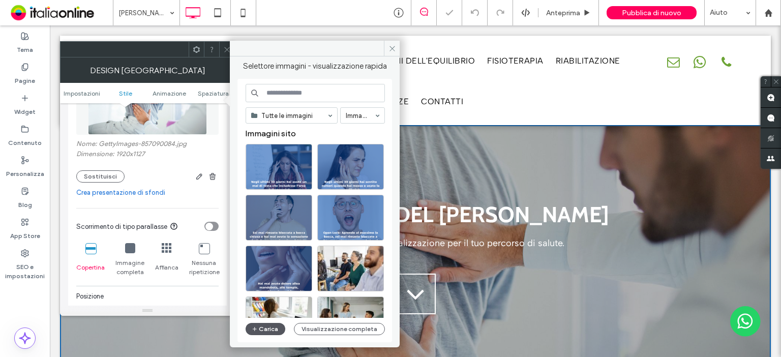
click at [264, 326] on button "Carica" at bounding box center [266, 329] width 40 height 12
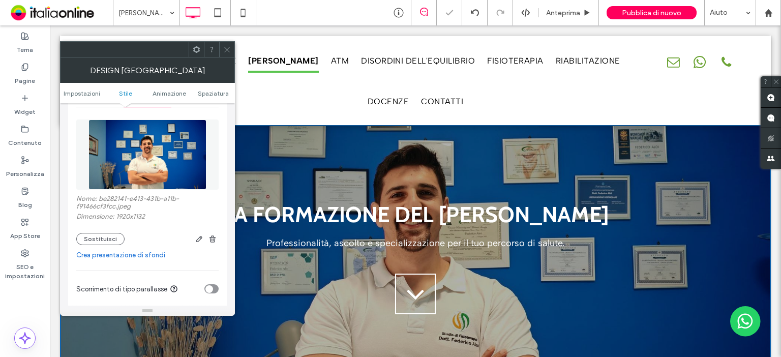
scroll to position [163, 0]
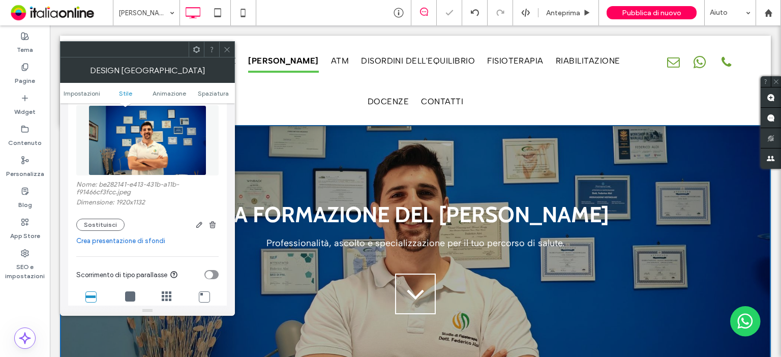
drag, startPoint x: 185, startPoint y: 28, endPoint x: 230, endPoint y: 51, distance: 50.7
click at [230, 51] on icon at bounding box center [227, 50] width 8 height 8
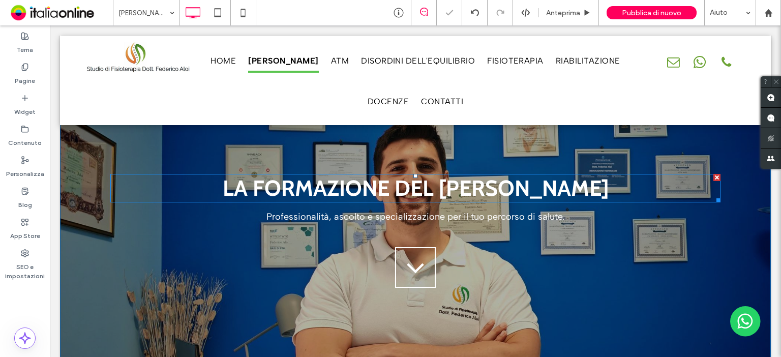
scroll to position [41, 0]
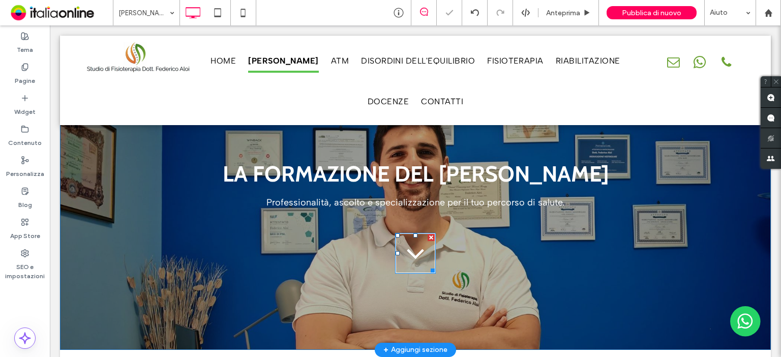
click at [412, 248] on icon at bounding box center [415, 253] width 19 height 39
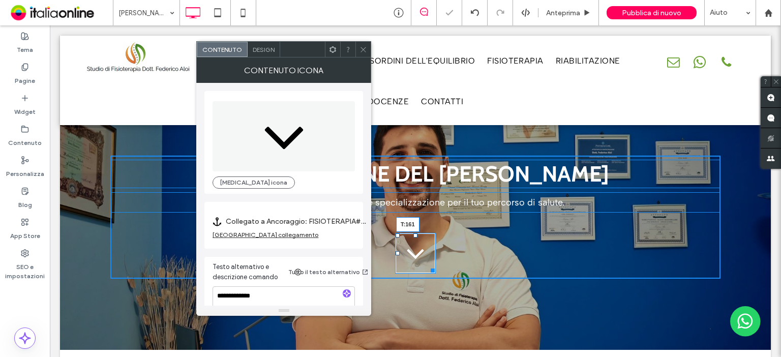
drag, startPoint x: 411, startPoint y: 236, endPoint x: 418, endPoint y: 231, distance: 8.5
click at [400, 274] on div "icona freccia T:161" at bounding box center [415, 253] width 41 height 41
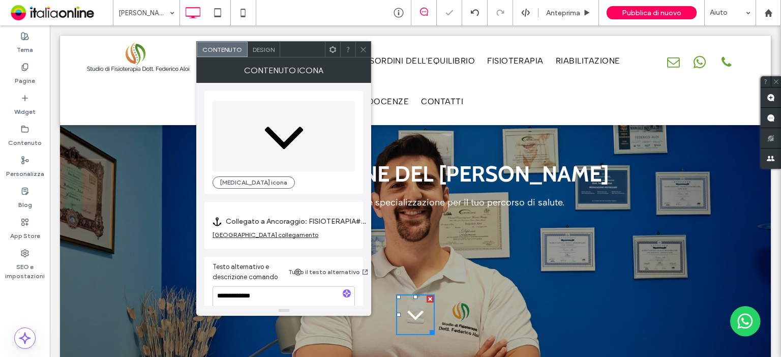
click at [362, 52] on icon at bounding box center [363, 50] width 8 height 8
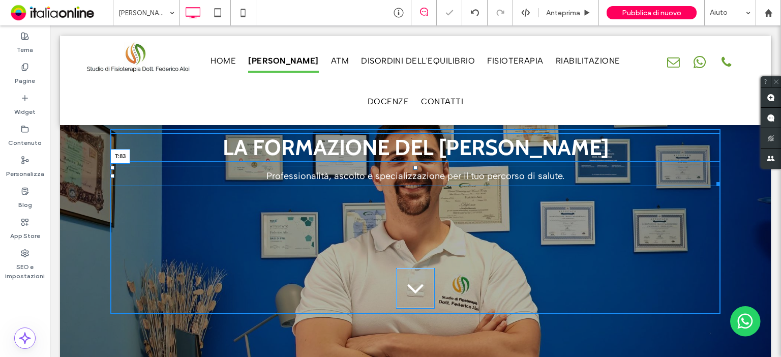
scroll to position [81, 0]
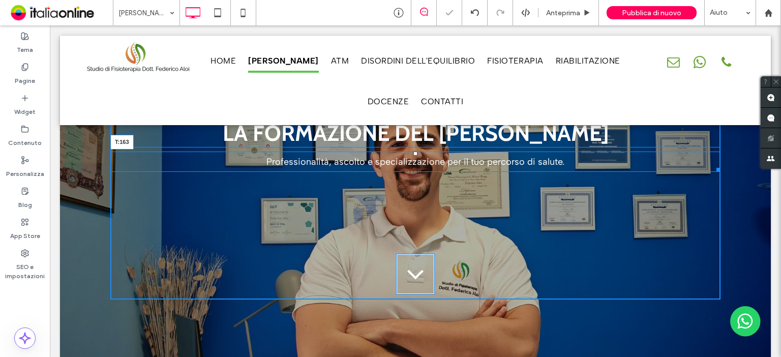
drag, startPoint x: 413, startPoint y: 195, endPoint x: 419, endPoint y: 233, distance: 38.7
click at [419, 172] on div "Professionalità, ascolto e specializzazione per il tuo percorso di salute. T:163" at bounding box center [415, 162] width 610 height 20
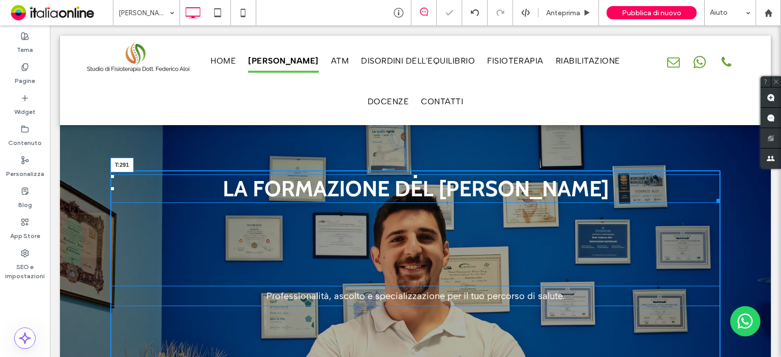
scroll to position [0, 0]
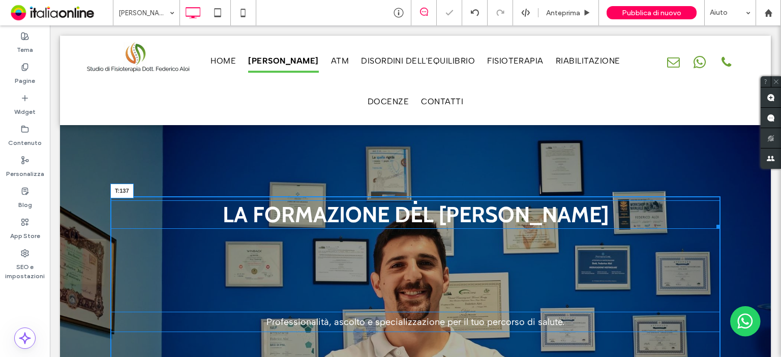
drag, startPoint x: 412, startPoint y: 161, endPoint x: 395, endPoint y: 267, distance: 107.7
click at [395, 229] on div "LA FORMAZIONE DEL Dott. Federico Aloi T:137" at bounding box center [415, 214] width 610 height 28
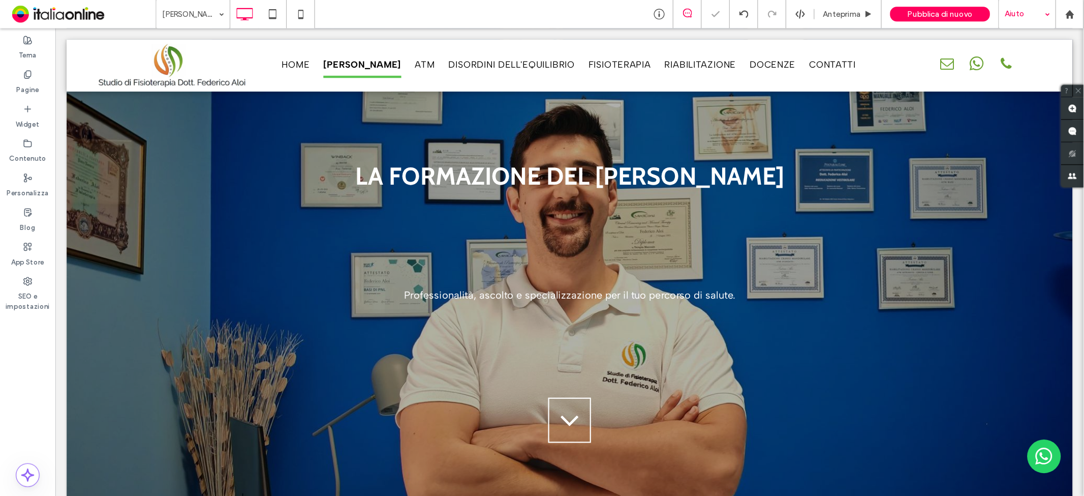
scroll to position [121, 0]
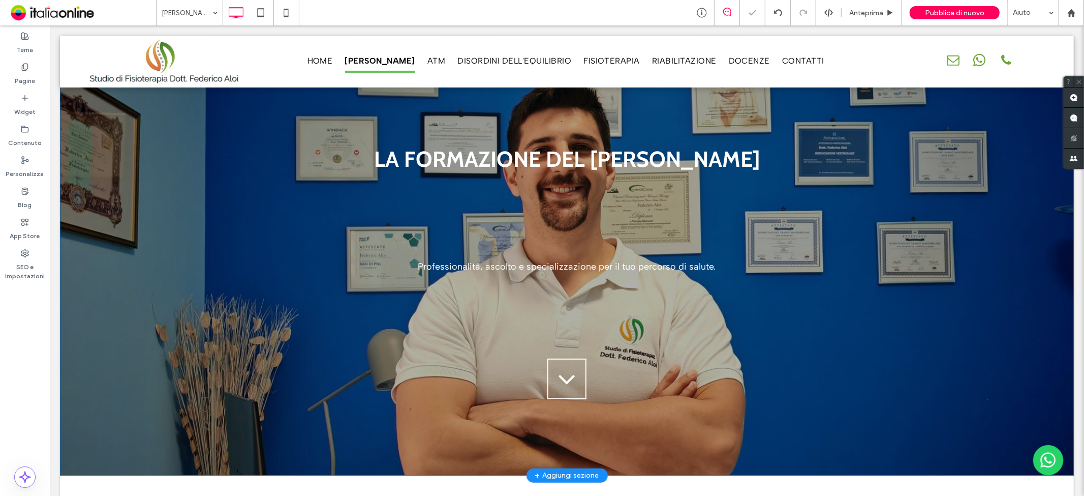
drag, startPoint x: 761, startPoint y: 25, endPoint x: 496, endPoint y: 255, distance: 350.7
click at [496, 256] on div "Professionalità, ascolto e specializzazione per il tuo percorso di salute." at bounding box center [567, 266] width 610 height 20
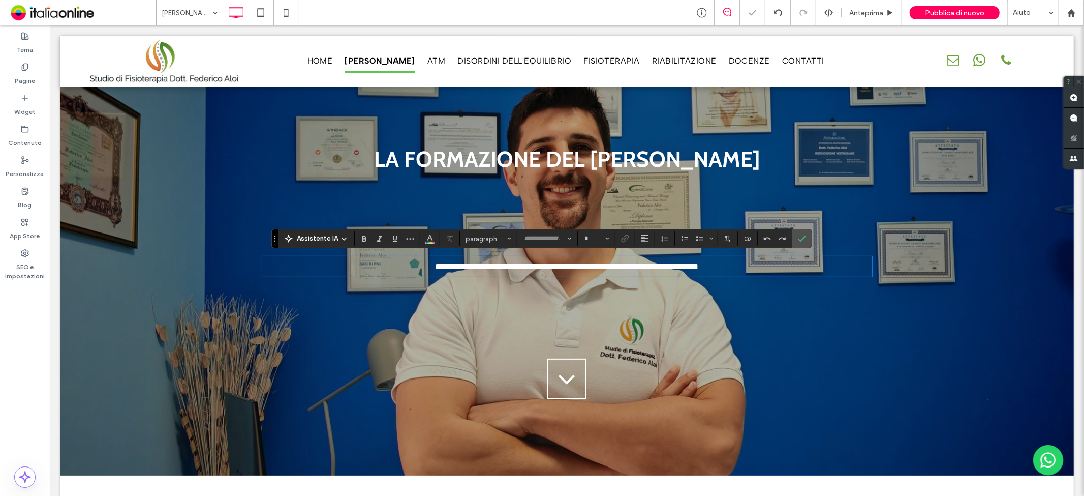
type input "**********"
type input "**"
click at [780, 323] on div "**********" at bounding box center [567, 239] width 610 height 329
drag, startPoint x: 800, startPoint y: 237, endPoint x: 747, endPoint y: 212, distance: 58.7
click at [780, 237] on icon "Conferma" at bounding box center [802, 238] width 8 height 8
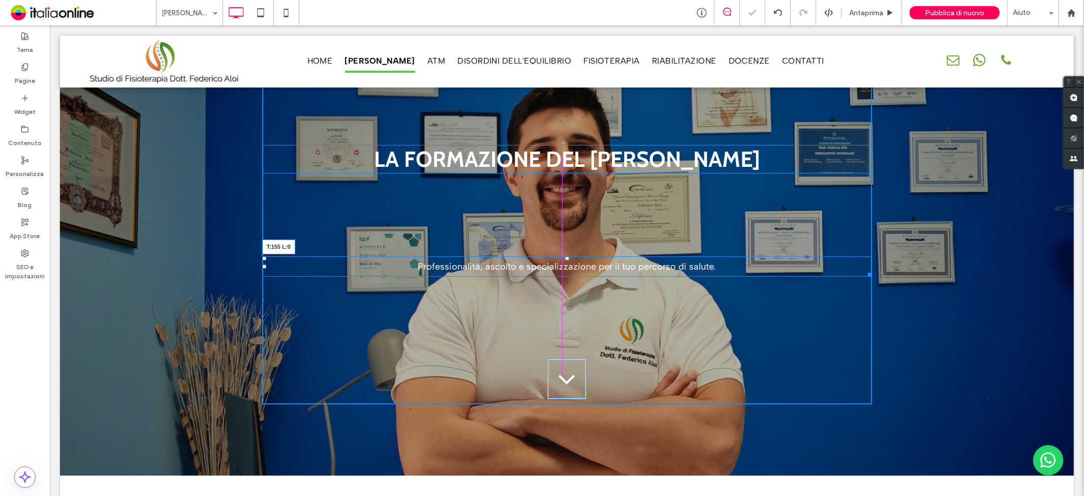
drag, startPoint x: 259, startPoint y: 257, endPoint x: 266, endPoint y: 253, distance: 8.5
click at [266, 256] on div "Professionalità, ascolto e specializzazione per il tuo percorso di salute. T:15…" at bounding box center [567, 266] width 610 height 20
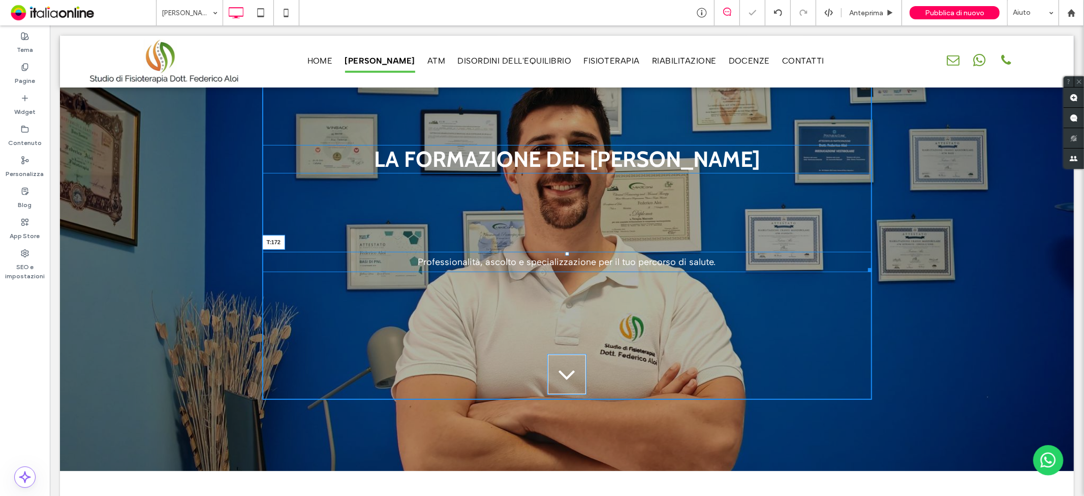
drag, startPoint x: 560, startPoint y: 251, endPoint x: 560, endPoint y: 260, distance: 9.2
click at [565, 255] on div at bounding box center [567, 253] width 4 height 4
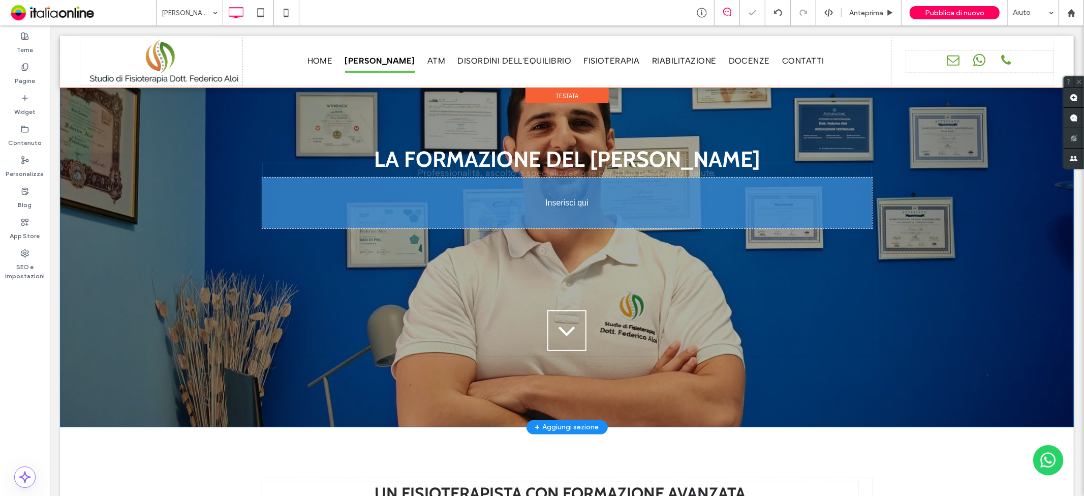
drag, startPoint x: 669, startPoint y: 273, endPoint x: 669, endPoint y: 286, distance: 13.2
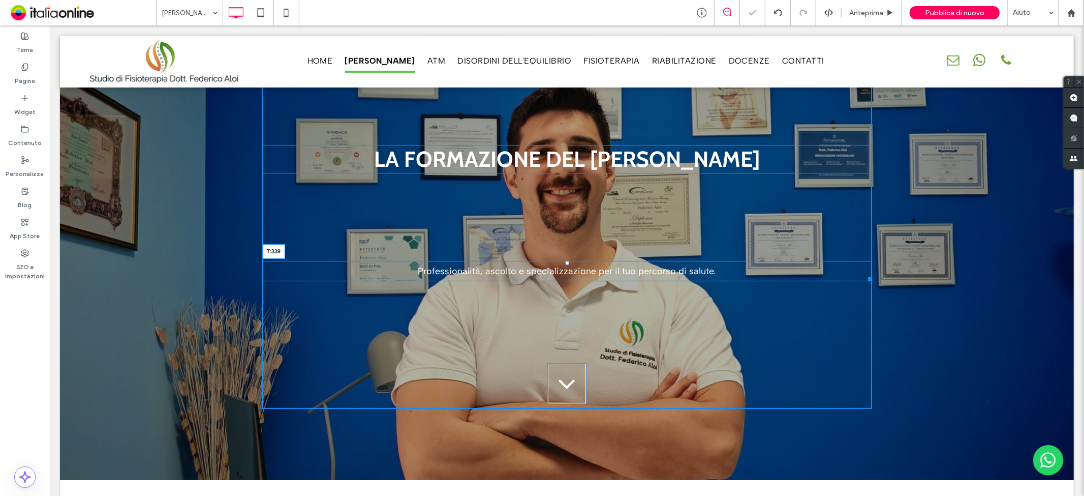
drag, startPoint x: 560, startPoint y: 261, endPoint x: 553, endPoint y: 346, distance: 85.7
click at [553, 281] on div "Professionalità, ascolto e specializzazione per il tuo percorso di salute. T:339" at bounding box center [567, 270] width 610 height 20
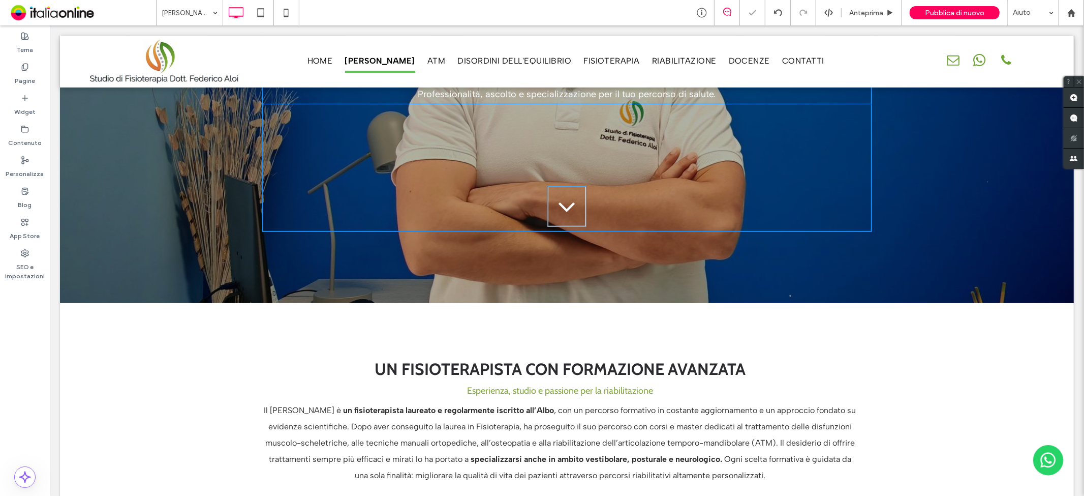
scroll to position [404, 0]
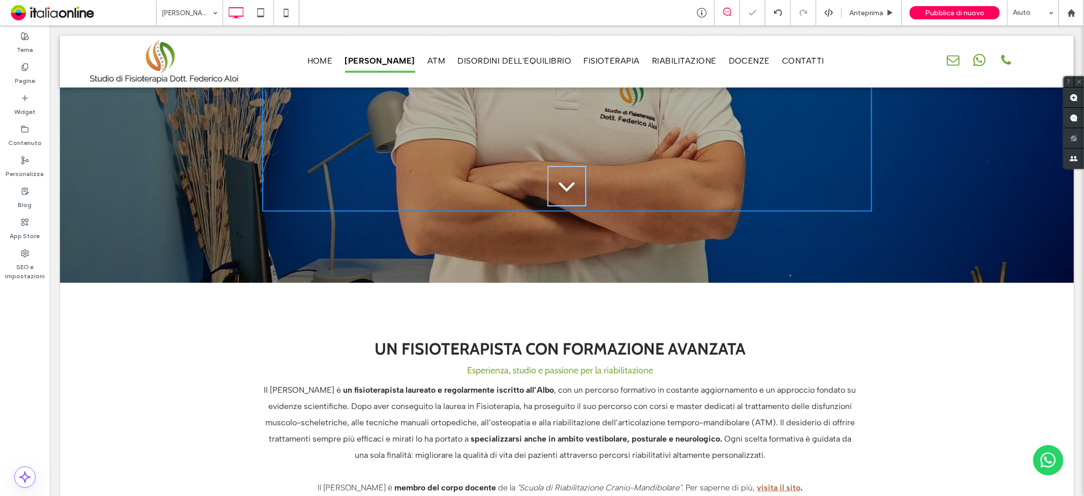
drag, startPoint x: 560, startPoint y: 145, endPoint x: 603, endPoint y: 303, distance: 163.4
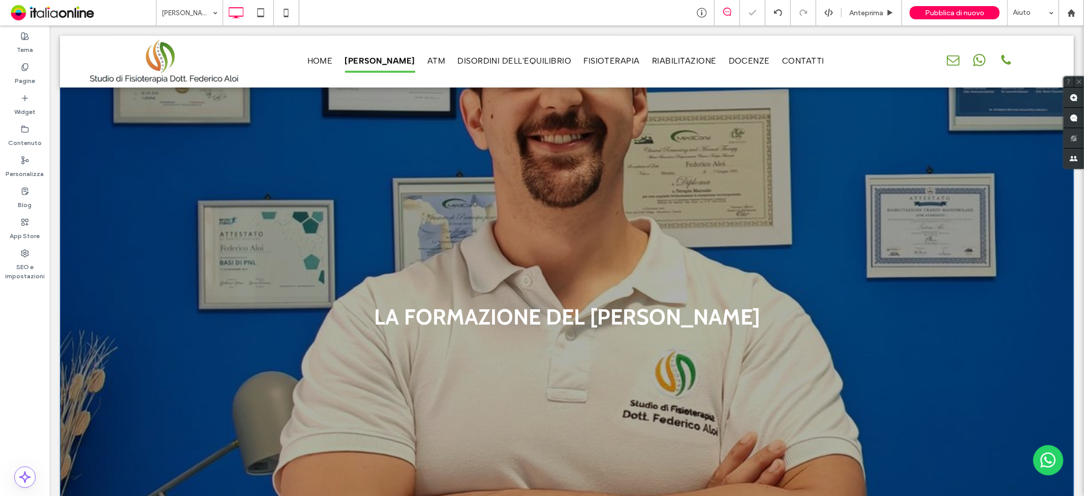
scroll to position [234, 0]
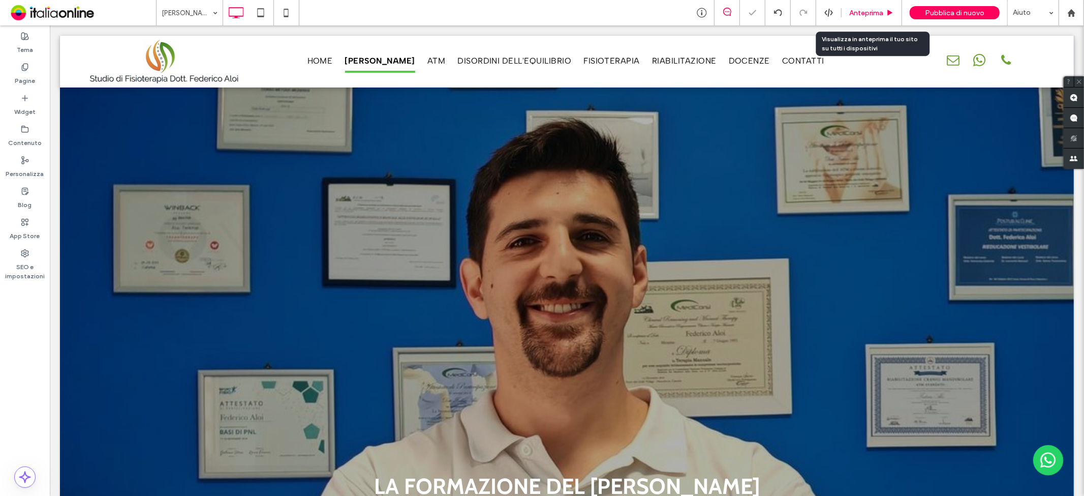
click at [780, 7] on div "Anteprima" at bounding box center [872, 12] width 61 height 25
click at [780, 12] on span "Anteprima" at bounding box center [867, 13] width 34 height 9
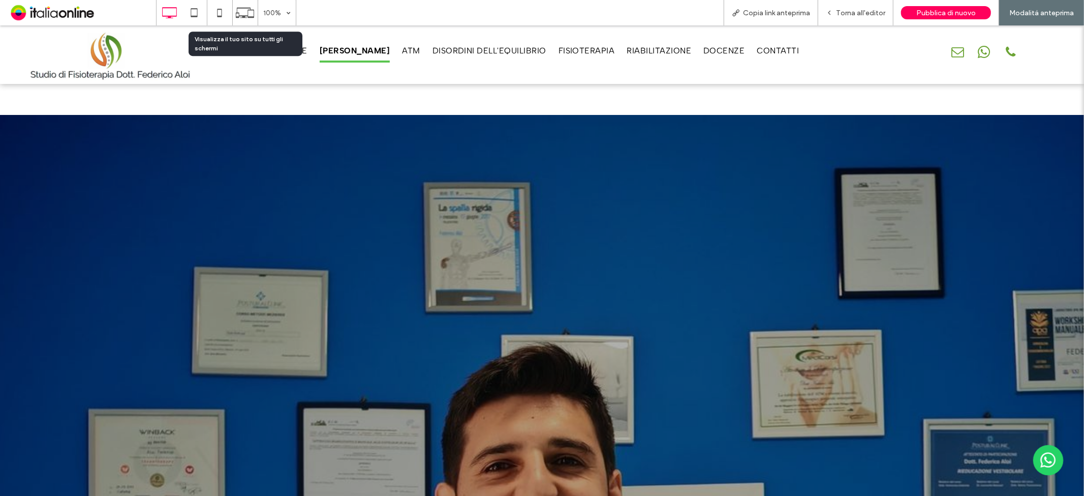
drag, startPoint x: 247, startPoint y: 13, endPoint x: 240, endPoint y: 108, distance: 94.8
click at [247, 13] on icon at bounding box center [244, 12] width 19 height 19
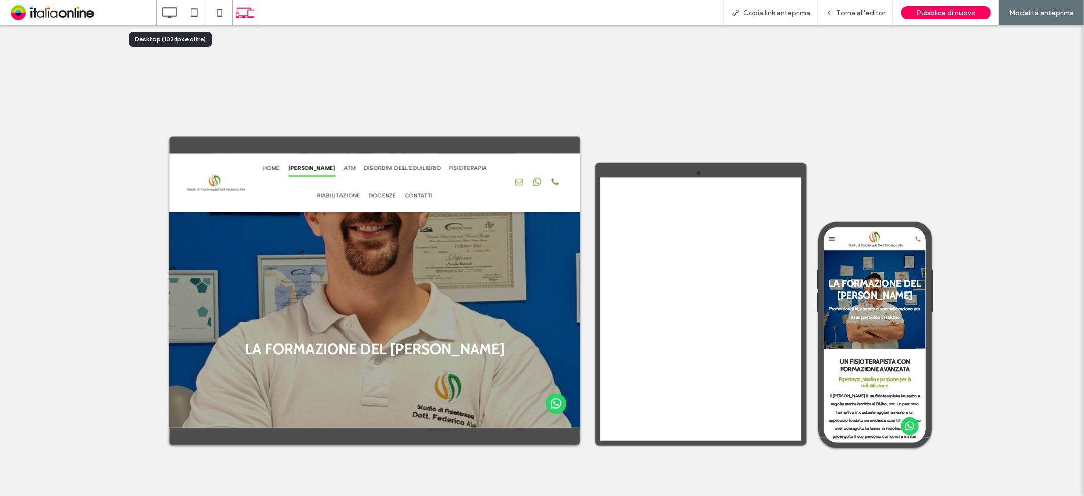
drag, startPoint x: 174, startPoint y: 16, endPoint x: 198, endPoint y: 36, distance: 31.1
click at [174, 16] on use at bounding box center [169, 12] width 15 height 11
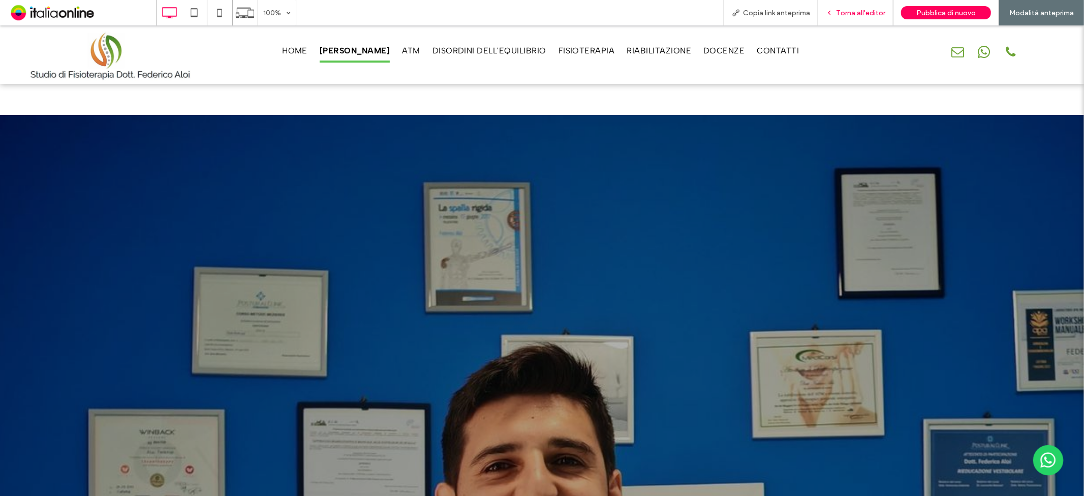
click at [780, 14] on span "Torna all'editor" at bounding box center [860, 13] width 49 height 9
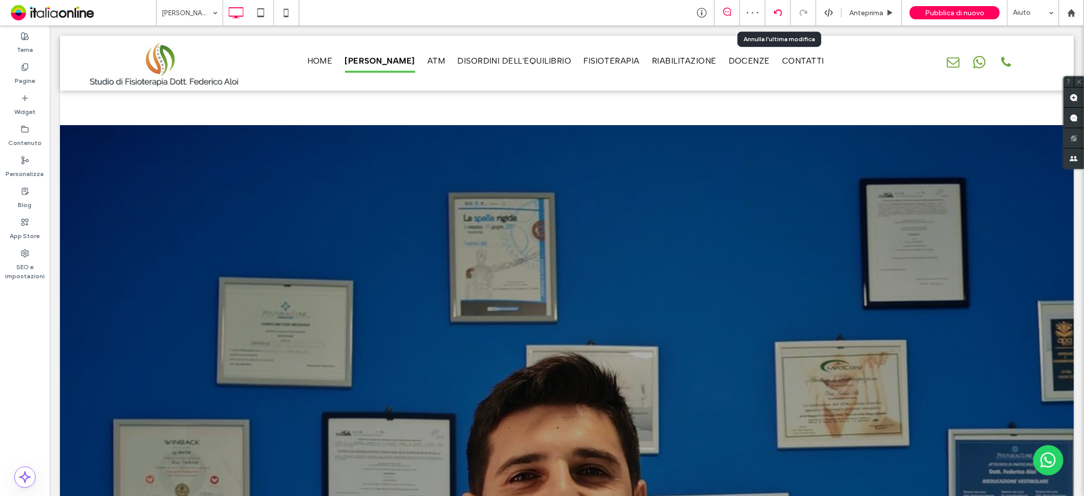
click at [780, 11] on use at bounding box center [778, 12] width 8 height 7
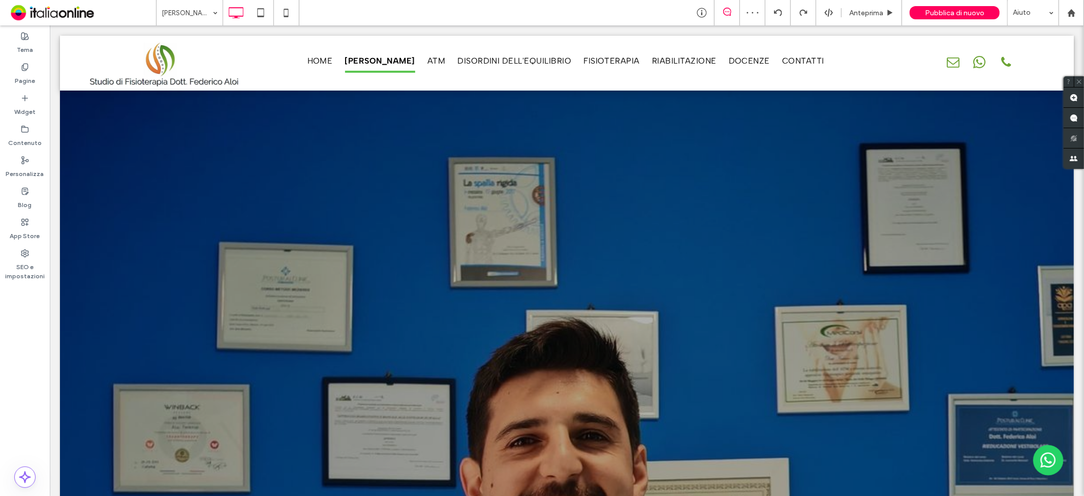
click at [780, 11] on div at bounding box center [542, 248] width 1084 height 496
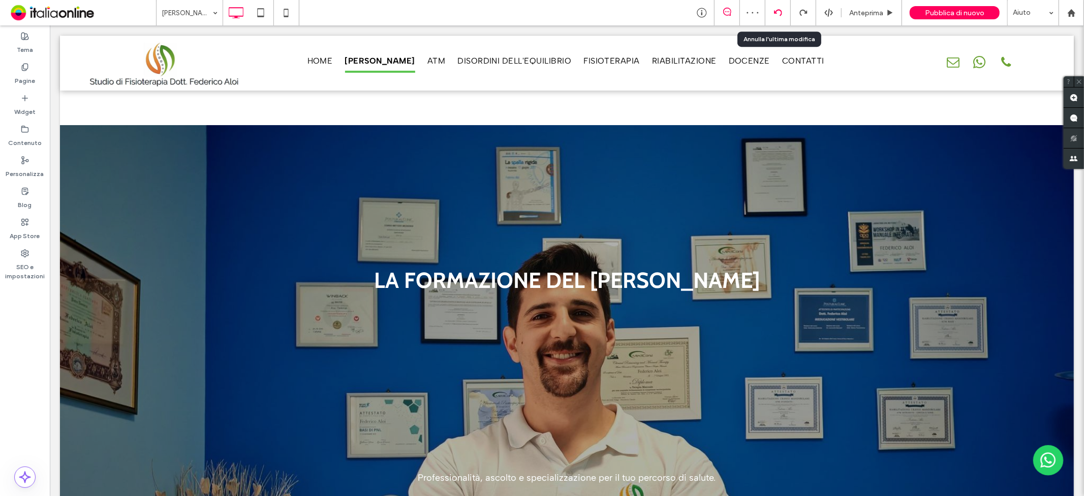
click at [776, 17] on div at bounding box center [778, 12] width 25 height 25
click at [776, 14] on icon at bounding box center [778, 13] width 8 height 8
click at [779, 7] on div at bounding box center [542, 248] width 1084 height 496
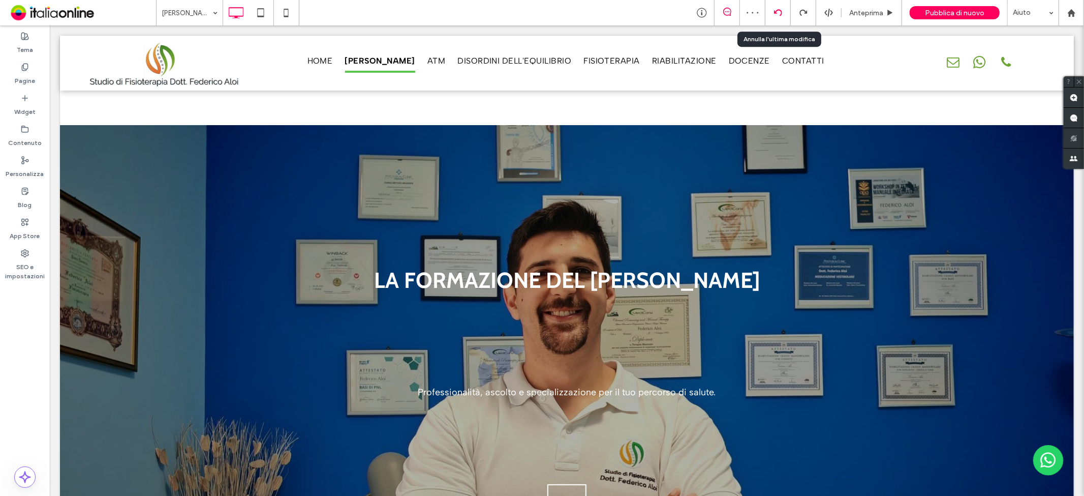
click at [779, 7] on div at bounding box center [778, 12] width 25 height 25
click at [775, 13] on use at bounding box center [778, 12] width 8 height 7
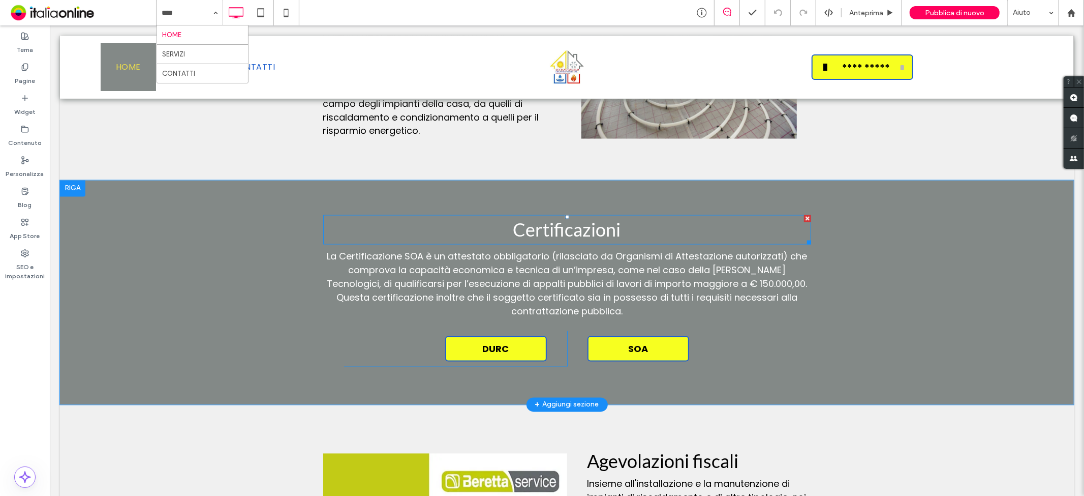
scroll to position [1525, 0]
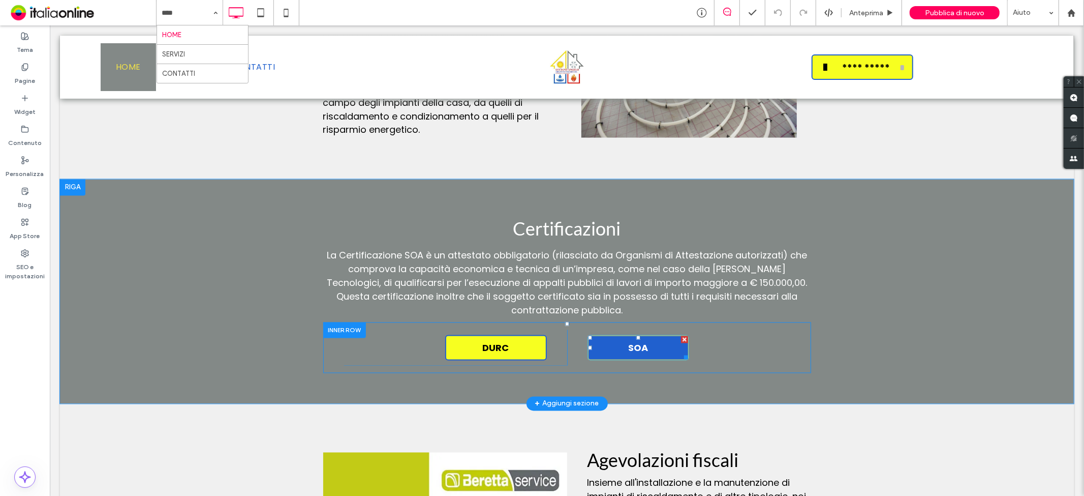
click at [622, 335] on link "SOA" at bounding box center [638, 347] width 102 height 25
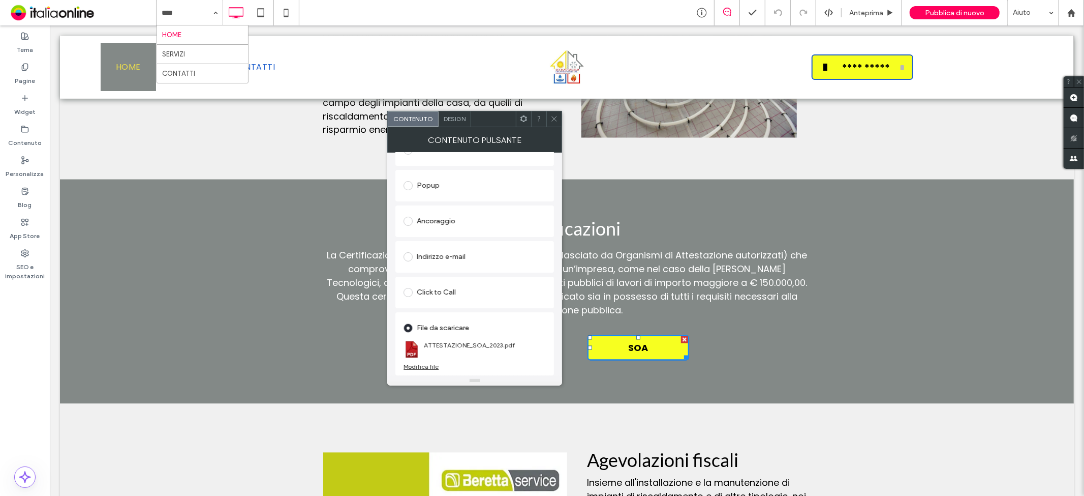
scroll to position [170, 0]
click at [430, 368] on div "Modifica file" at bounding box center [421, 367] width 35 height 8
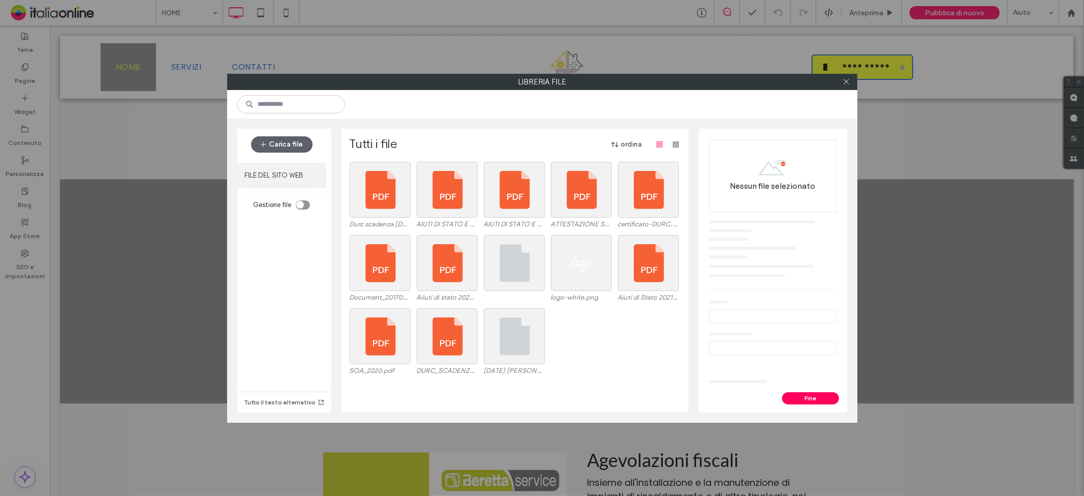
drag, startPoint x: 271, startPoint y: 143, endPoint x: 273, endPoint y: 178, distance: 34.6
click at [271, 143] on button "Carica file" at bounding box center [282, 144] width 62 height 16
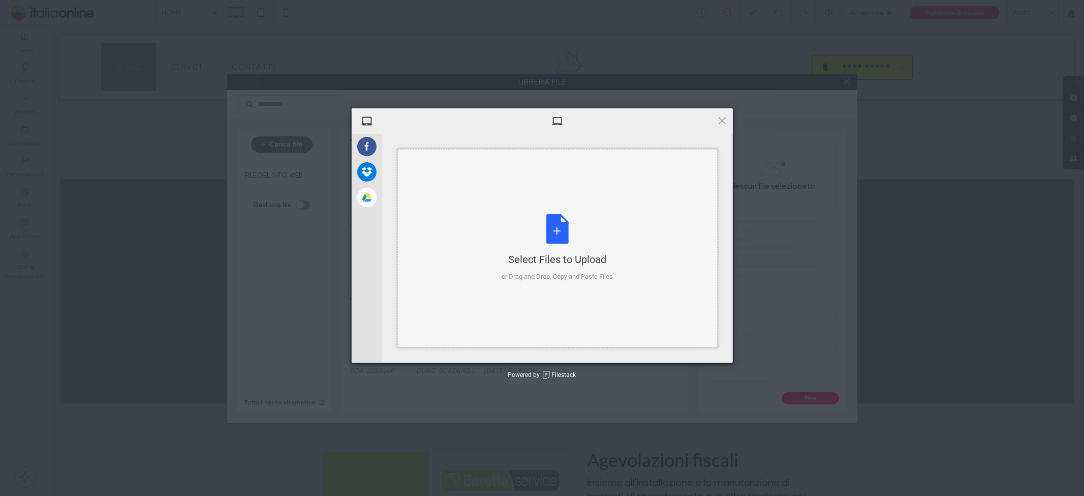
click at [547, 228] on div "Select Files to Upload or Drag and Drop, Copy and Paste Files" at bounding box center [557, 248] width 111 height 68
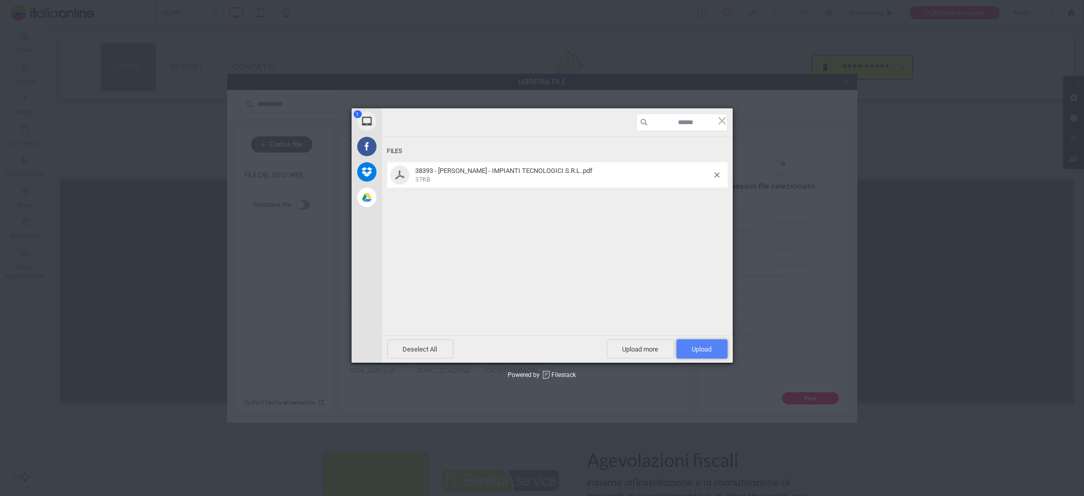
click at [705, 345] on span "Upload 1" at bounding box center [702, 349] width 20 height 8
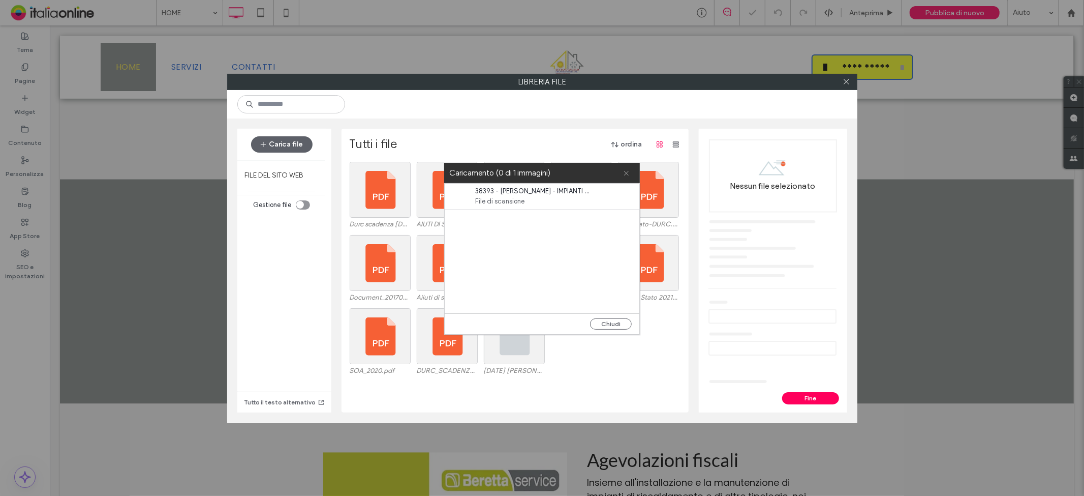
click at [628, 170] on icon at bounding box center [626, 173] width 7 height 7
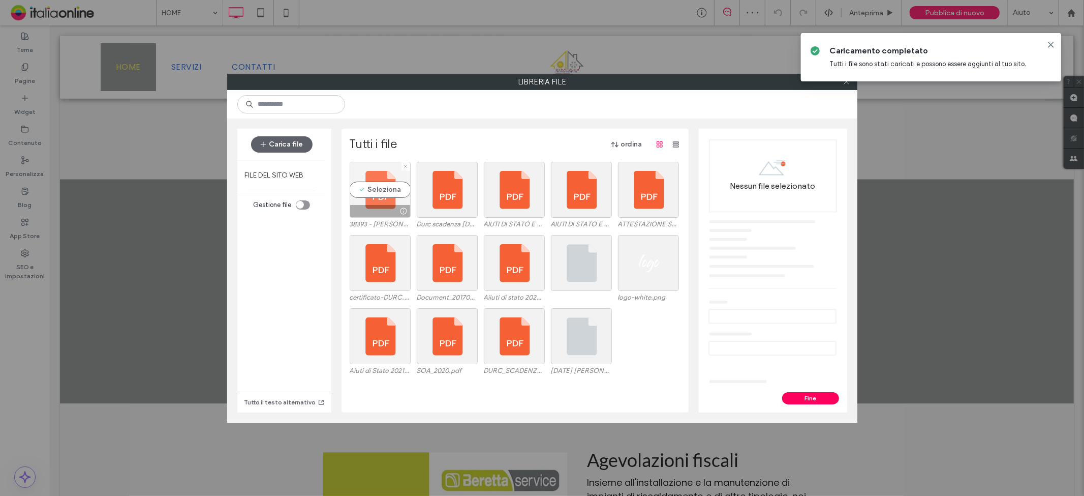
click at [369, 193] on div "Seleziona" at bounding box center [380, 190] width 61 height 56
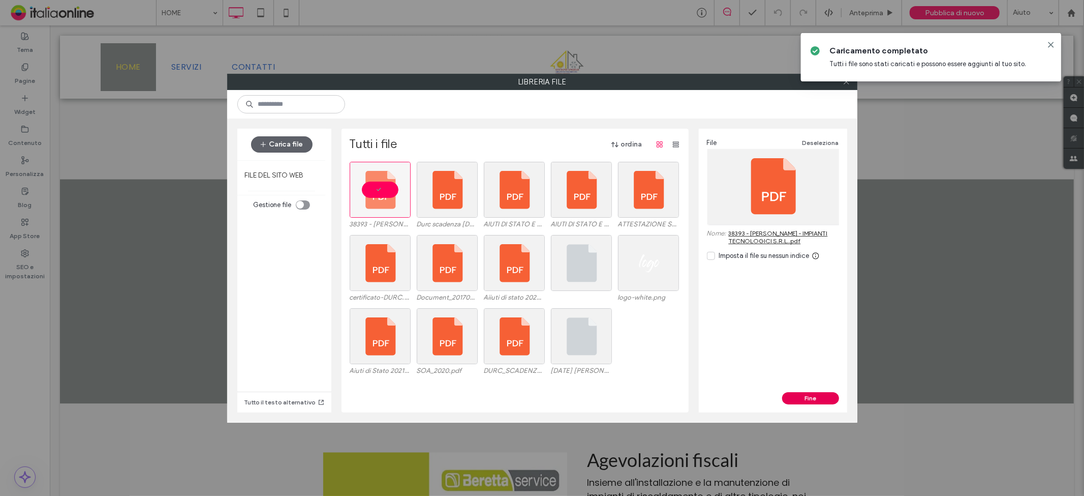
click at [809, 394] on button "Fine" at bounding box center [810, 398] width 57 height 12
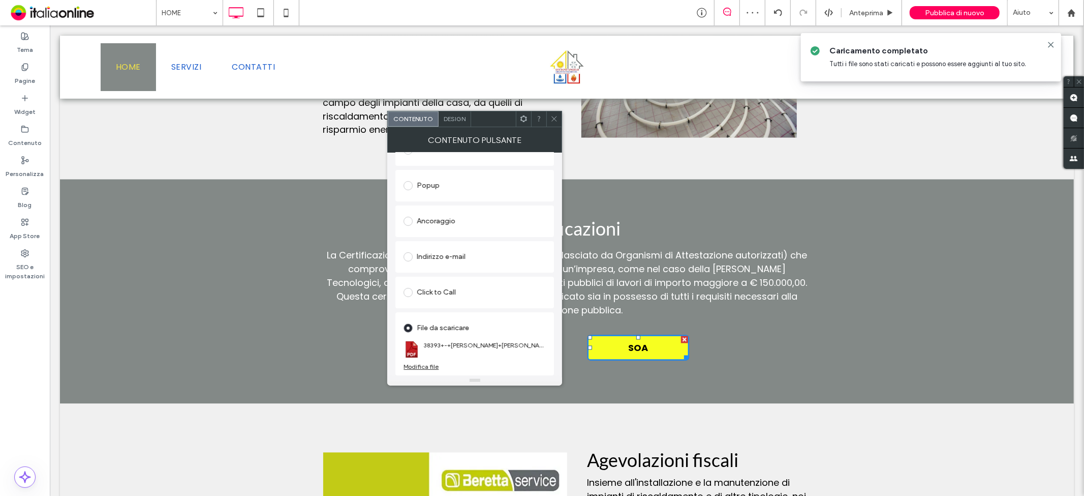
click at [560, 119] on div at bounding box center [554, 118] width 15 height 15
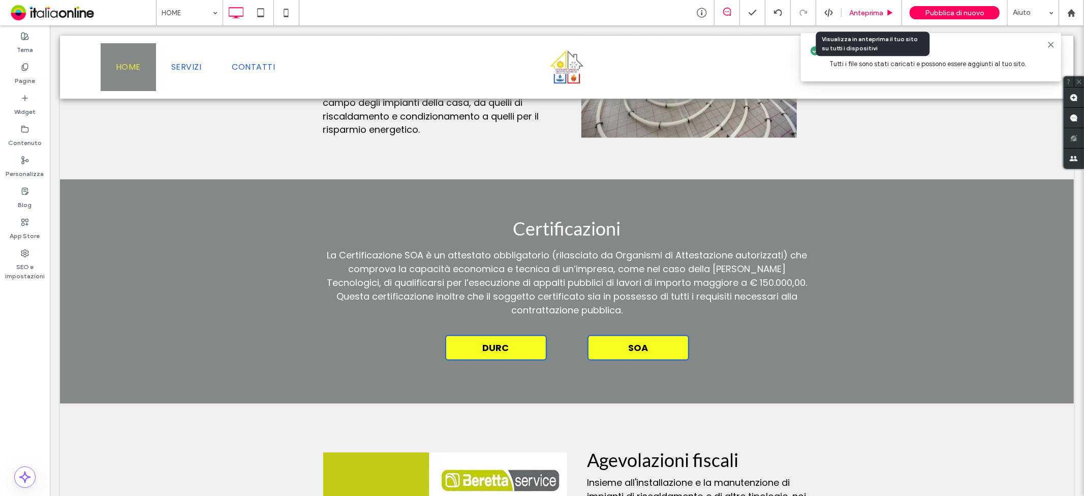
click at [856, 9] on span "Anteprima" at bounding box center [867, 13] width 34 height 9
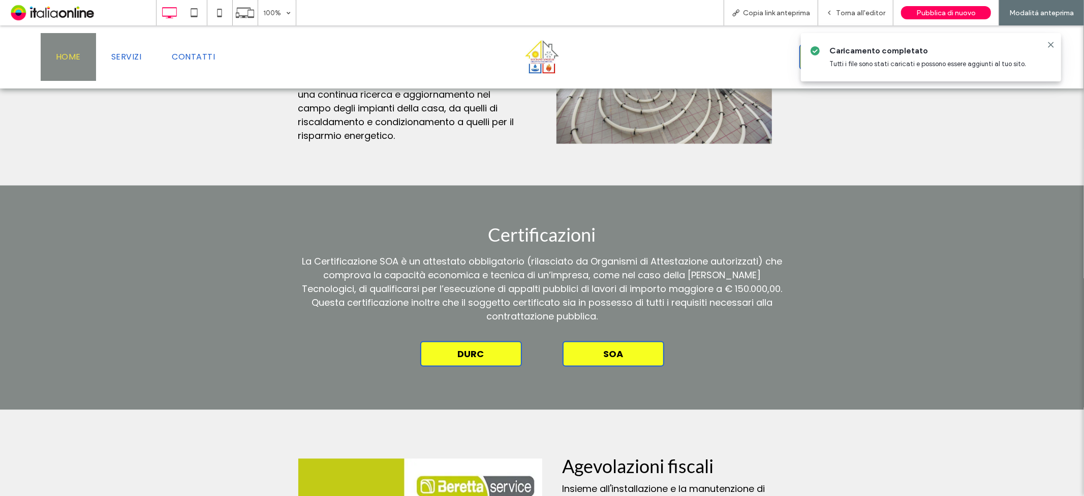
scroll to position [1558, 0]
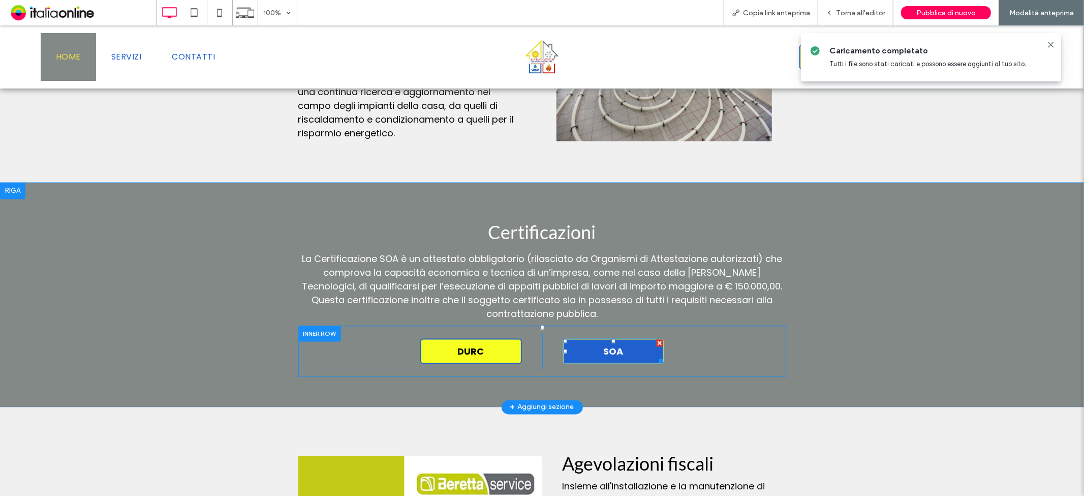
click at [632, 338] on link "SOA" at bounding box center [614, 350] width 102 height 25
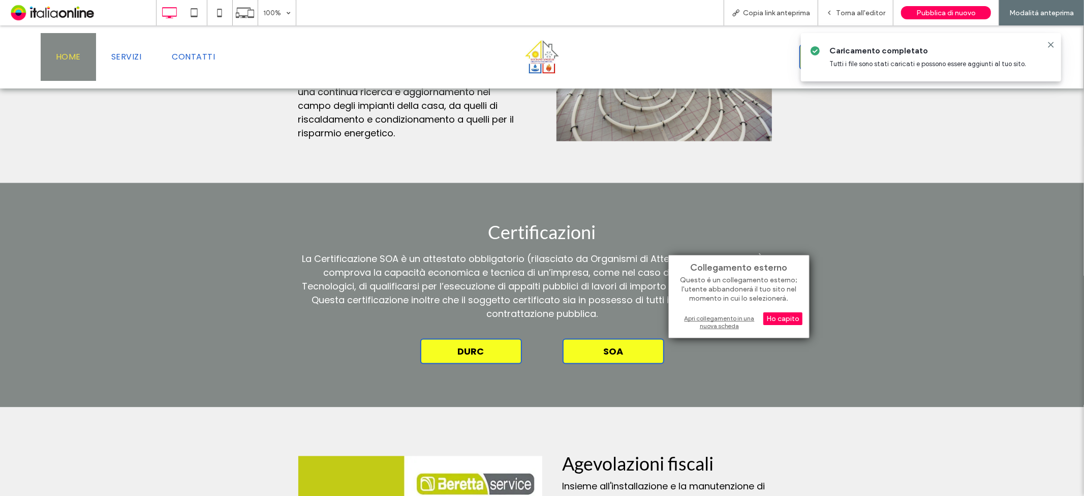
click at [724, 310] on div "Collegamento esterno Questo è un collegamento esterno; l'utente abbandonerà il …" at bounding box center [739, 296] width 141 height 83
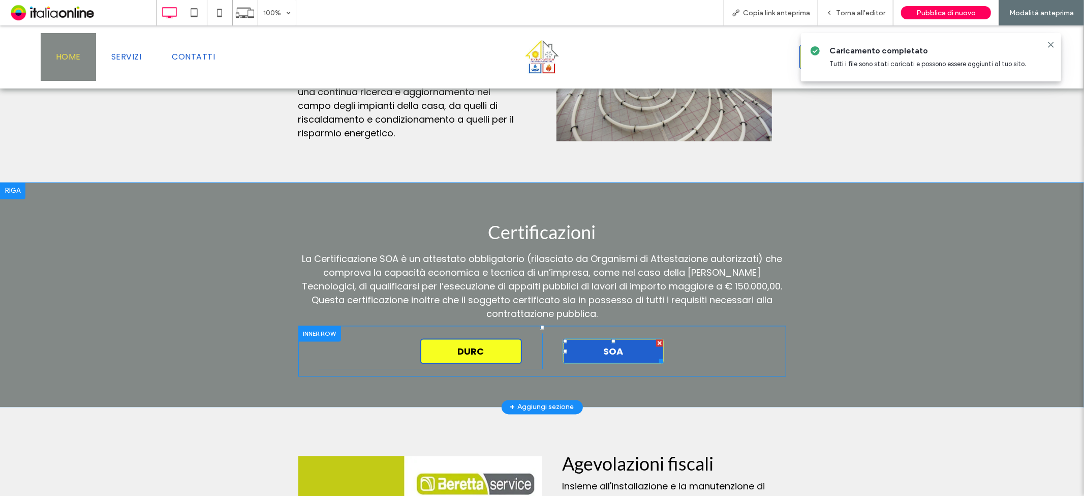
click at [633, 338] on link "SOA" at bounding box center [614, 350] width 102 height 25
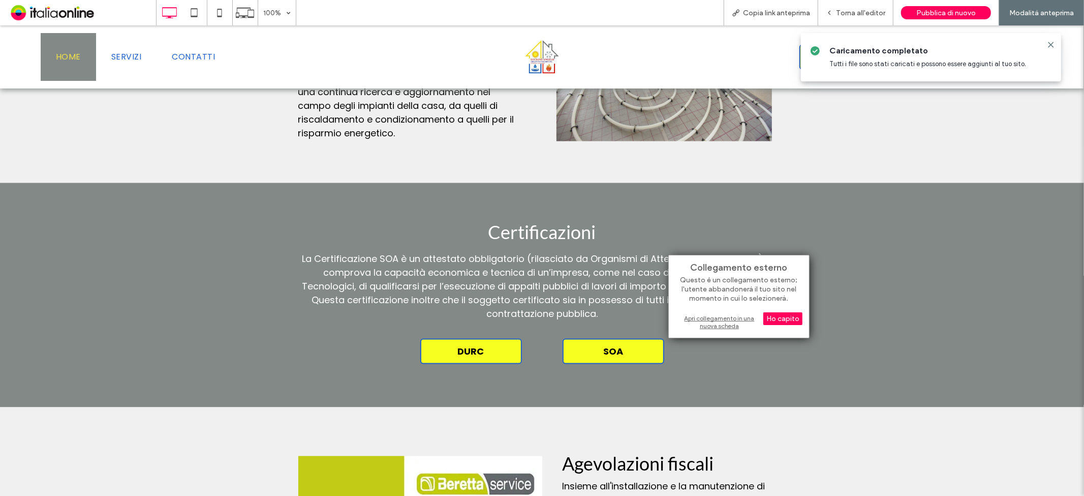
click at [701, 316] on div "Apri collegamento in una nuova scheda" at bounding box center [739, 322] width 127 height 18
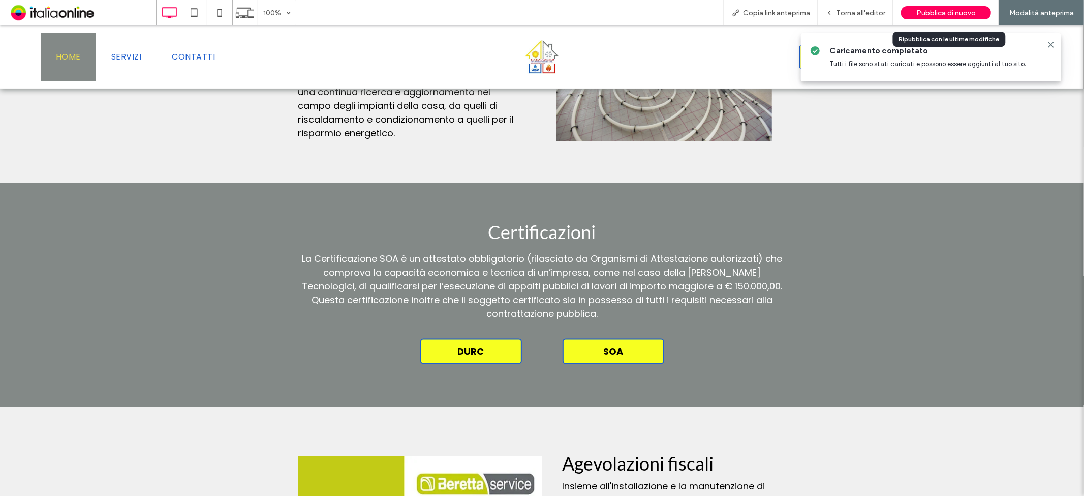
click at [922, 9] on span "Pubblica di nuovo" at bounding box center [946, 13] width 59 height 9
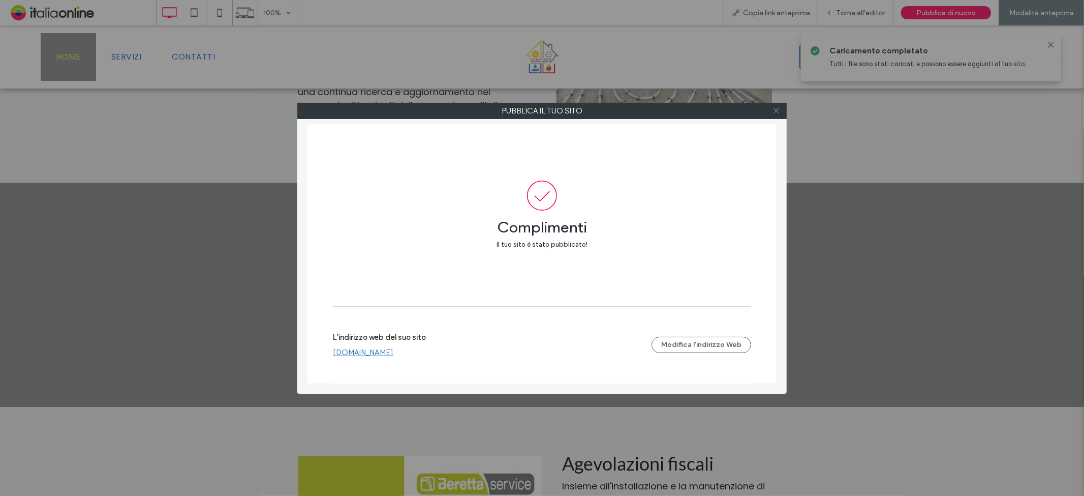
click at [780, 104] on span at bounding box center [777, 110] width 8 height 15
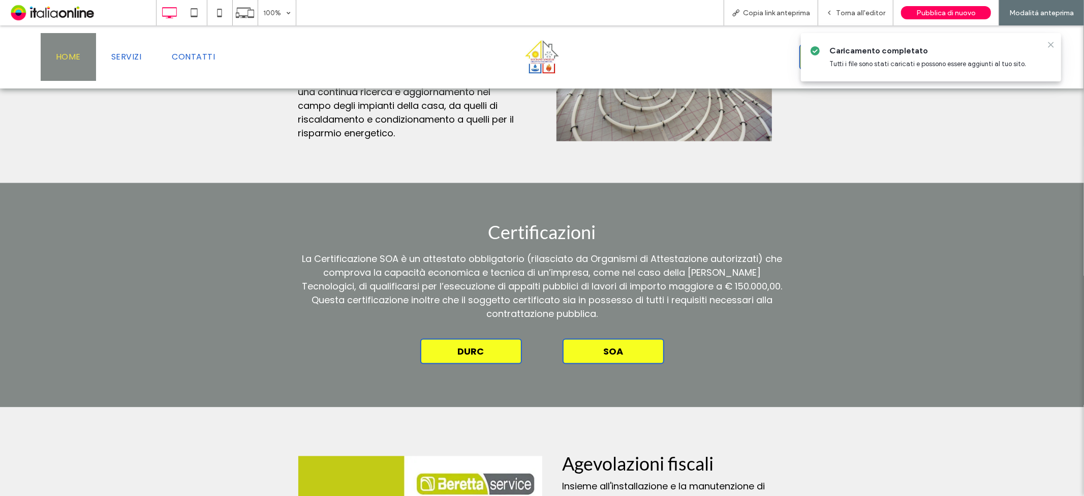
click at [1047, 41] on icon at bounding box center [1051, 45] width 8 height 8
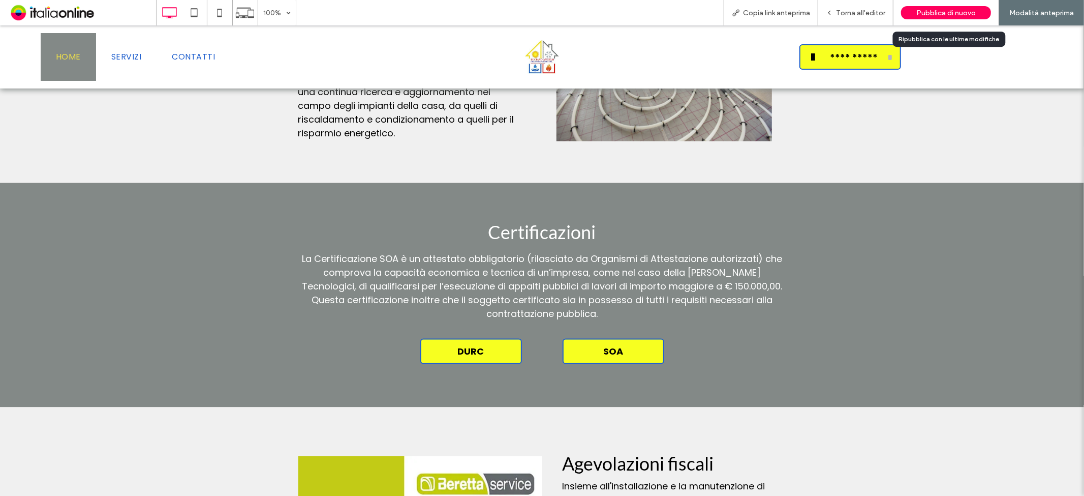
click at [956, 9] on span "Pubblica di nuovo" at bounding box center [946, 13] width 59 height 9
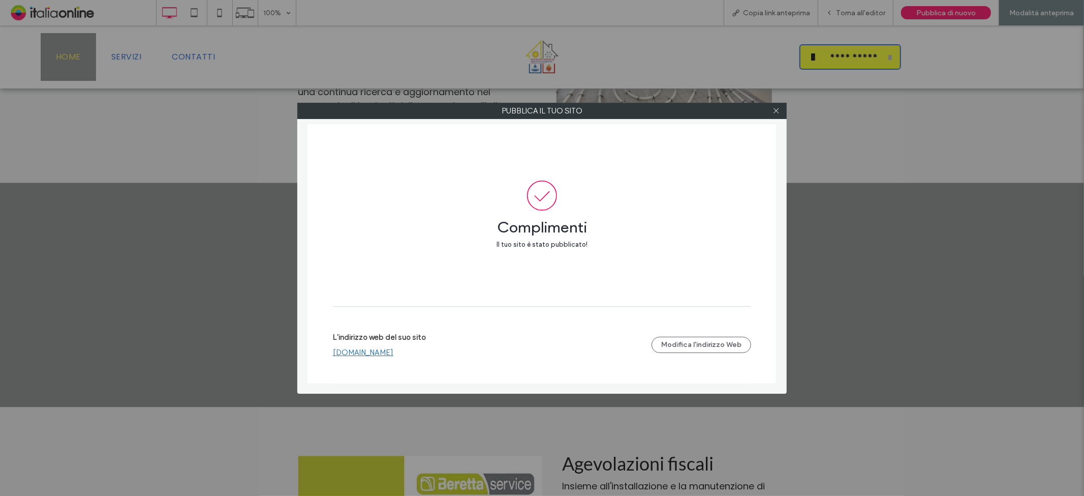
click at [782, 115] on div at bounding box center [776, 110] width 15 height 15
drag, startPoint x: 776, startPoint y: 114, endPoint x: 764, endPoint y: 114, distance: 11.7
click at [776, 114] on icon at bounding box center [777, 111] width 8 height 8
